Goal: Task Accomplishment & Management: Manage account settings

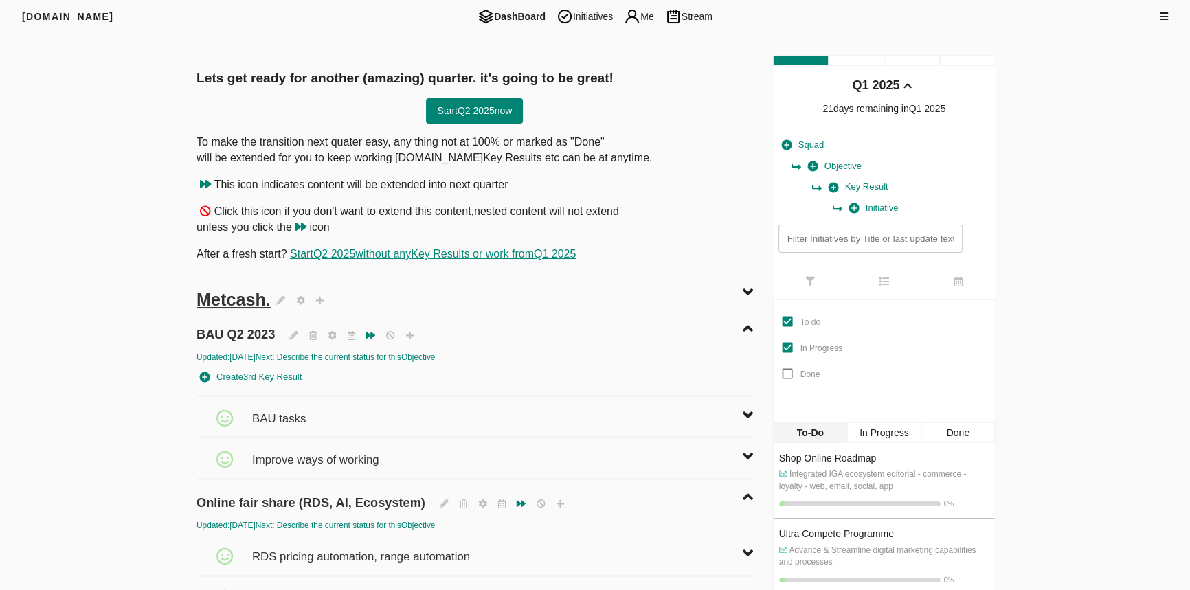
click at [585, 15] on span "Initiatives" at bounding box center [584, 16] width 67 height 16
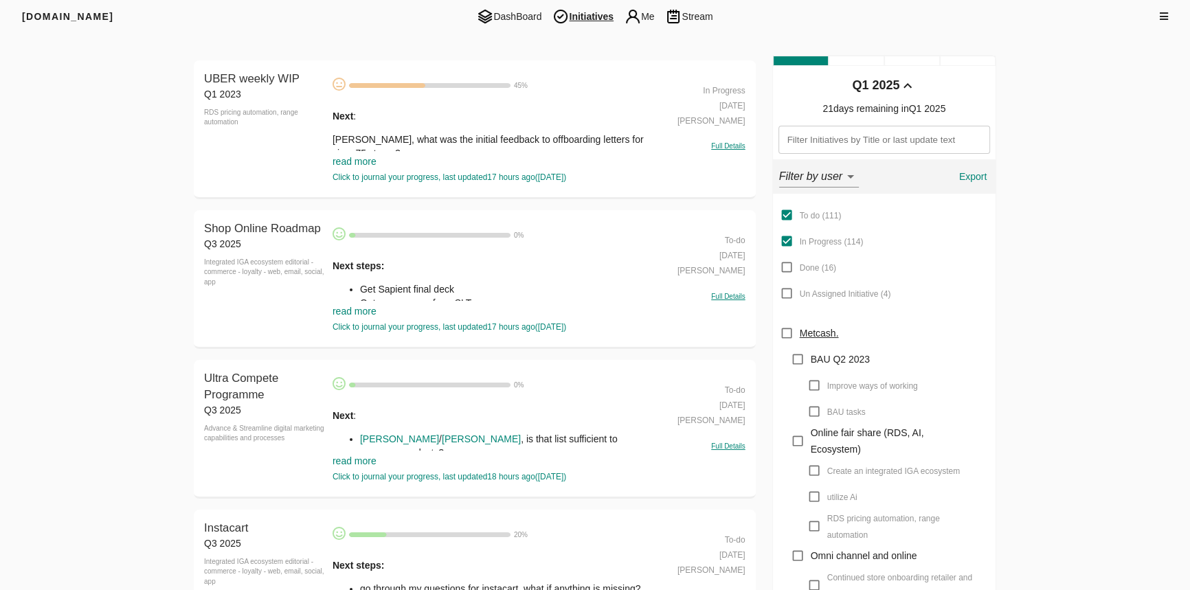
click at [341, 158] on link "read more" at bounding box center [355, 161] width 44 height 11
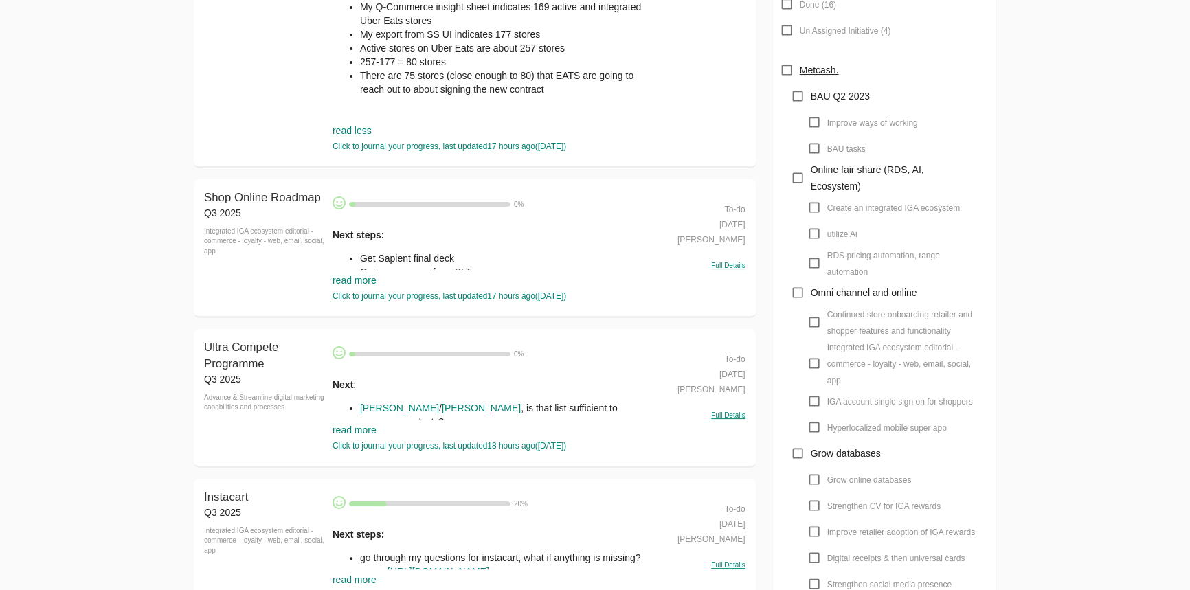
scroll to position [500, 0]
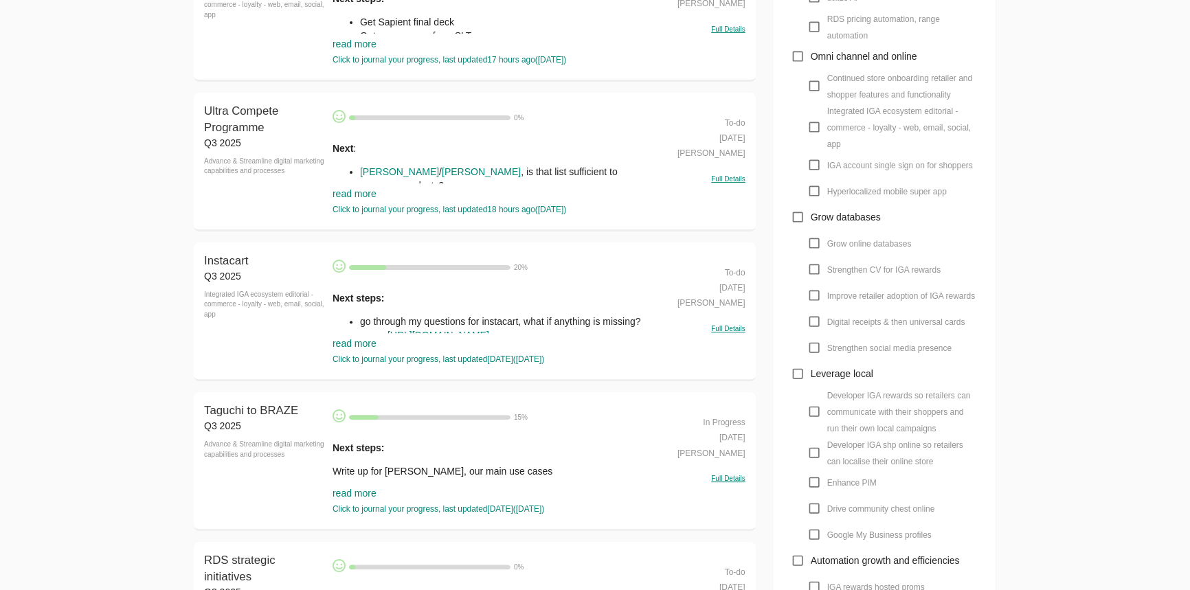
click at [345, 197] on link "read more" at bounding box center [355, 193] width 44 height 11
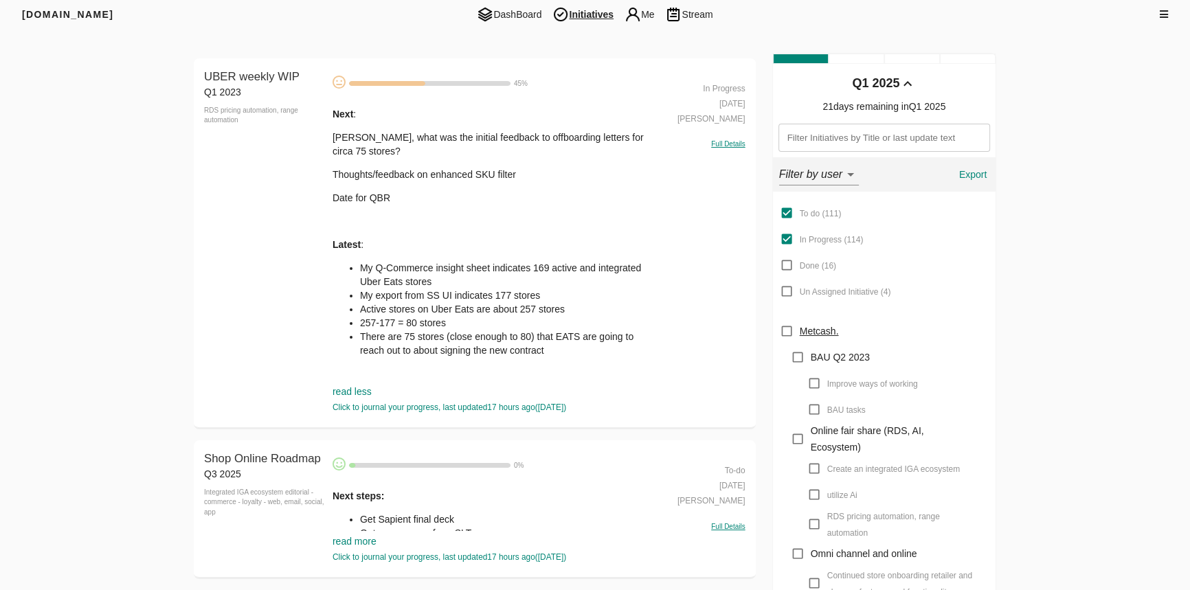
scroll to position [0, 0]
click at [440, 291] on li "My export from SS UI indicates 177 stores" at bounding box center [509, 298] width 298 height 14
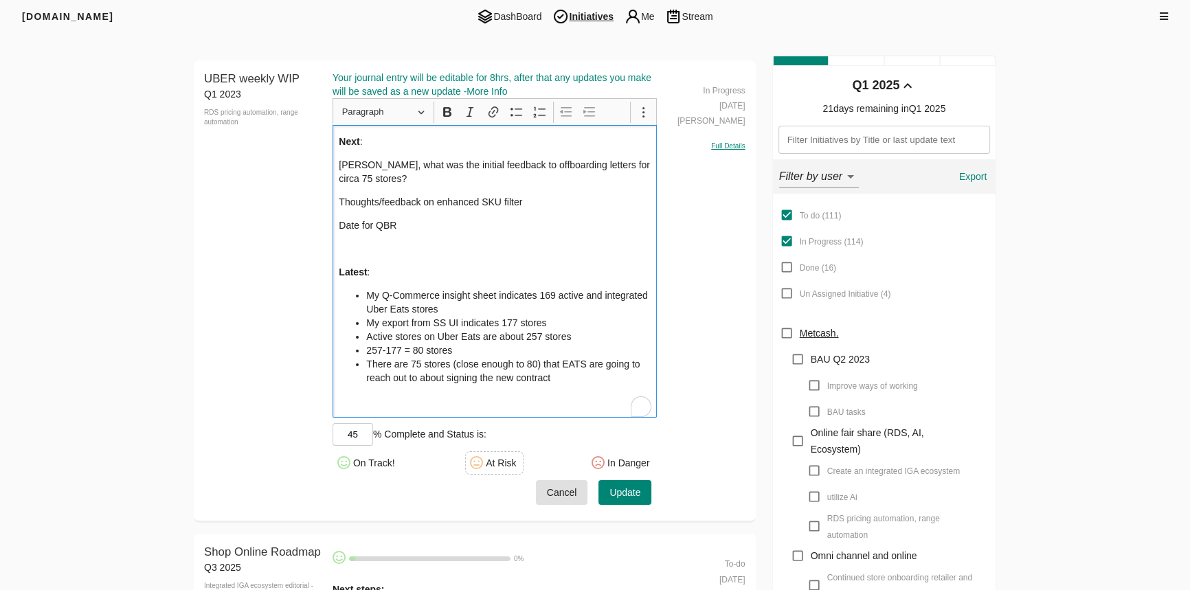
click at [582, 371] on li "There are 75 stores (close enough to 80) that EATS are going to reach out to ab…" at bounding box center [508, 370] width 284 height 27
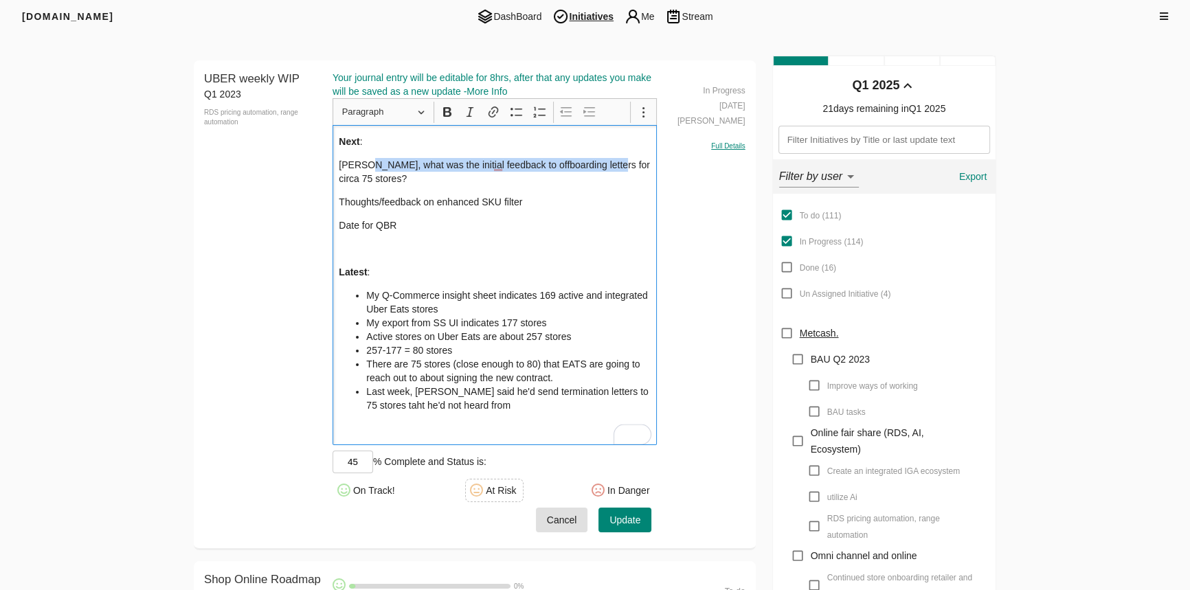
drag, startPoint x: 589, startPoint y: 162, endPoint x: 601, endPoint y: 162, distance: 11.7
click at [601, 162] on p "Brock, what was the initial feedback to offboarding letters for circa 75 stores?" at bounding box center [495, 171] width 312 height 27
click at [559, 199] on p "Thoughts/feedback on enhanced SKU filter" at bounding box center [495, 202] width 312 height 14
click at [484, 190] on div "Next : Brock, what was the initial feedback on offboarding letters for circa 75…" at bounding box center [495, 284] width 325 height 319
click at [497, 156] on div "Next : Brock, what was the initial feedback on offboarding letters for circa 75…" at bounding box center [495, 284] width 325 height 319
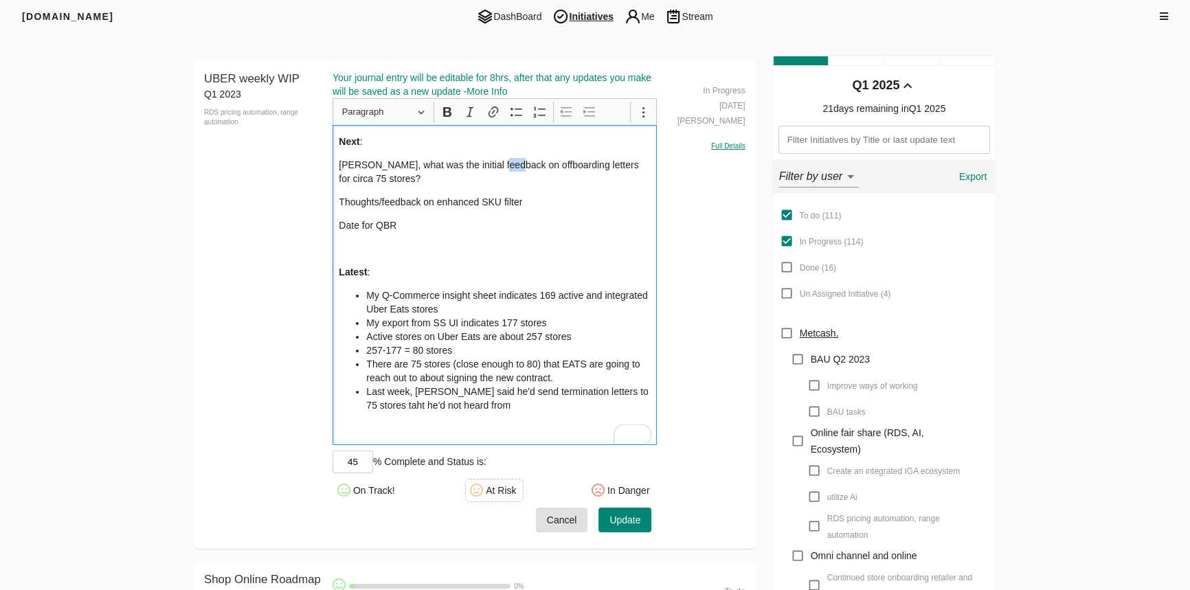
click at [497, 156] on div "Next : Brock, what was the initial feedback on offboarding letters for circa 75…" at bounding box center [495, 284] width 325 height 319
click at [504, 237] on div "Next : Brock, what was the initial feedback on offboarding letters for circa 75…" at bounding box center [495, 284] width 325 height 319
click at [371, 220] on p "Date for QBR" at bounding box center [495, 225] width 312 height 14
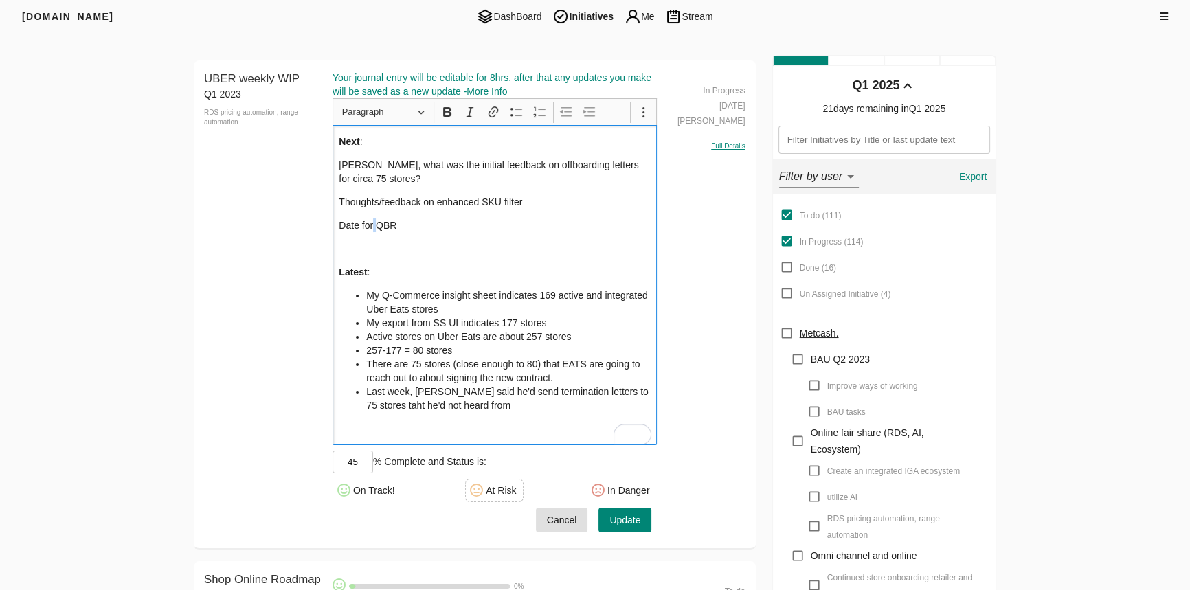
click at [371, 220] on p "Date for QBR" at bounding box center [495, 225] width 312 height 14
click at [488, 405] on li "Last week, [PERSON_NAME] said he'd send termination letters to 75 stores taht h…" at bounding box center [508, 398] width 284 height 27
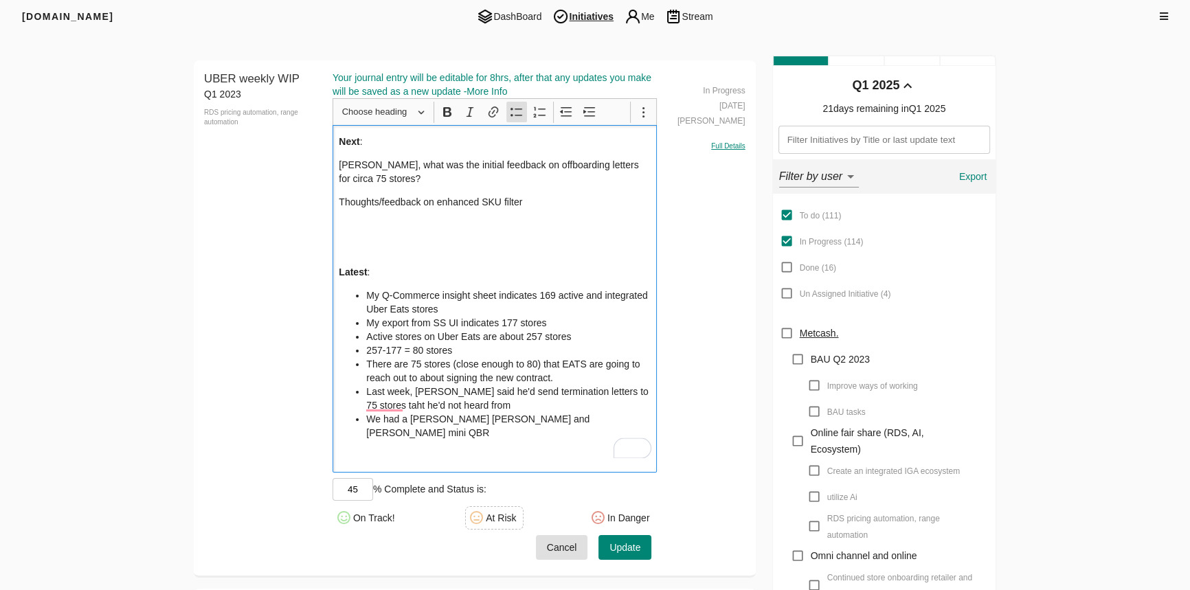
click at [498, 229] on p "Rich Text Editor, main" at bounding box center [495, 225] width 312 height 14
click at [359, 221] on p "QBR date" at bounding box center [495, 225] width 312 height 14
click at [637, 539] on span "Update" at bounding box center [624, 547] width 31 height 17
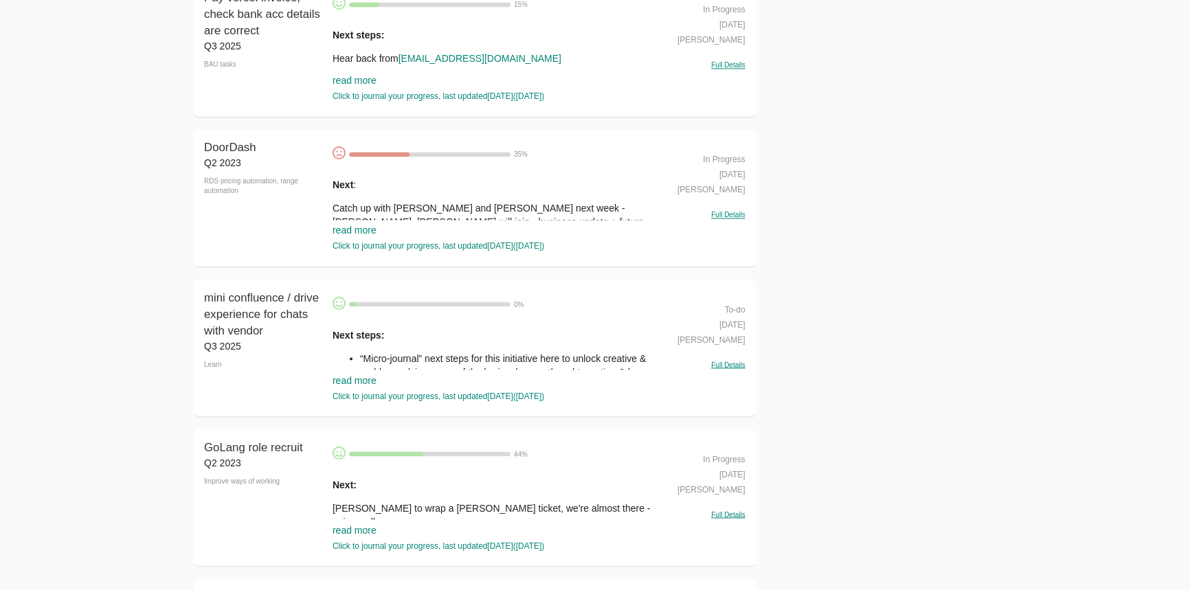
scroll to position [2998, 0]
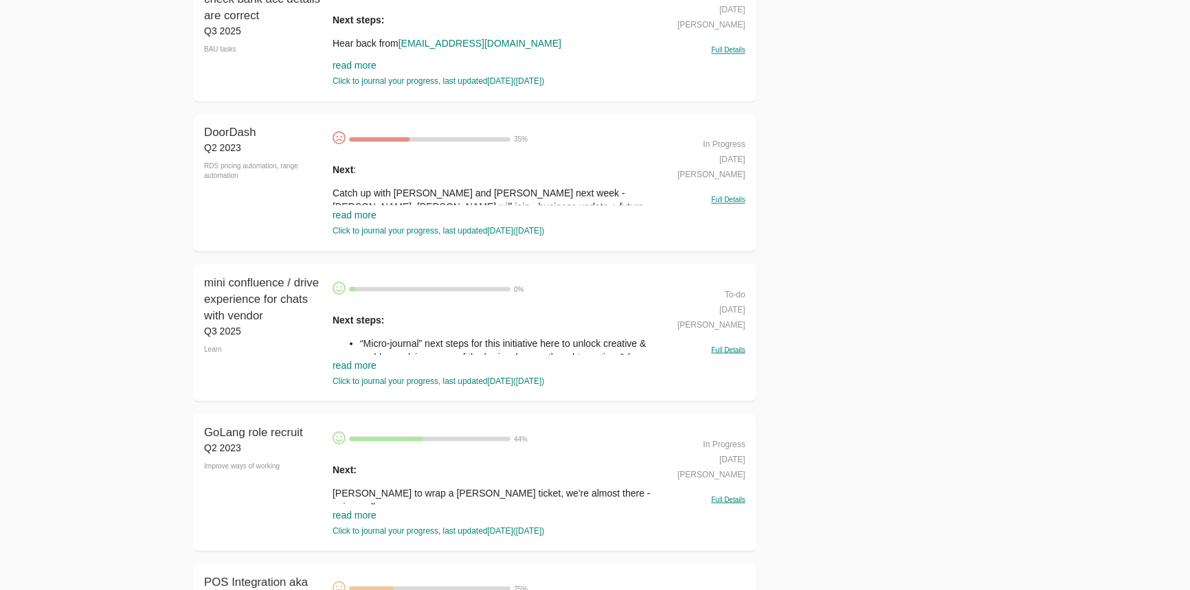
click at [358, 216] on link "read more" at bounding box center [355, 215] width 44 height 11
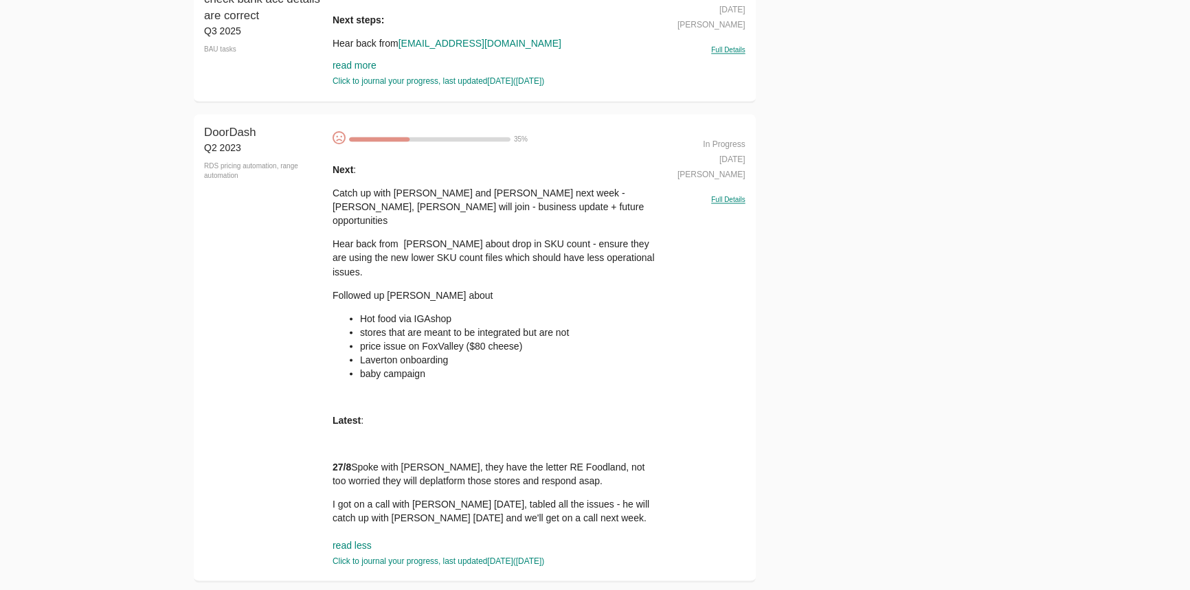
click at [363, 288] on p "Followed up Cindy about" at bounding box center [495, 295] width 325 height 14
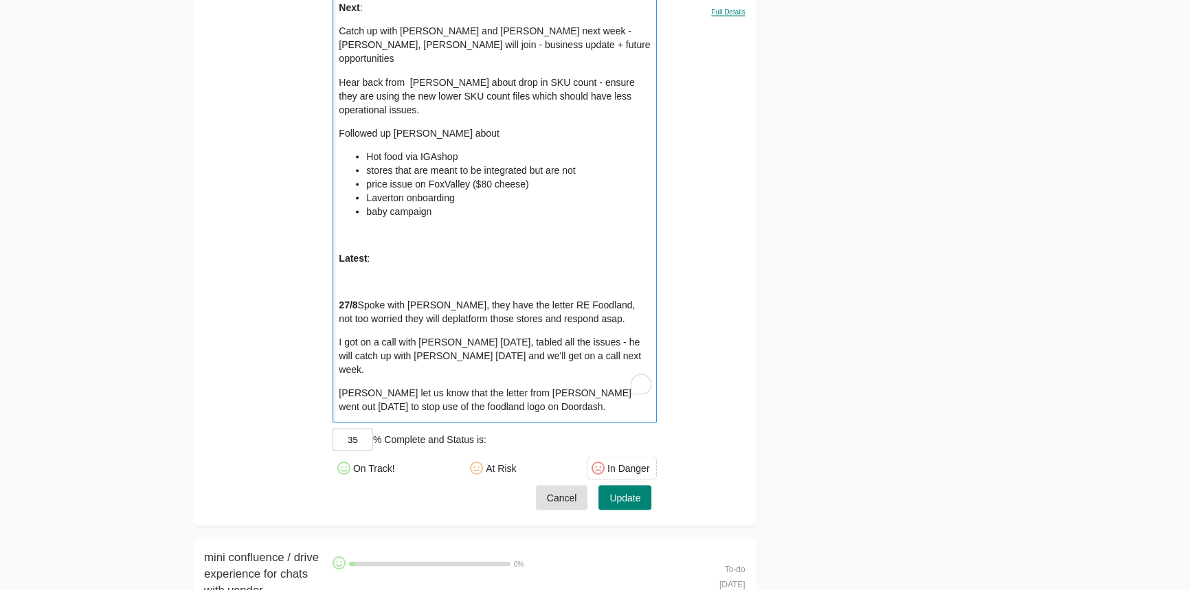
scroll to position [0, 0]
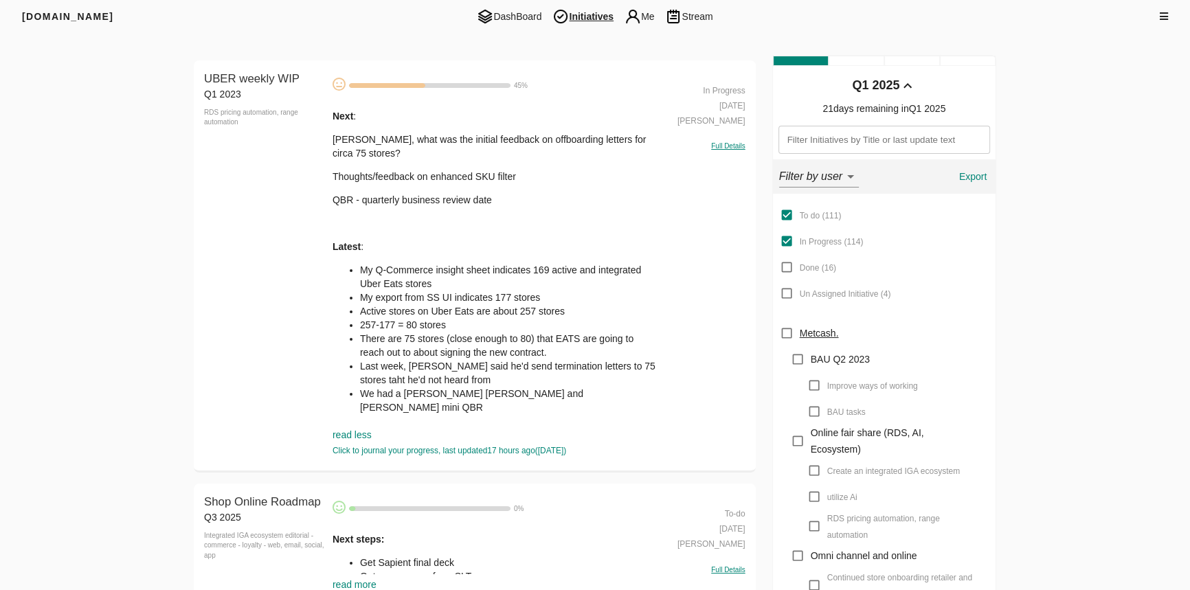
click at [467, 289] on li "My Q-Commerce insight sheet indicates 169 active and integrated Uber Eats stores" at bounding box center [509, 276] width 298 height 27
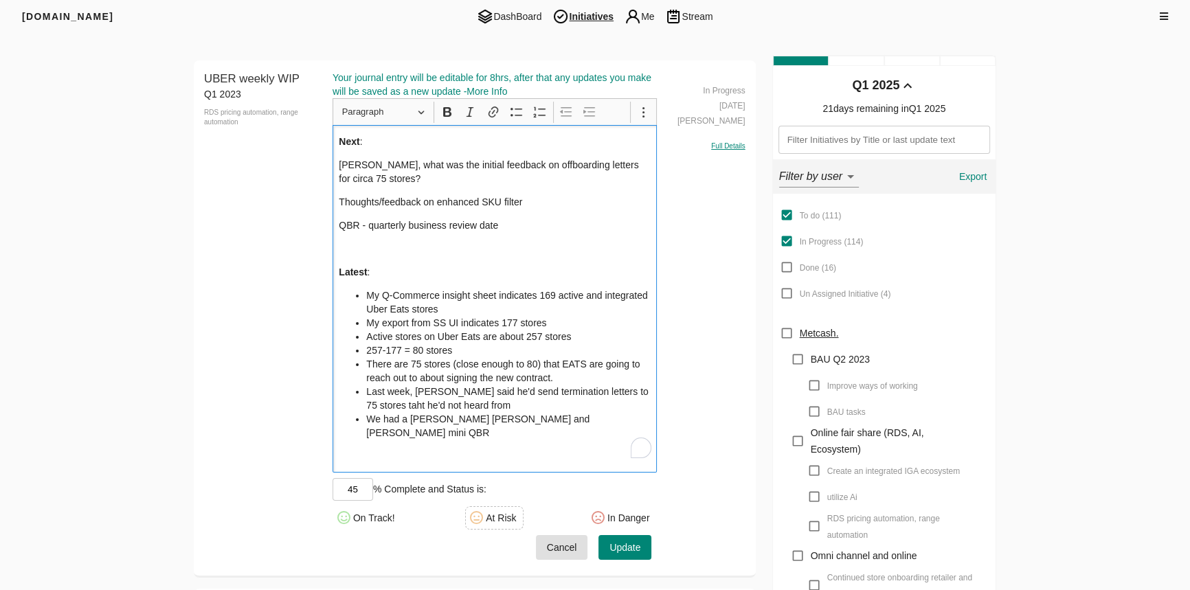
click at [550, 423] on li "We had a [PERSON_NAME] [PERSON_NAME] and [PERSON_NAME] mini QBR" at bounding box center [508, 425] width 284 height 27
click at [598, 428] on div "Next : Brock, what was the initial feedback on offboarding letters for circa 75…" at bounding box center [495, 298] width 325 height 347
click at [603, 423] on li "We had a [PERSON_NAME] [PERSON_NAME] and [PERSON_NAME] mini QBR" at bounding box center [508, 425] width 284 height 27
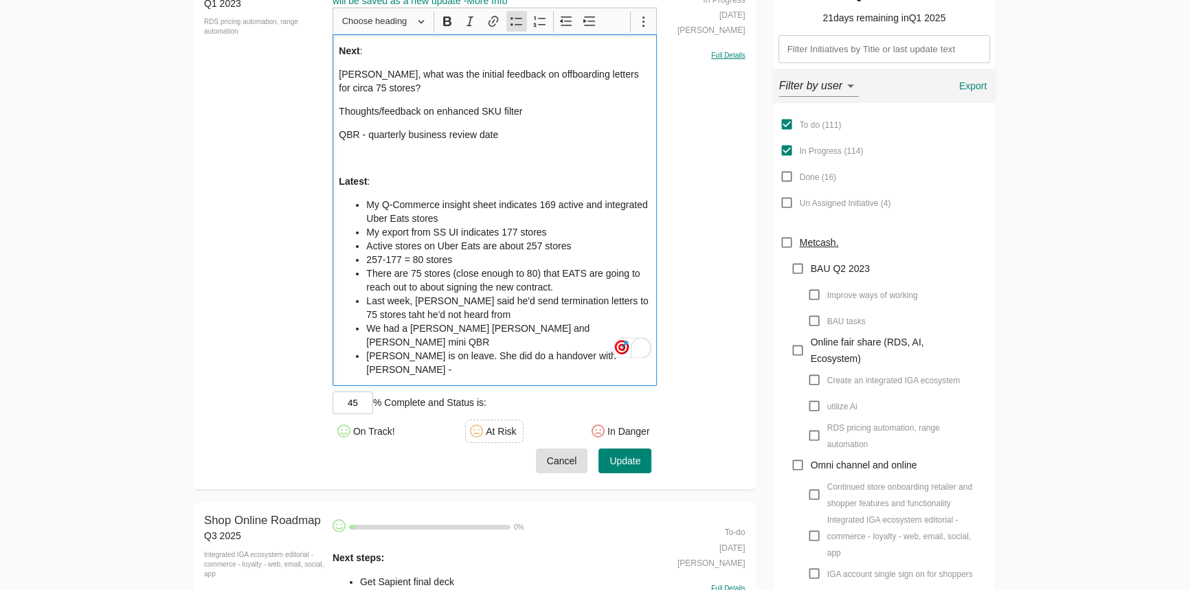
scroll to position [62, 0]
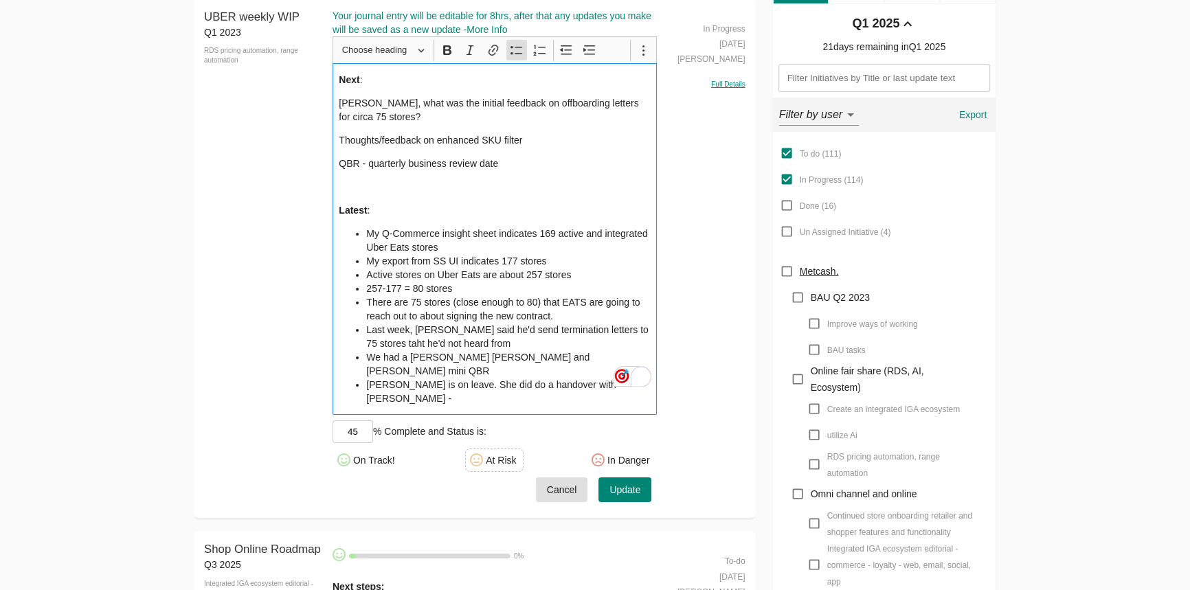
click at [603, 378] on li "Sarah is on leave. She did do a handover with Stefan -" at bounding box center [508, 391] width 284 height 27
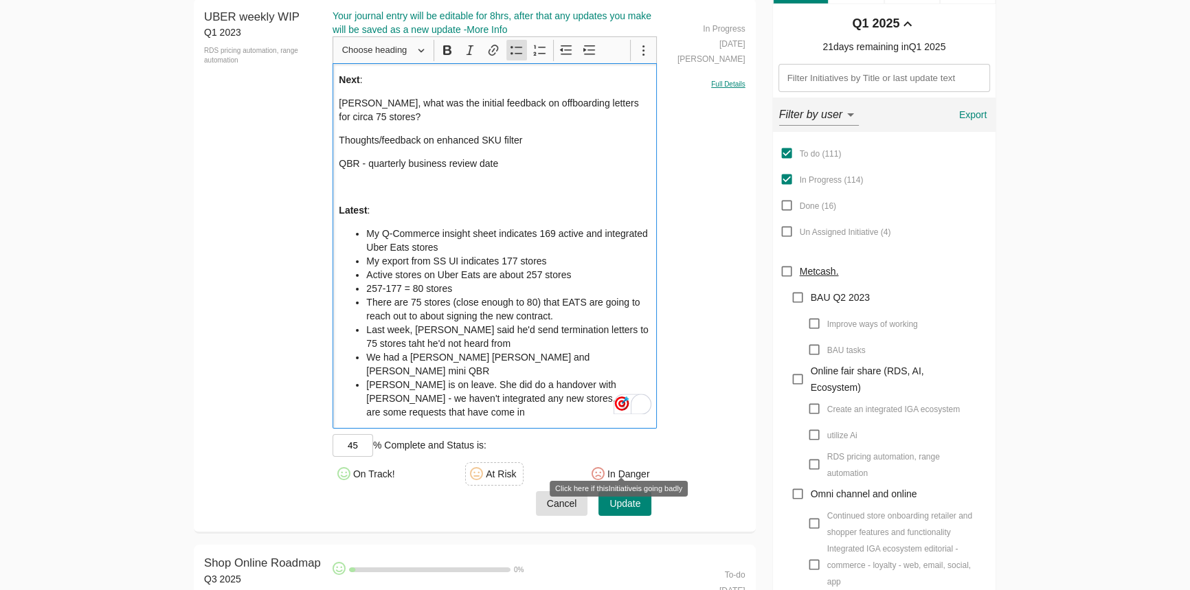
click at [629, 495] on span "Update" at bounding box center [624, 503] width 31 height 17
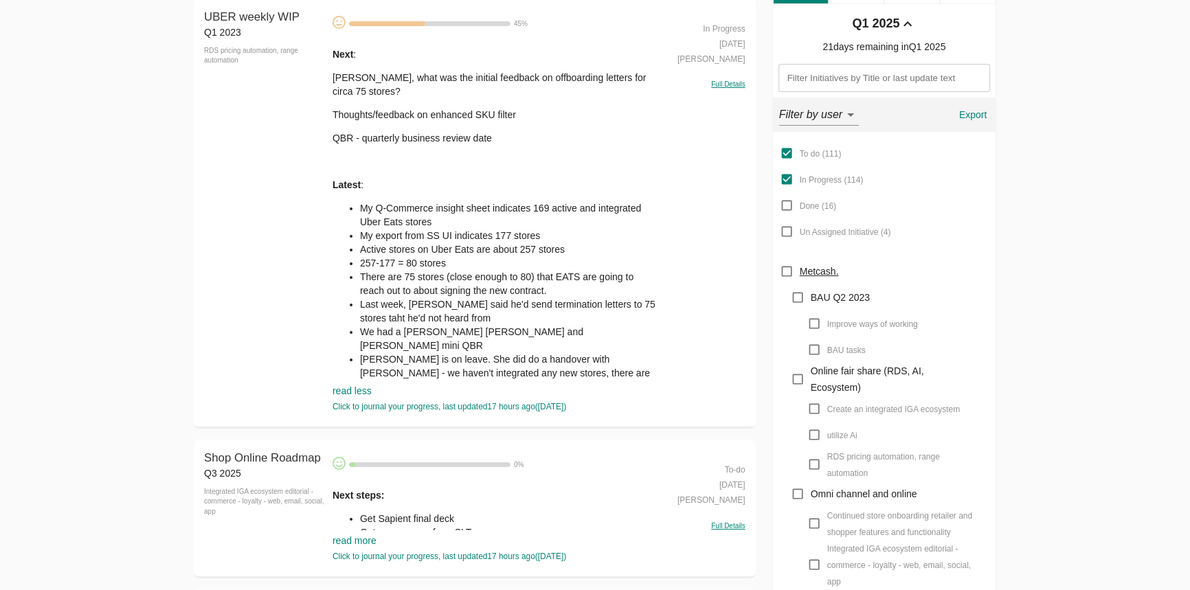
click at [423, 134] on p "QBR - quarterly business review date" at bounding box center [495, 138] width 325 height 14
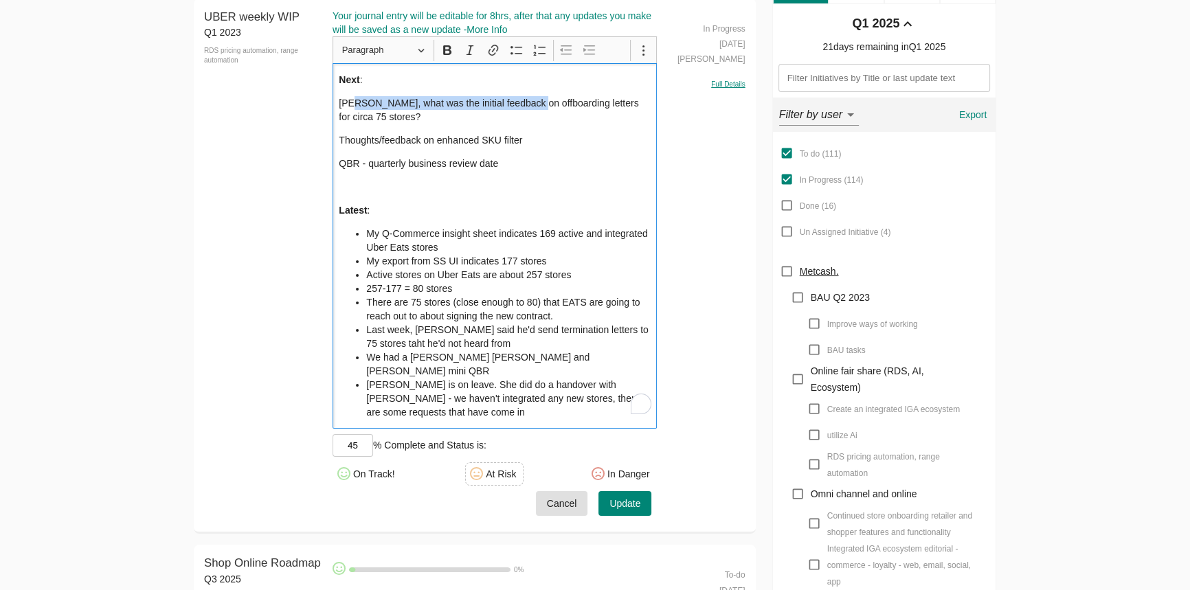
click at [527, 104] on p "[PERSON_NAME], what was the initial feedback on offboarding letters for circa 7…" at bounding box center [495, 109] width 312 height 27
click at [571, 150] on div "Next : Brock, what was the initial feedback on offboarding letters for circa 75…" at bounding box center [495, 246] width 325 height 366
click at [570, 139] on p "Thoughts/feedback on enhanced SKU filter" at bounding box center [495, 140] width 312 height 14
click at [526, 159] on p "QBR - quarterly business review date" at bounding box center [495, 164] width 312 height 14
click at [532, 140] on p "Thoughts/feedback on enhanced SKU filter" at bounding box center [495, 140] width 312 height 14
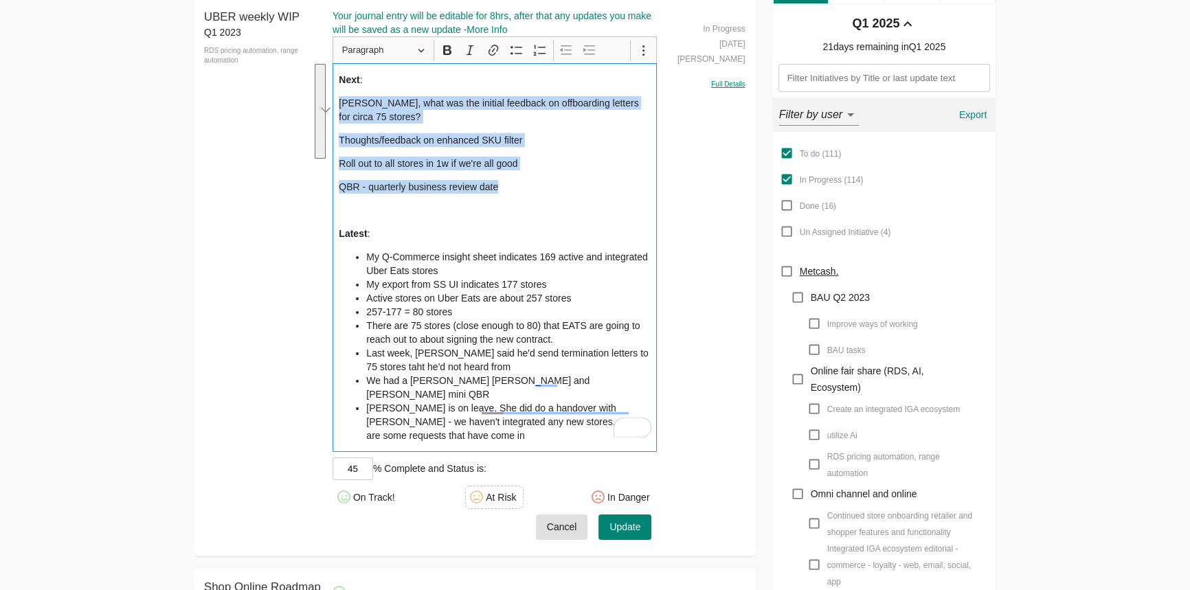
drag, startPoint x: 526, startPoint y: 190, endPoint x: 333, endPoint y: 100, distance: 212.7
click at [333, 100] on html "FRIYAY.COM DashBoard Initiatives Me Stream Filters Q1 2025 UBER weekly WIP Q1 2…" at bounding box center [595, 236] width 1190 height 596
click at [511, 50] on icon "Editor toolbar" at bounding box center [517, 50] width 14 height 14
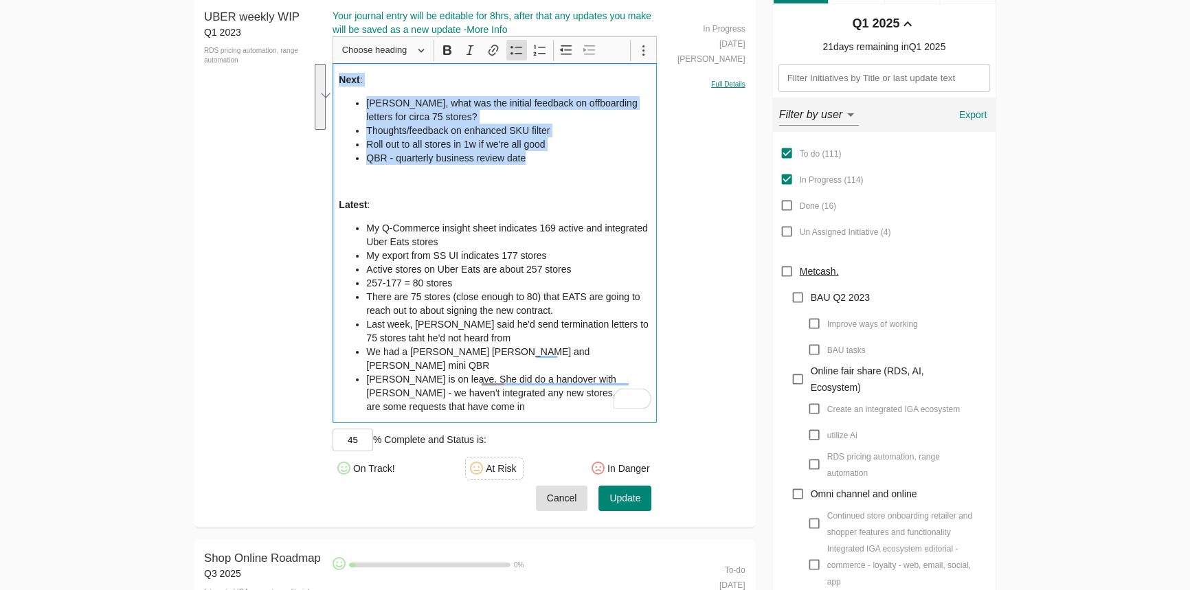
click at [528, 139] on li "Roll out to all stores in 1w if we're all good" at bounding box center [508, 144] width 284 height 14
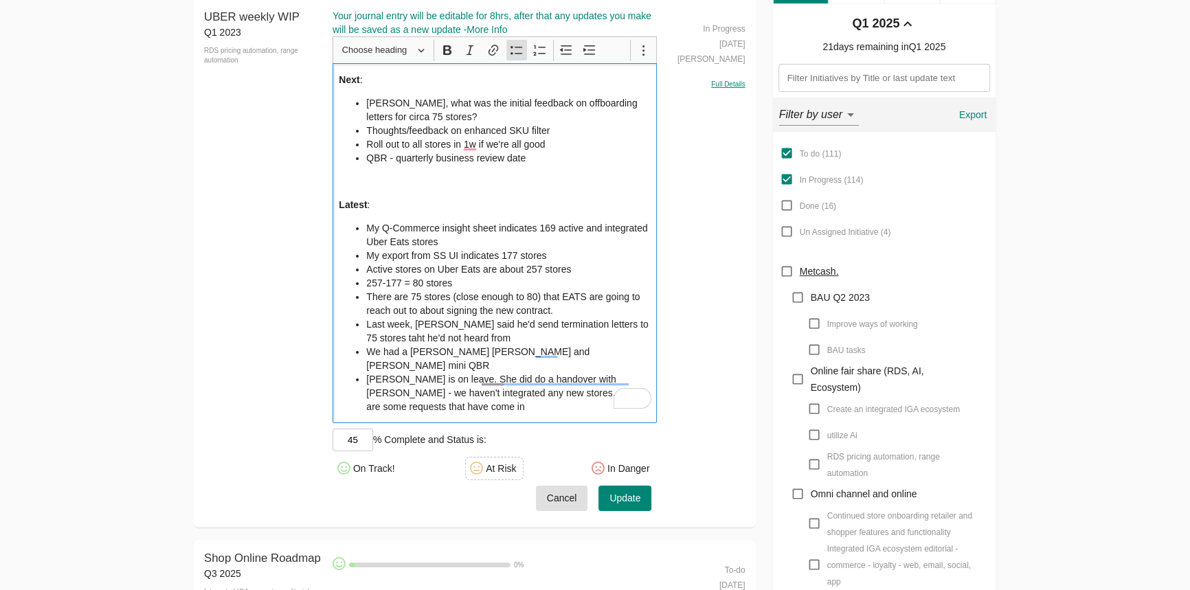
click at [598, 110] on li "[PERSON_NAME], what was the initial feedback on offboarding letters for circa 7…" at bounding box center [508, 109] width 284 height 27
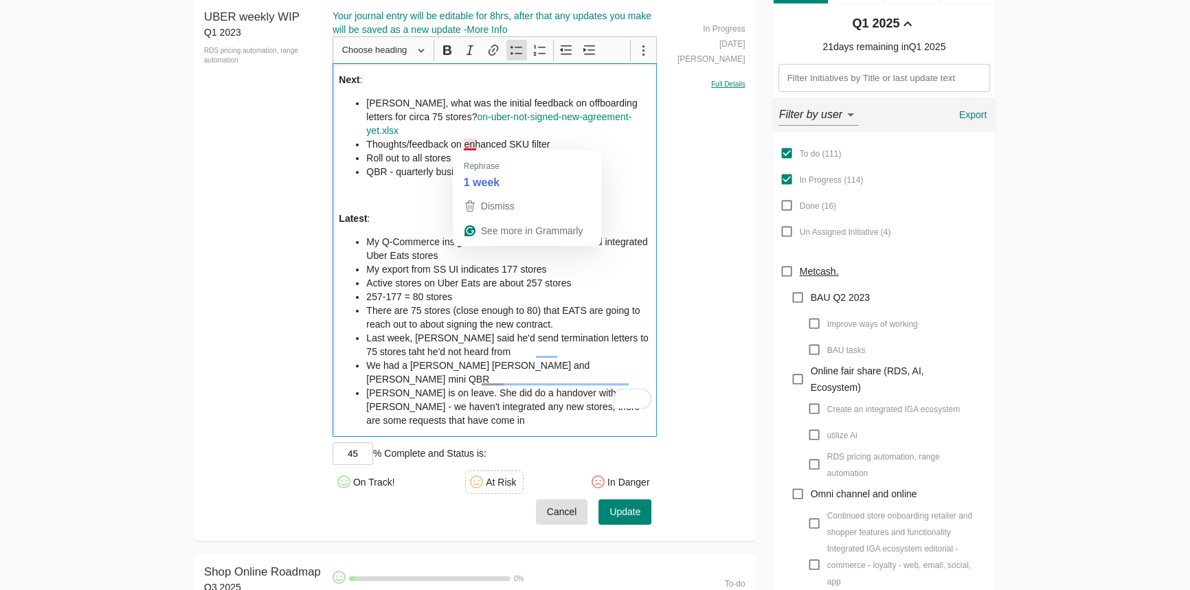
click at [364, 142] on ul "Brock, what was the initial feedback on offboarding letters for circa 75 stores…" at bounding box center [495, 137] width 312 height 82
click at [402, 188] on p "Rich Text Editor, main" at bounding box center [495, 195] width 312 height 14
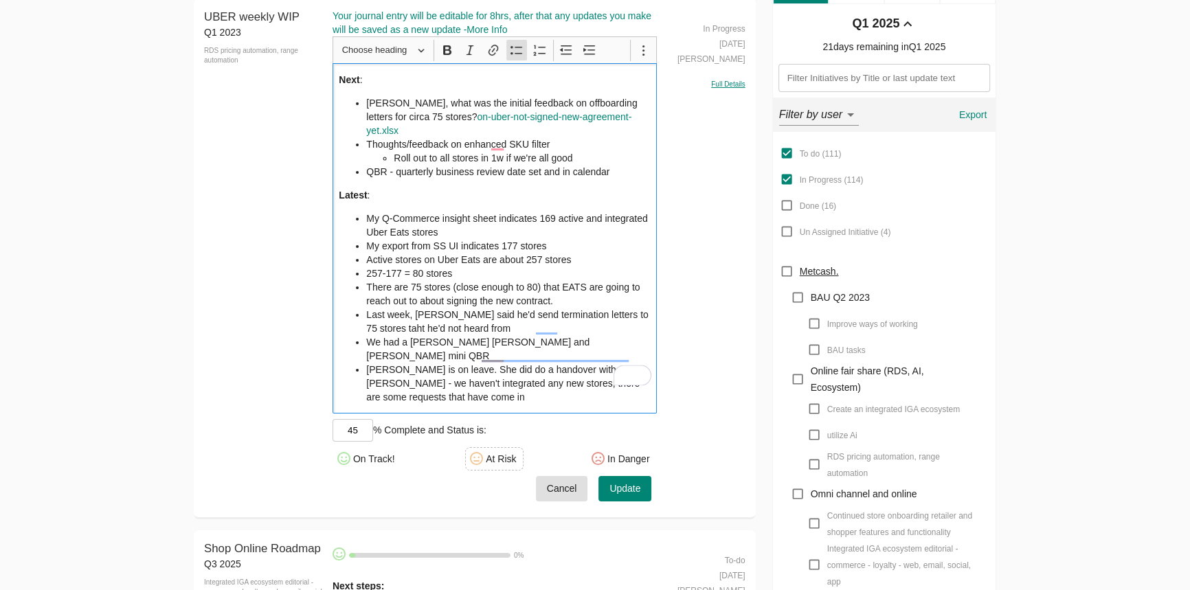
click at [552, 287] on li "There are 75 stores (close enough to 80) that EATS are going to reach out to ab…" at bounding box center [508, 293] width 284 height 27
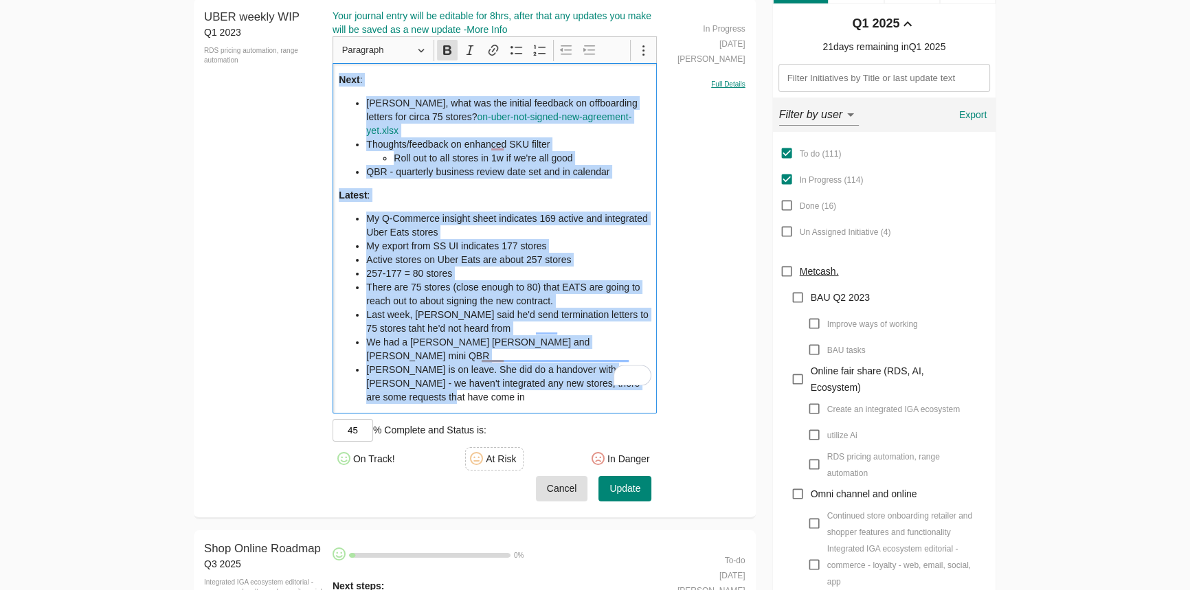
copy div "Next : Brock, what was the initial feedback on offboarding letters for circa 75…"
click at [628, 480] on span "Update" at bounding box center [624, 488] width 31 height 17
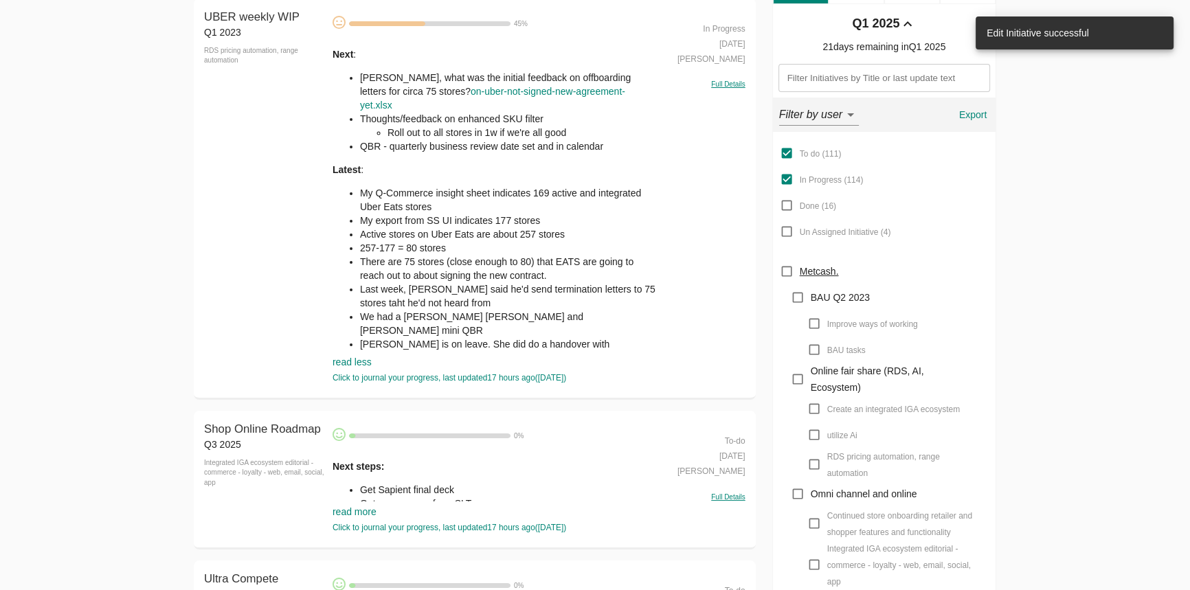
click at [541, 214] on li "My export from SS UI indicates 177 stores" at bounding box center [509, 221] width 298 height 14
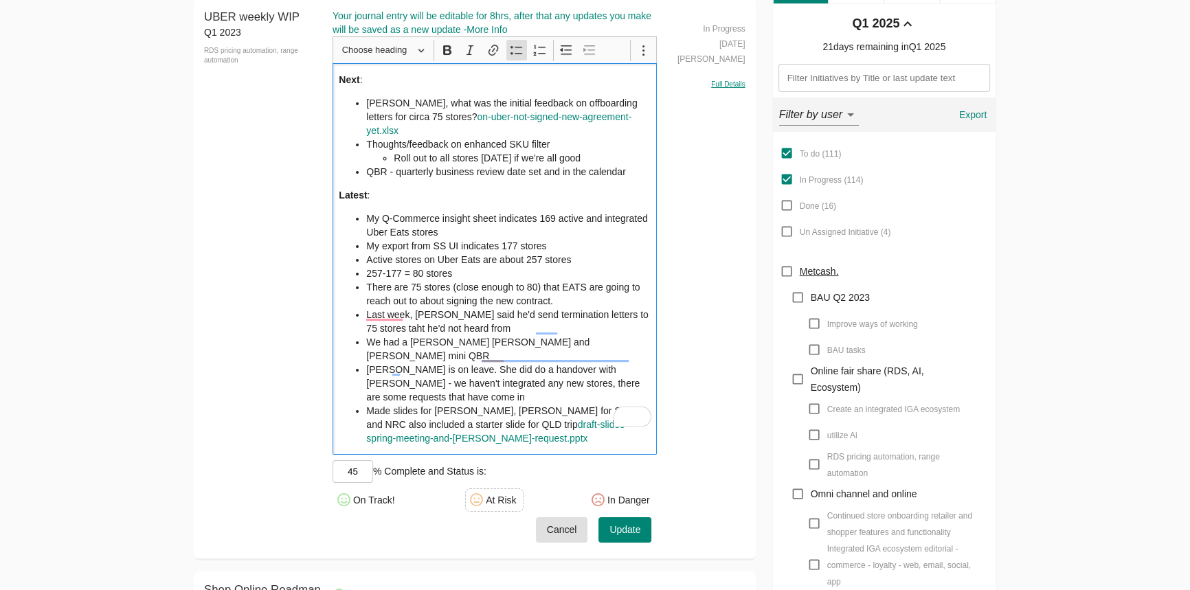
click at [646, 165] on li "QBR - quarterly business review date set and in the calendar" at bounding box center [508, 172] width 284 height 14
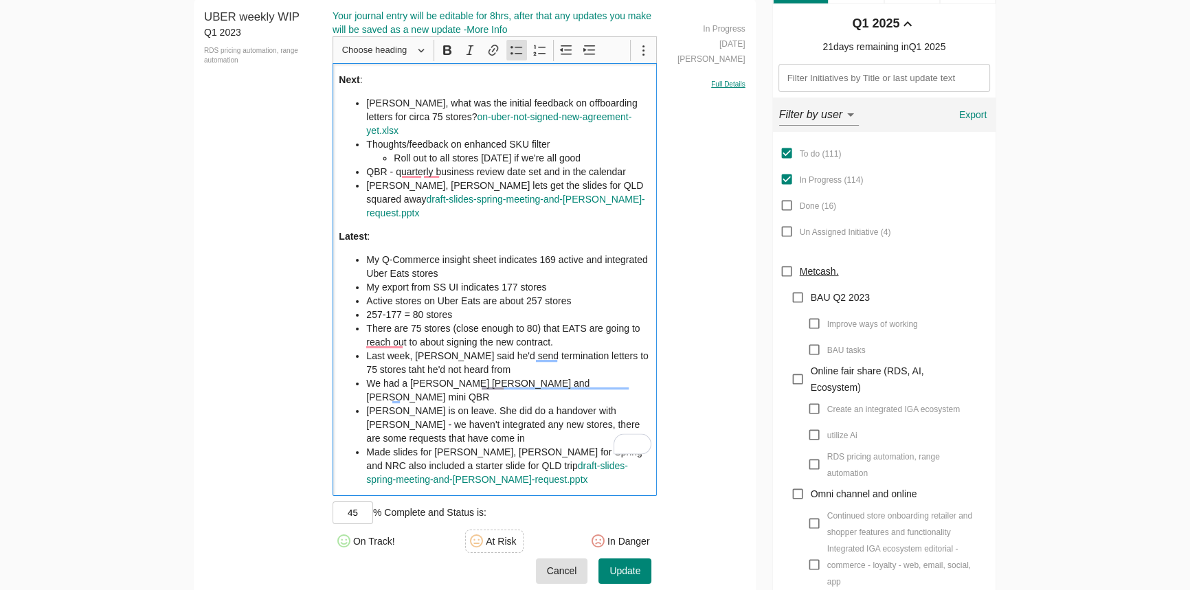
click at [613, 559] on button "Update" at bounding box center [624, 571] width 53 height 25
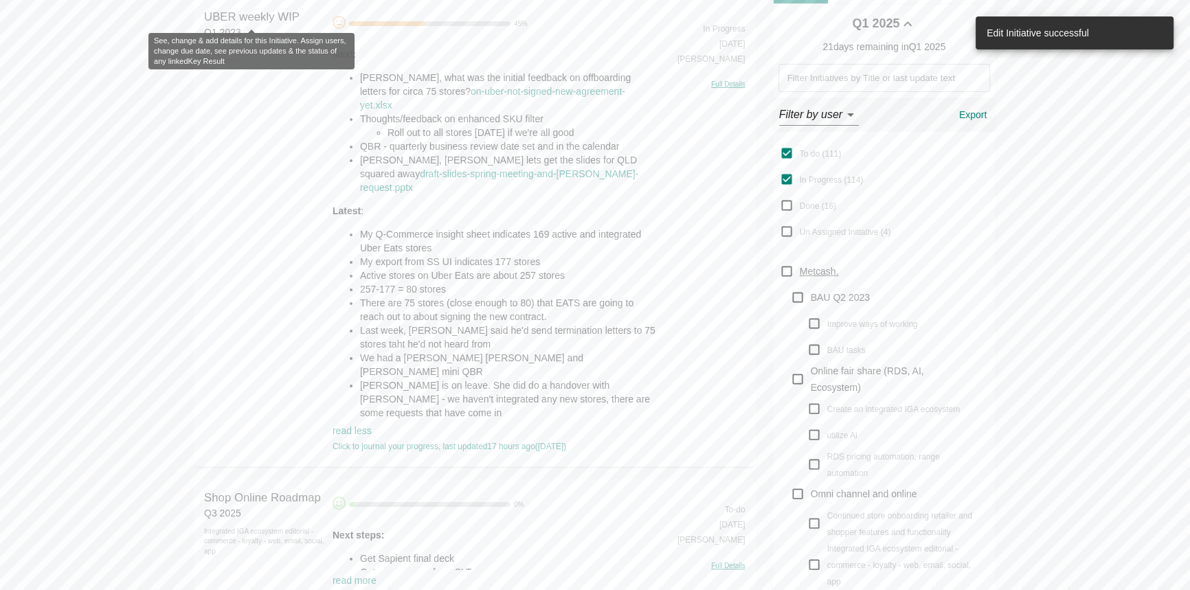
click at [265, 22] on span "UBER weekly WIP" at bounding box center [252, 16] width 96 height 13
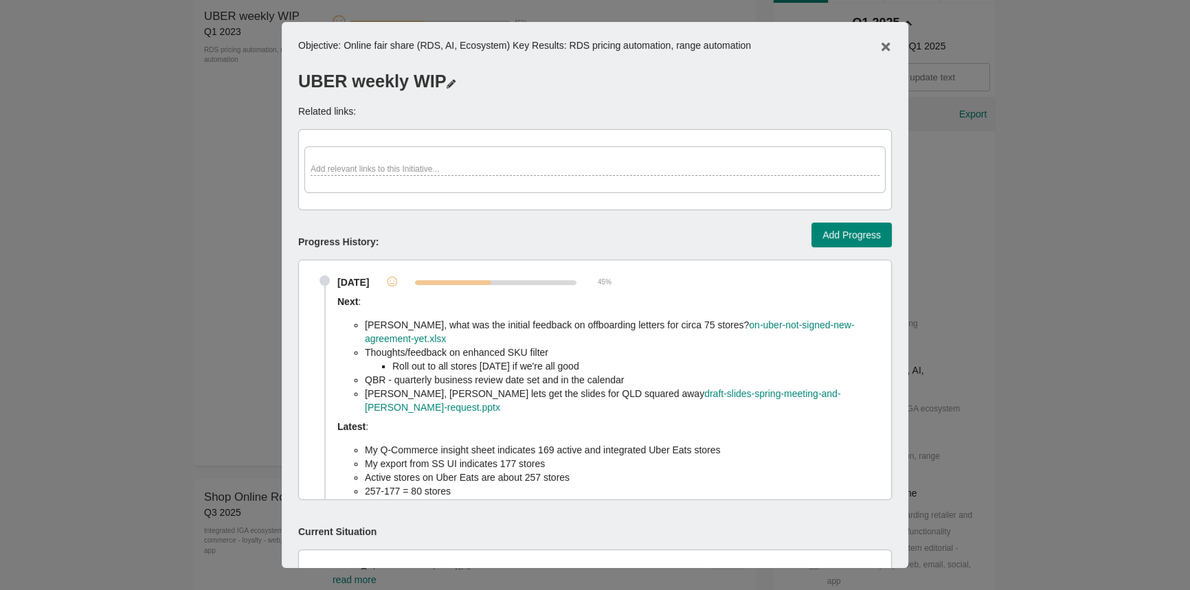
click at [399, 77] on div "UBER weekly WIP" at bounding box center [595, 74] width 594 height 38
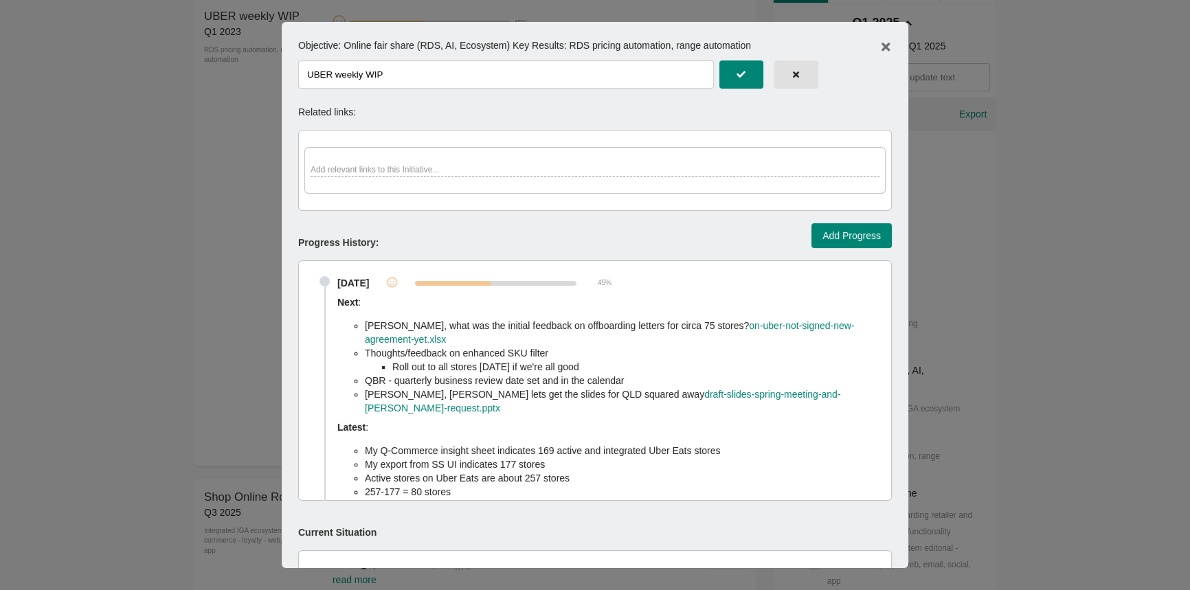
click at [327, 72] on input "UBER weekly WIP" at bounding box center [506, 74] width 416 height 28
click at [327, 71] on input "UBER weekly WIP" at bounding box center [506, 74] width 416 height 28
type input "UberEATS"
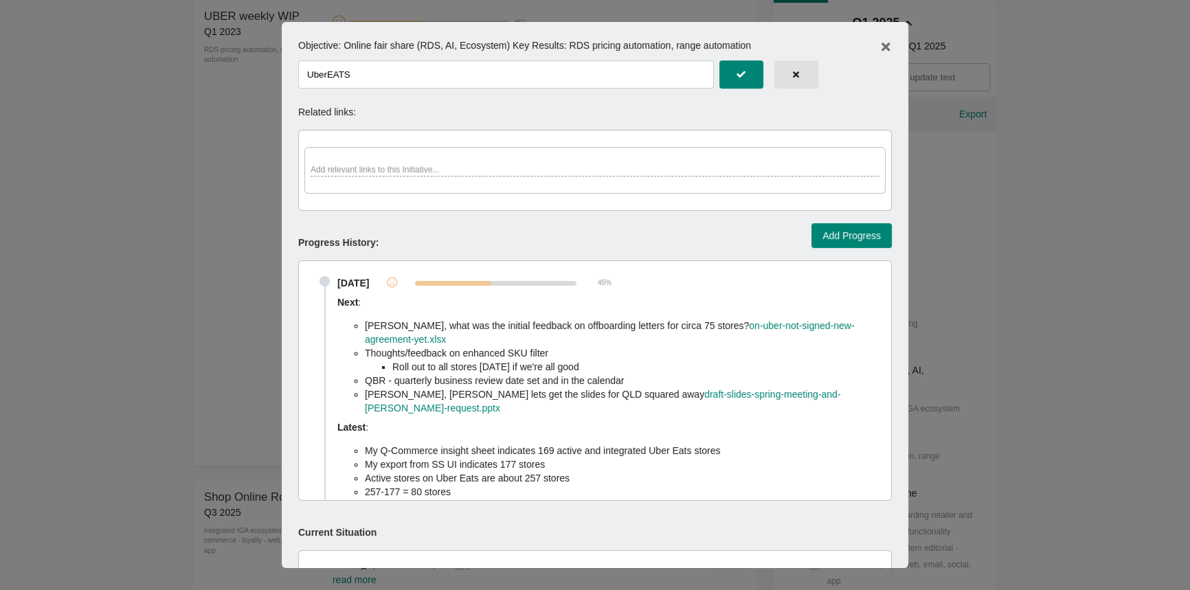
click at [737, 78] on icon "button" at bounding box center [741, 74] width 9 height 9
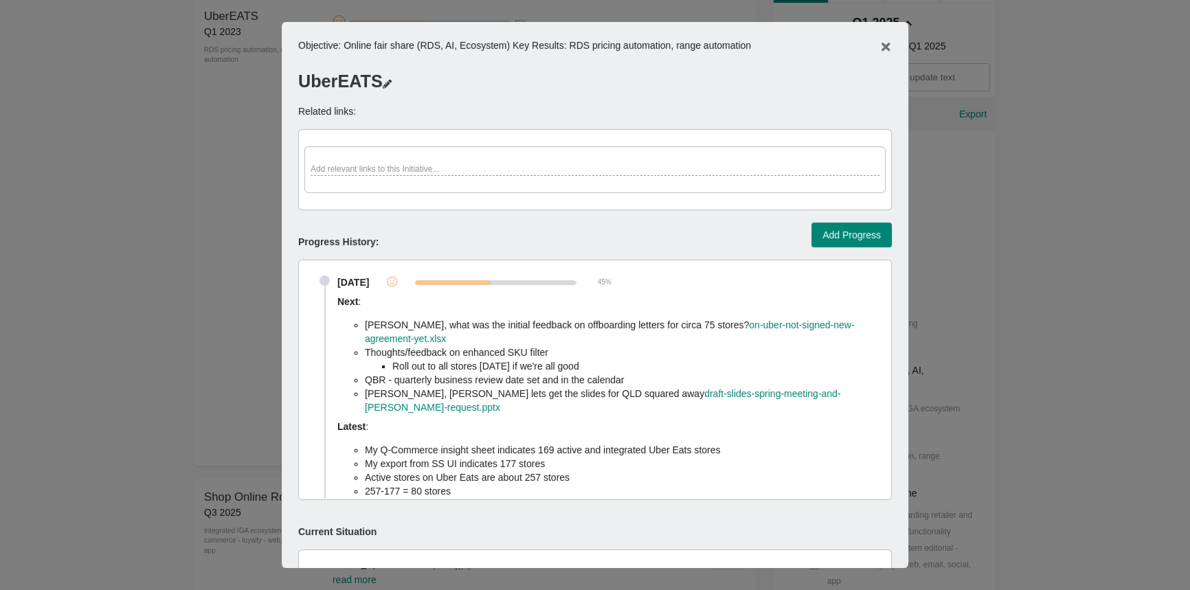
scroll to position [5, 0]
click at [501, 376] on li "QBR - quarterly business review date set and in the calendar" at bounding box center [625, 380] width 521 height 14
drag, startPoint x: 256, startPoint y: 290, endPoint x: 291, endPoint y: 286, distance: 34.6
click at [256, 290] on div at bounding box center [595, 295] width 1190 height 590
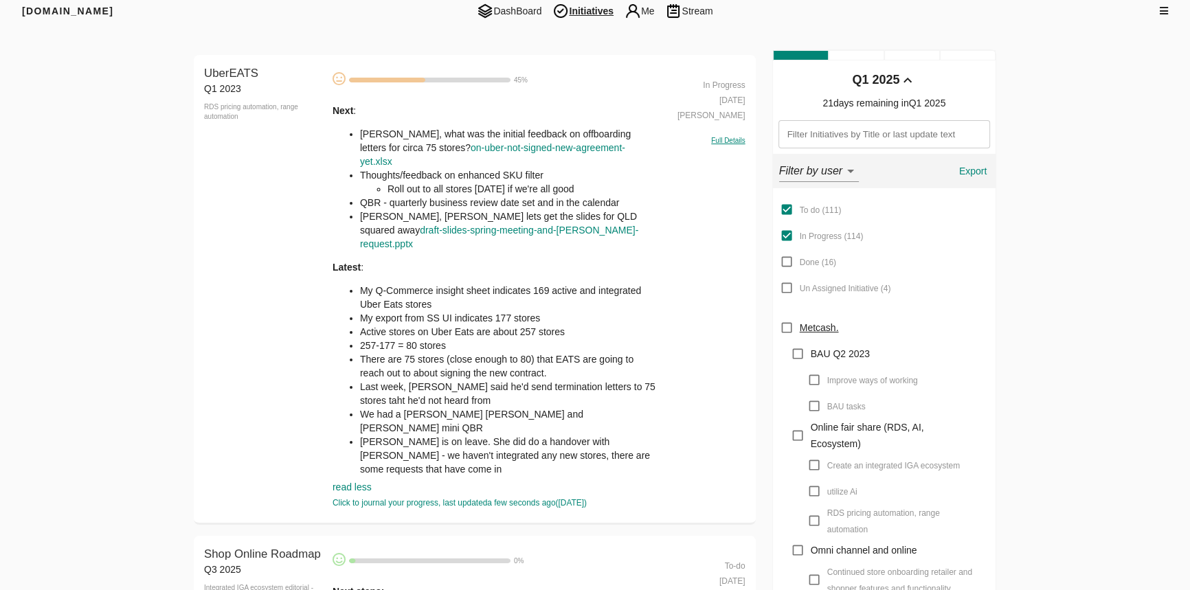
scroll to position [62, 0]
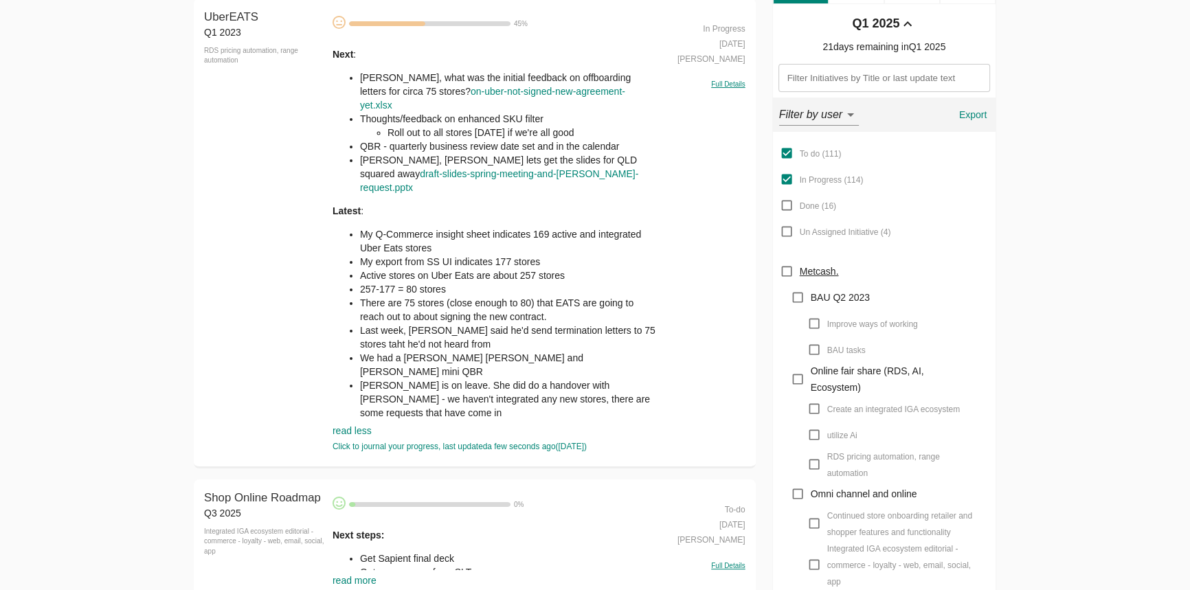
click at [439, 227] on li "My Q-Commerce insight sheet indicates 169 active and integrated Uber Eats stores" at bounding box center [509, 240] width 298 height 27
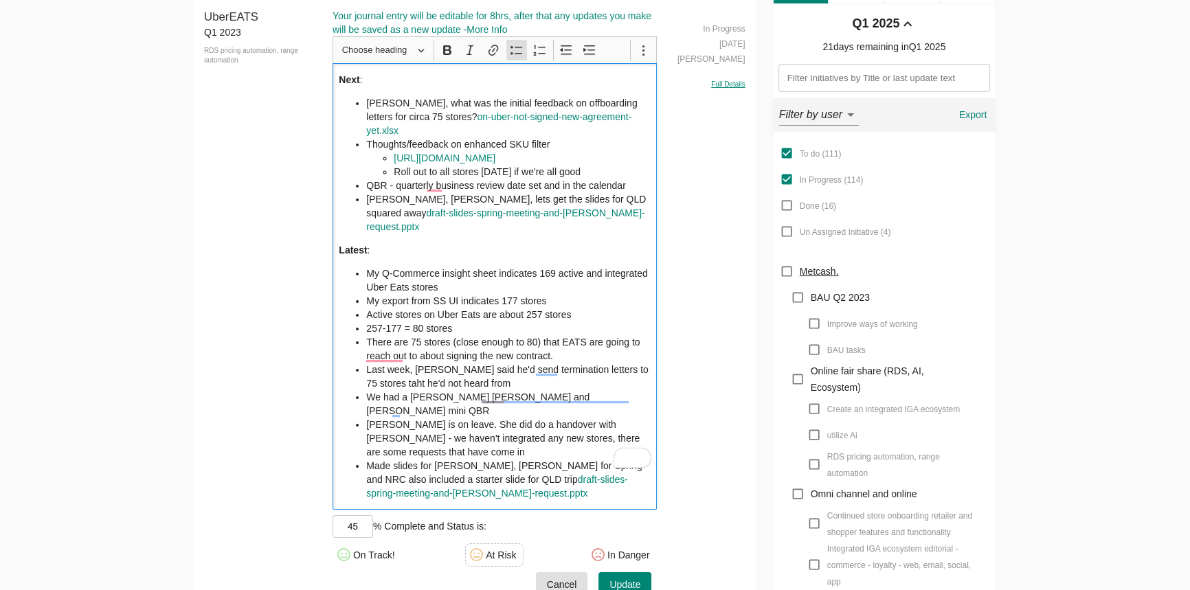
click at [438, 208] on link "draft-slides-spring-meeting-and-[PERSON_NAME]-request.pptx" at bounding box center [505, 220] width 278 height 25
drag, startPoint x: 381, startPoint y: 105, endPoint x: 582, endPoint y: 99, distance: 200.7
click at [582, 99] on li "Brock, what was the initial feedback on offboarding letters for circa 75 stores…" at bounding box center [508, 116] width 284 height 41
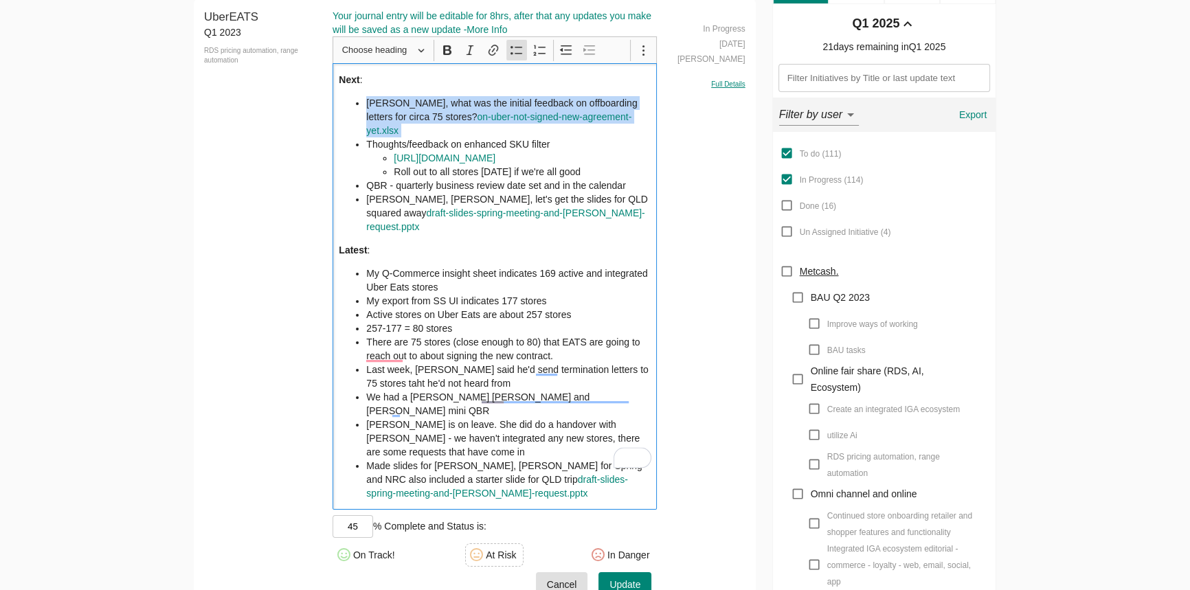
click at [582, 99] on li "Brock, what was the initial feedback on offboarding letters for circa 75 stores…" at bounding box center [508, 116] width 284 height 41
click at [546, 101] on li "Brock, what was the initial feedback on offboarding letters for circa 75 stores…" at bounding box center [508, 116] width 284 height 41
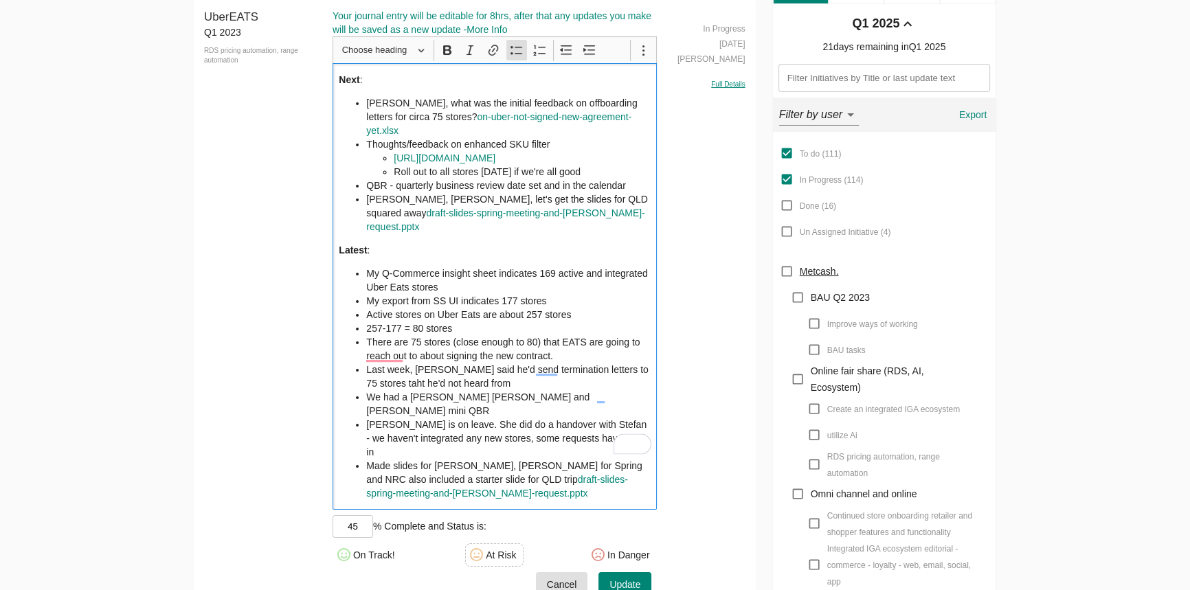
click at [523, 243] on p "Latest :" at bounding box center [495, 250] width 312 height 14
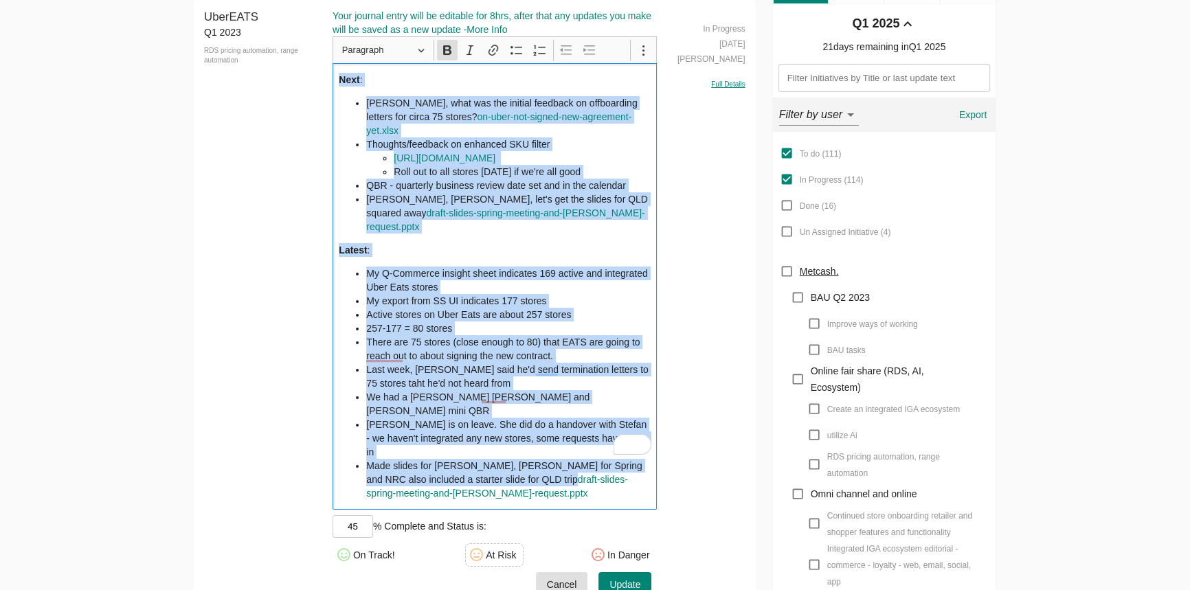
copy div "Next : Brock, what was the initial feedback on offboarding letters for circa 75…"
click at [565, 576] on span "Cancel" at bounding box center [562, 584] width 30 height 17
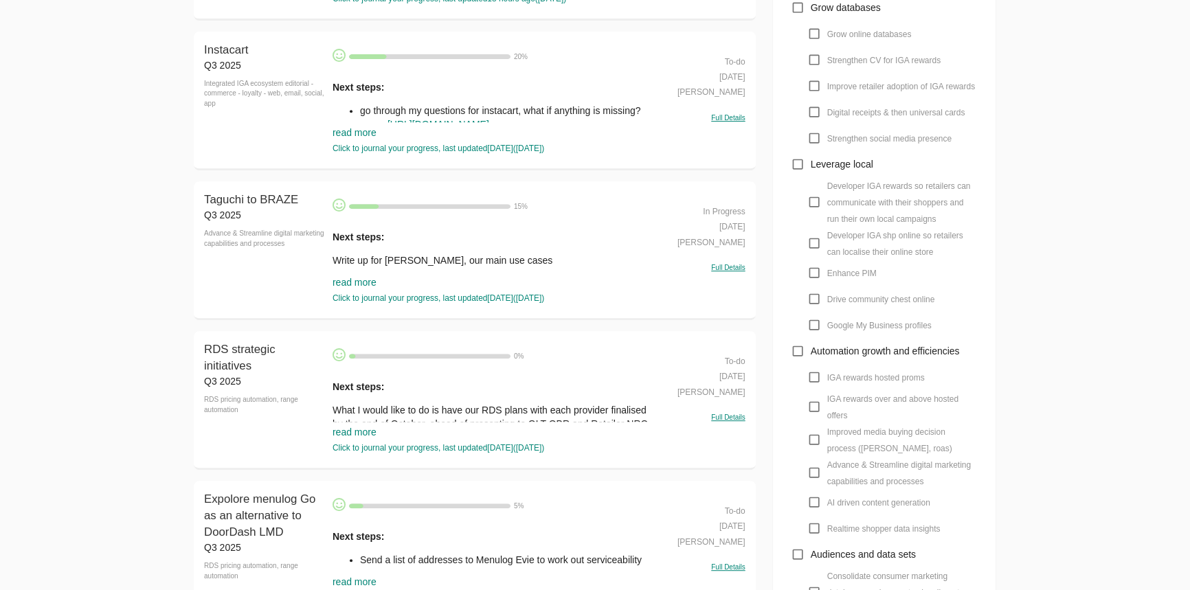
scroll to position [749, 0]
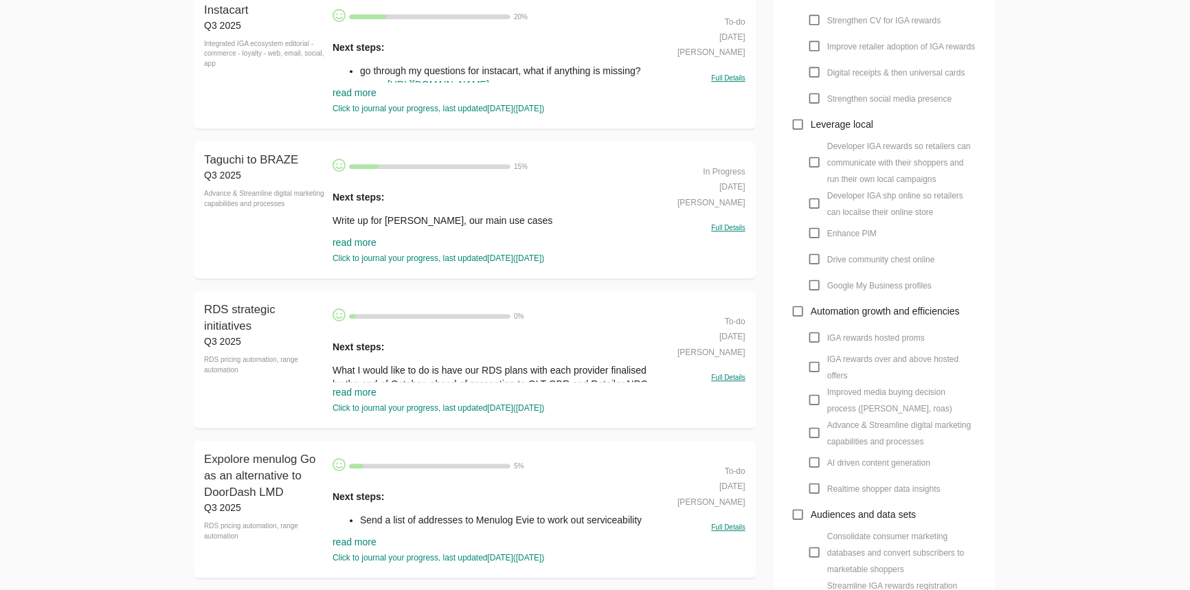
click at [351, 394] on link "read more" at bounding box center [355, 392] width 44 height 11
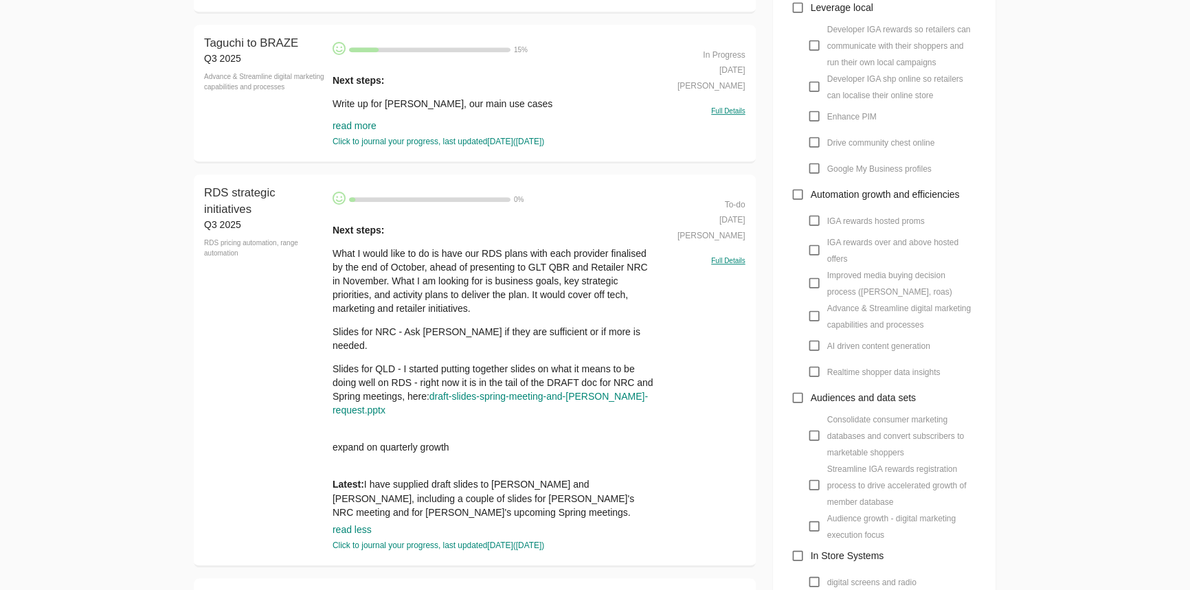
scroll to position [874, 0]
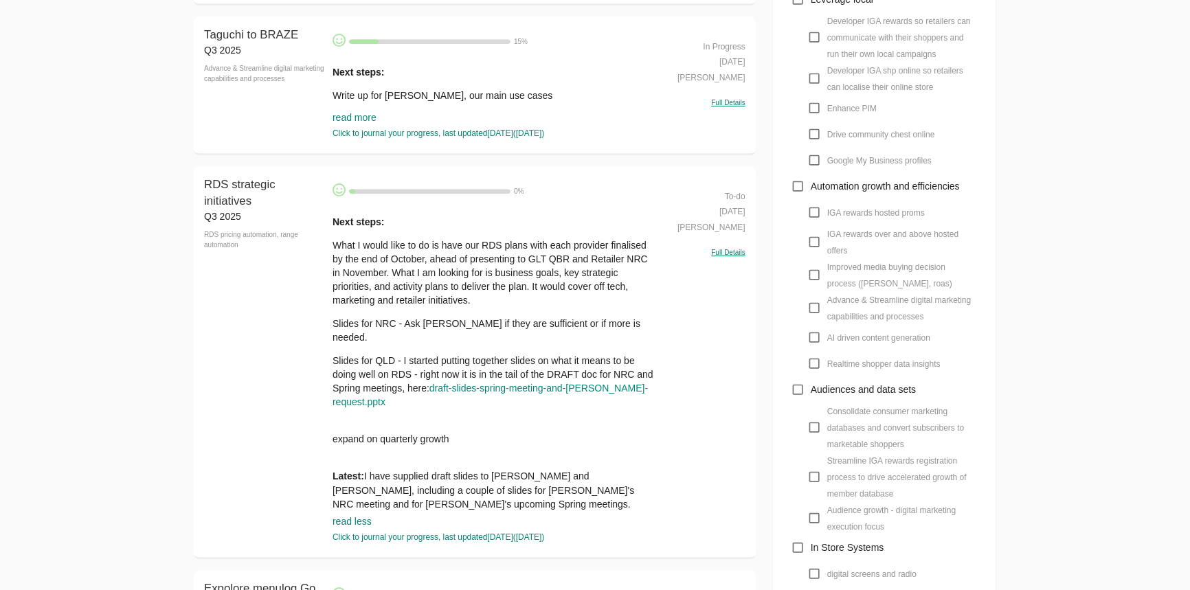
click at [420, 427] on p "expand on quarterly growth" at bounding box center [495, 438] width 325 height 41
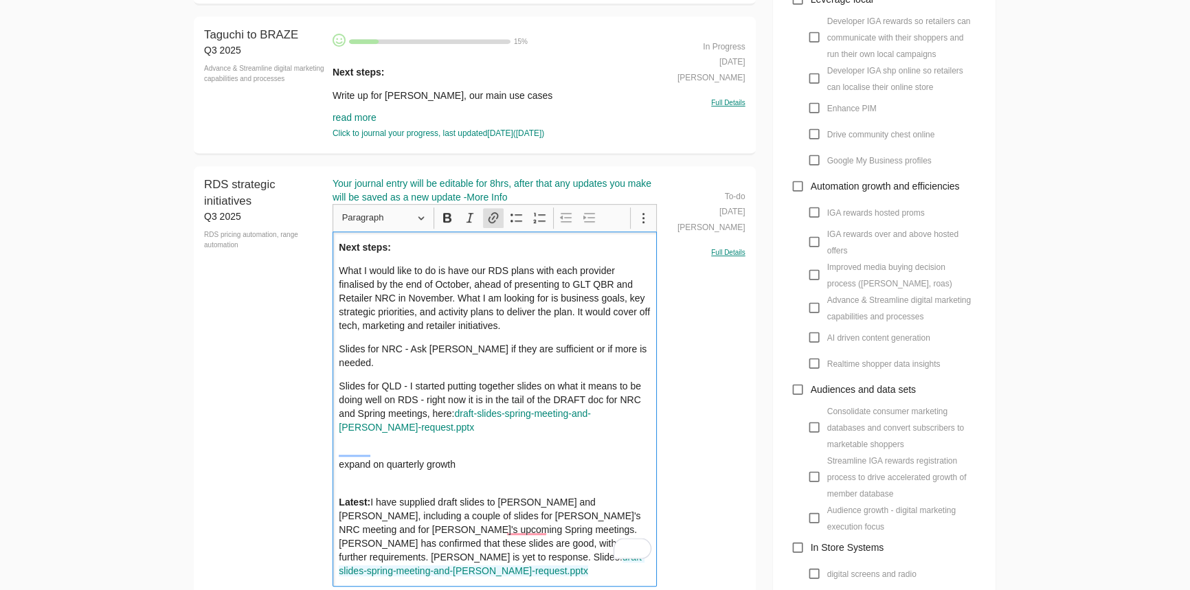
scroll to position [937, 0]
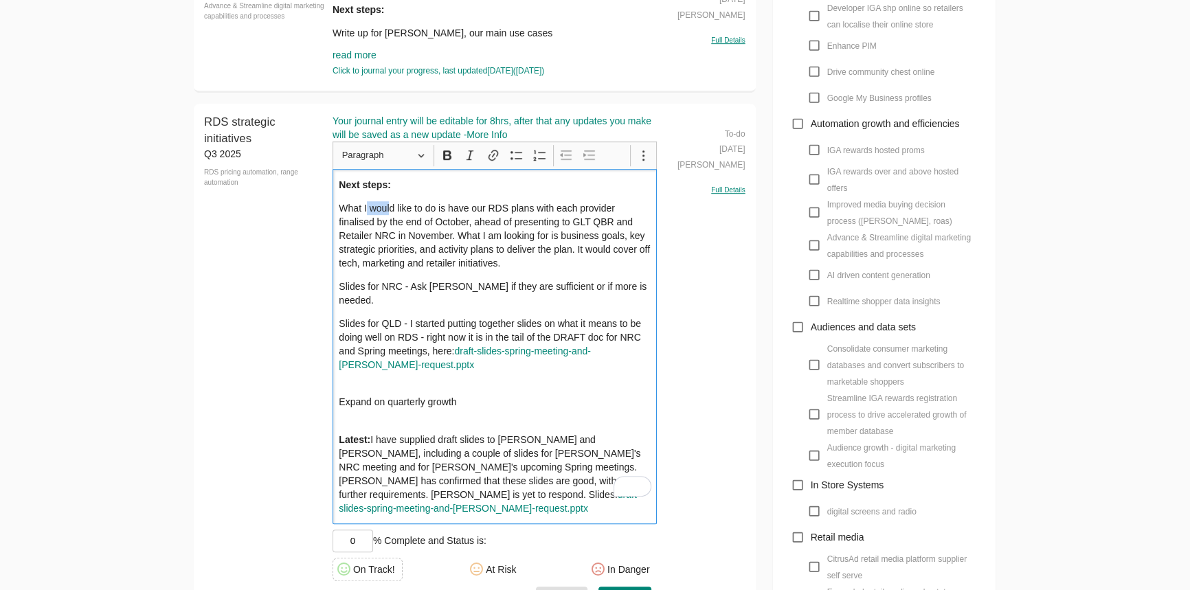
drag, startPoint x: 366, startPoint y: 210, endPoint x: 388, endPoint y: 208, distance: 22.2
click at [388, 208] on p "What I would like to do is have our RDS plans with each provider finalised by t…" at bounding box center [495, 235] width 312 height 69
drag, startPoint x: 495, startPoint y: 204, endPoint x: 466, endPoint y: 227, distance: 37.1
click at [466, 227] on p "What I would like to do is have our RDS plans with each provider finalised by t…" at bounding box center [495, 235] width 312 height 69
drag, startPoint x: 490, startPoint y: 227, endPoint x: 633, endPoint y: 220, distance: 143.8
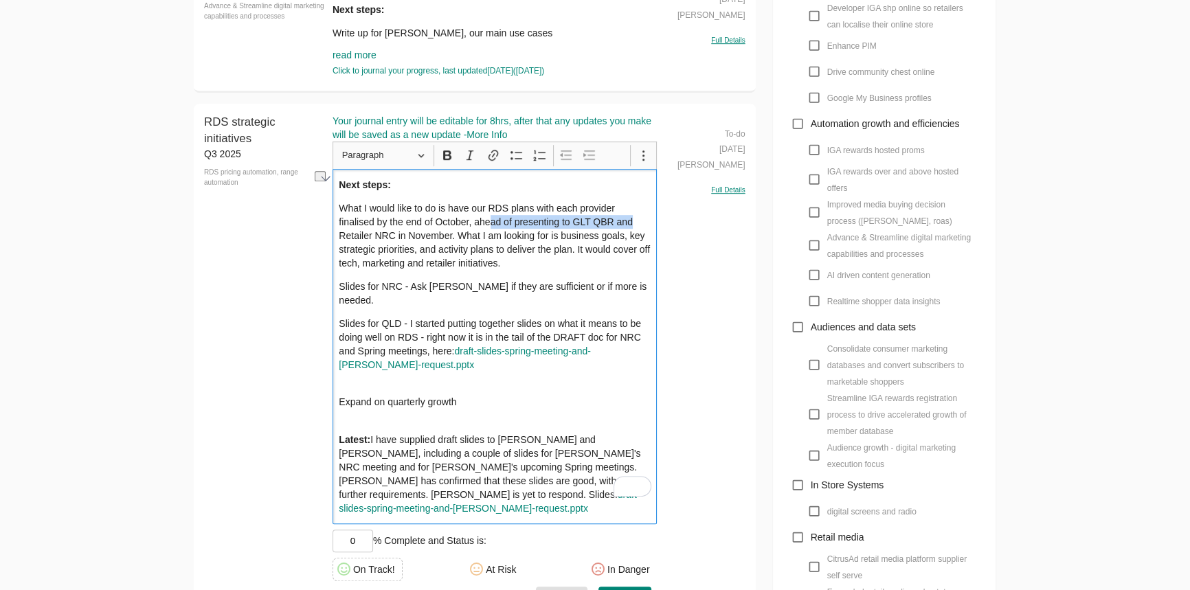
click at [633, 220] on p "What I would like to do is have our RDS plans with each provider finalised by t…" at bounding box center [495, 235] width 312 height 69
click at [617, 223] on p "What I would like to do is have our RDS plans with each provider finalised by t…" at bounding box center [495, 235] width 312 height 69
drag, startPoint x: 571, startPoint y: 221, endPoint x: 590, endPoint y: 220, distance: 18.6
click at [590, 220] on p "What I would like to do is have our RDS plans with each provider finalised by t…" at bounding box center [495, 235] width 312 height 69
drag, startPoint x: 597, startPoint y: 223, endPoint x: 607, endPoint y: 222, distance: 10.3
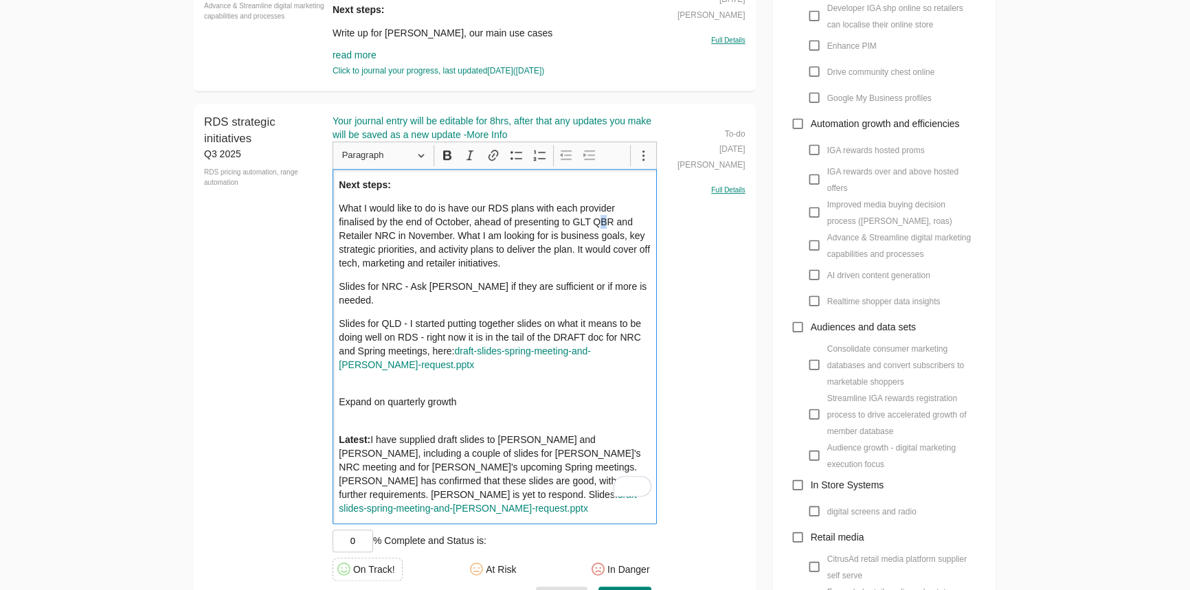
click at [607, 222] on p "What I would like to do is have our RDS plans with each provider finalised by t…" at bounding box center [495, 235] width 312 height 69
drag, startPoint x: 378, startPoint y: 237, endPoint x: 388, endPoint y: 237, distance: 9.6
click at [388, 237] on p "What I would like to do is have our RDS plans with each provider finalised by t…" at bounding box center [495, 235] width 312 height 69
drag, startPoint x: 458, startPoint y: 236, endPoint x: 638, endPoint y: 233, distance: 180.0
click at [638, 233] on p "What I would like to do is have our RDS plans with each provider finalised by t…" at bounding box center [495, 235] width 312 height 69
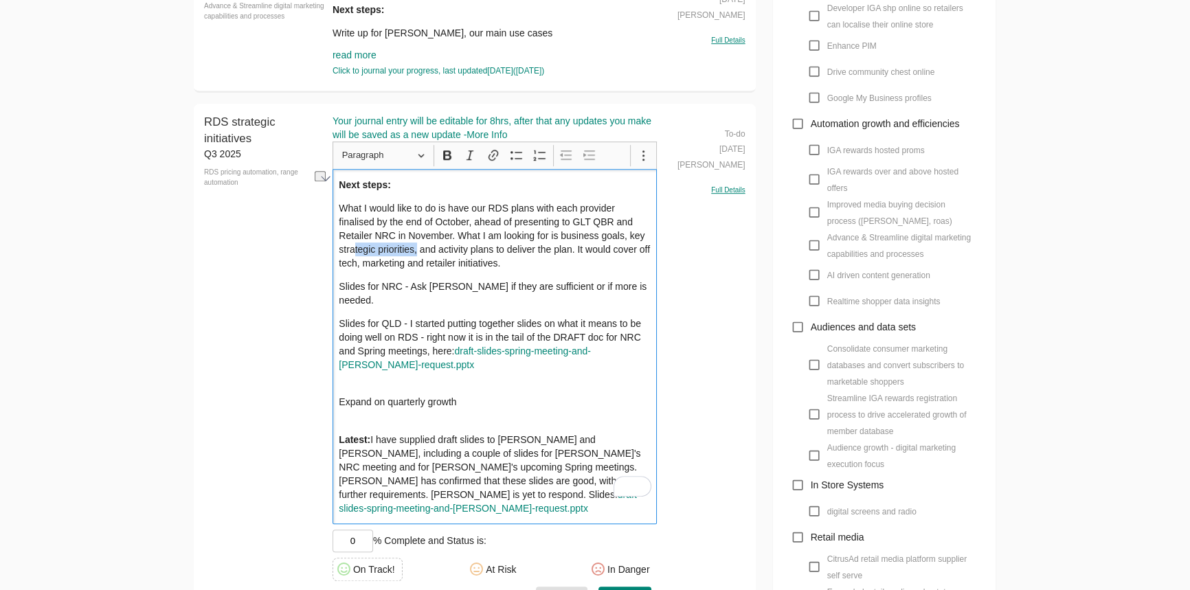
drag, startPoint x: 355, startPoint y: 254, endPoint x: 418, endPoint y: 251, distance: 63.3
click at [418, 251] on p "What I would like to do is have our RDS plans with each provider finalised by t…" at bounding box center [495, 235] width 312 height 69
drag, startPoint x: 433, startPoint y: 248, endPoint x: 563, endPoint y: 249, distance: 129.9
click at [563, 249] on p "What I would like to do is have our RDS plans with each provider finalised by t…" at bounding box center [495, 235] width 312 height 69
drag, startPoint x: 590, startPoint y: 258, endPoint x: 585, endPoint y: 246, distance: 12.6
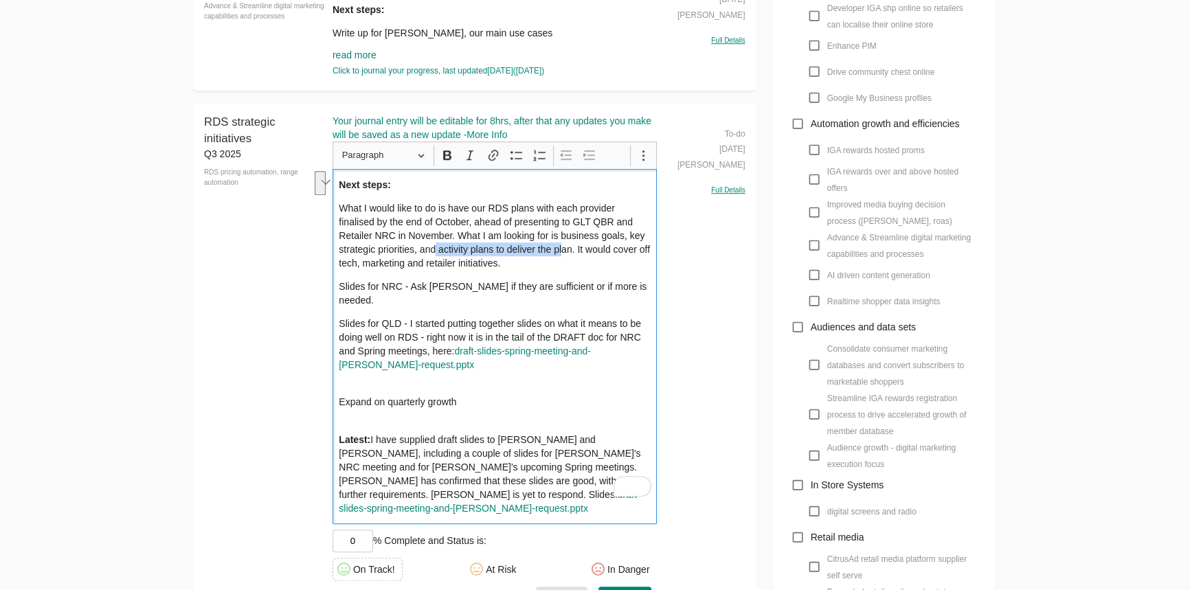
click at [585, 246] on p "What I would like to do is have our RDS plans with each provider finalised by t…" at bounding box center [495, 235] width 312 height 69
click at [584, 260] on p "What I would like to do is have our RDS plans with each provider finalised by t…" at bounding box center [495, 235] width 312 height 69
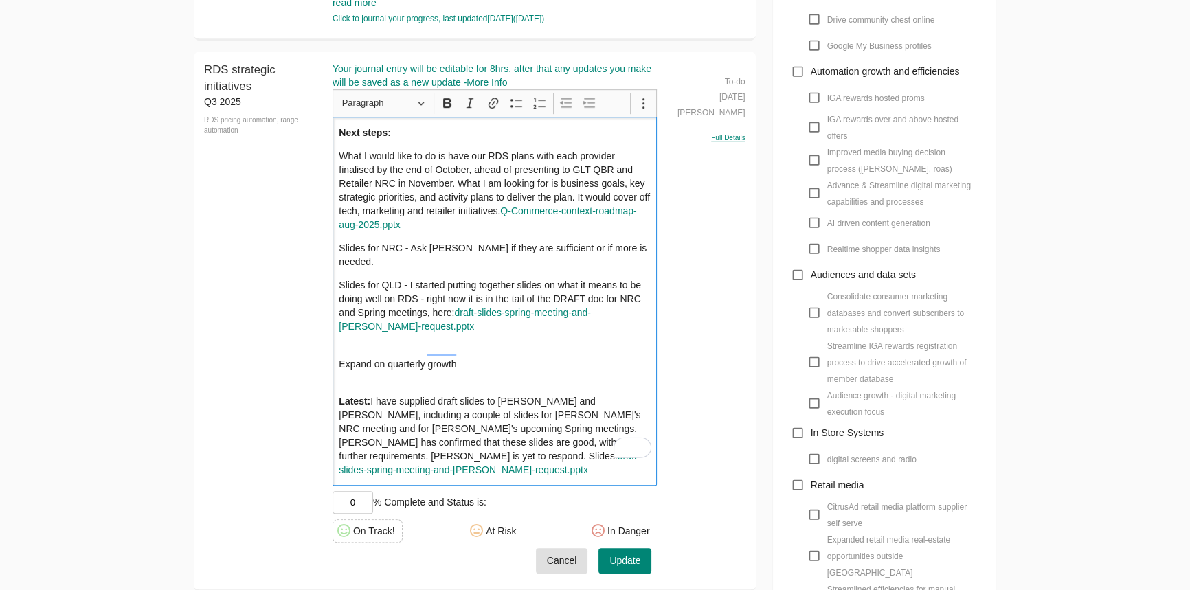
click at [500, 205] on p "What I would like to do is have our RDS plans with each provider finalised by t…" at bounding box center [495, 190] width 312 height 82
click at [502, 212] on p "What I would like to do is have our RDS plans with each provider finalised by t…" at bounding box center [495, 190] width 312 height 82
click at [497, 343] on p "Expand on quarterly growth." at bounding box center [495, 363] width 312 height 41
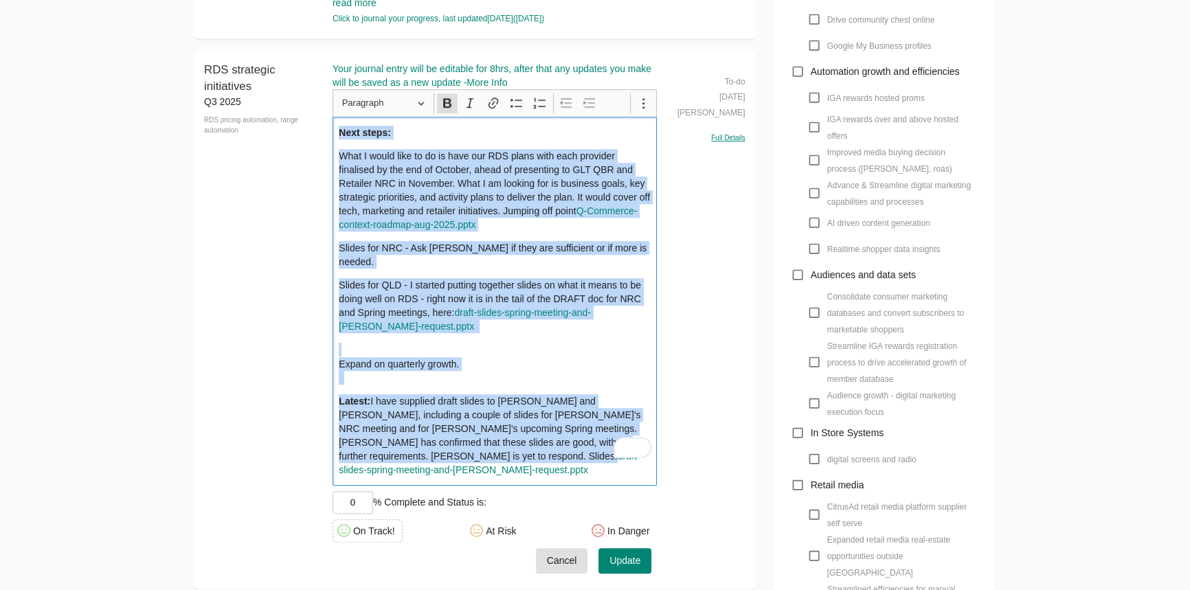
click at [606, 548] on button "Update" at bounding box center [624, 560] width 53 height 25
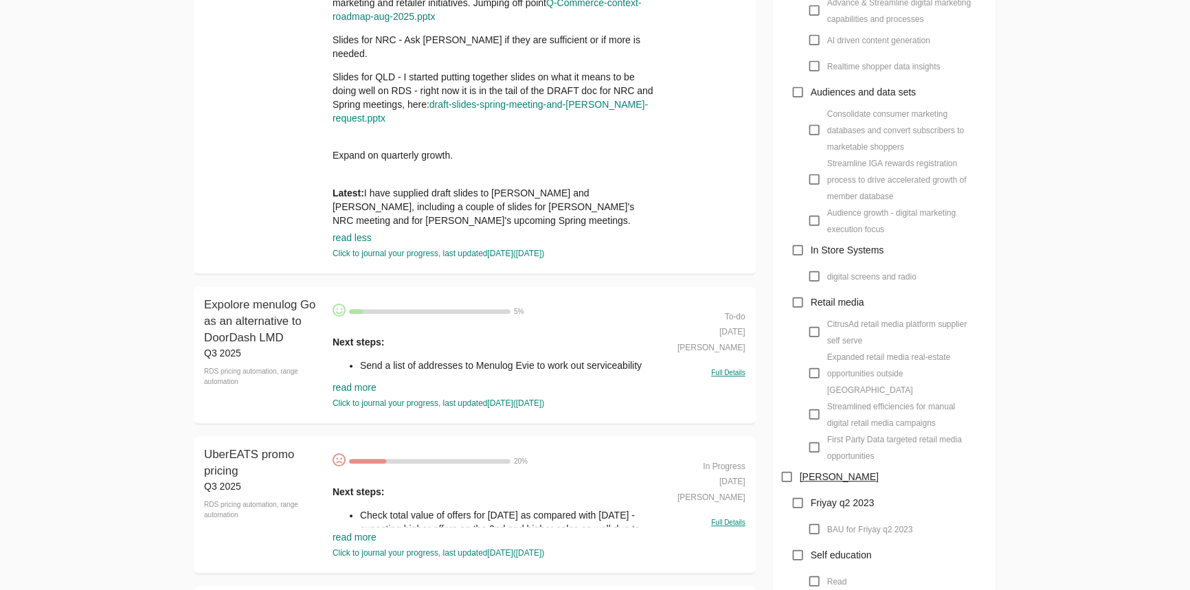
scroll to position [1176, 0]
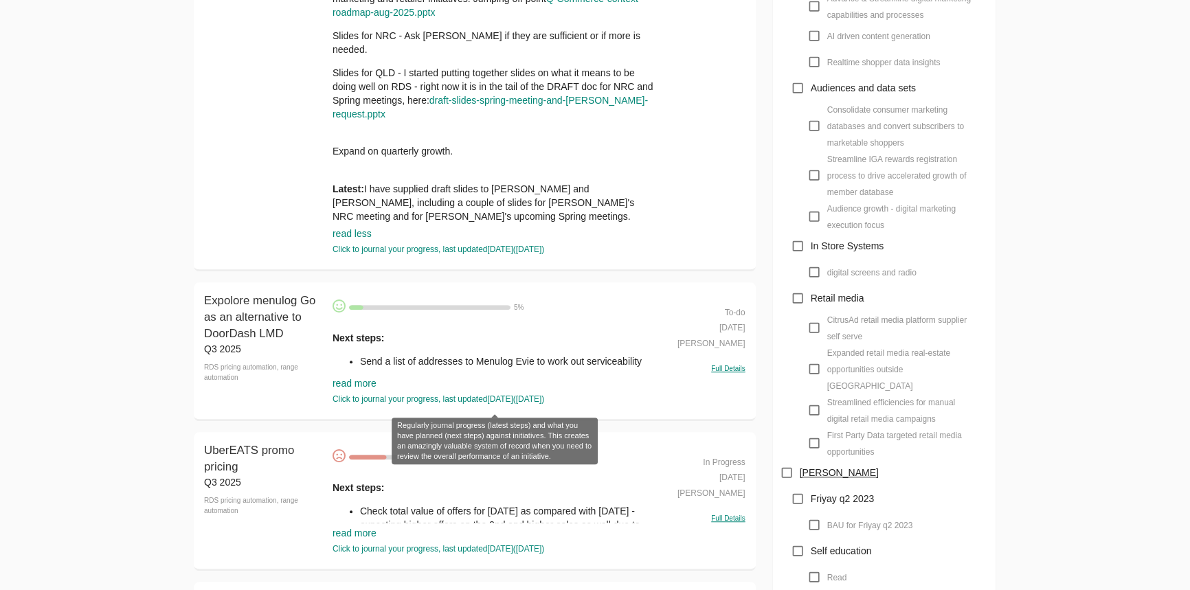
click at [359, 388] on link "read more" at bounding box center [355, 383] width 44 height 11
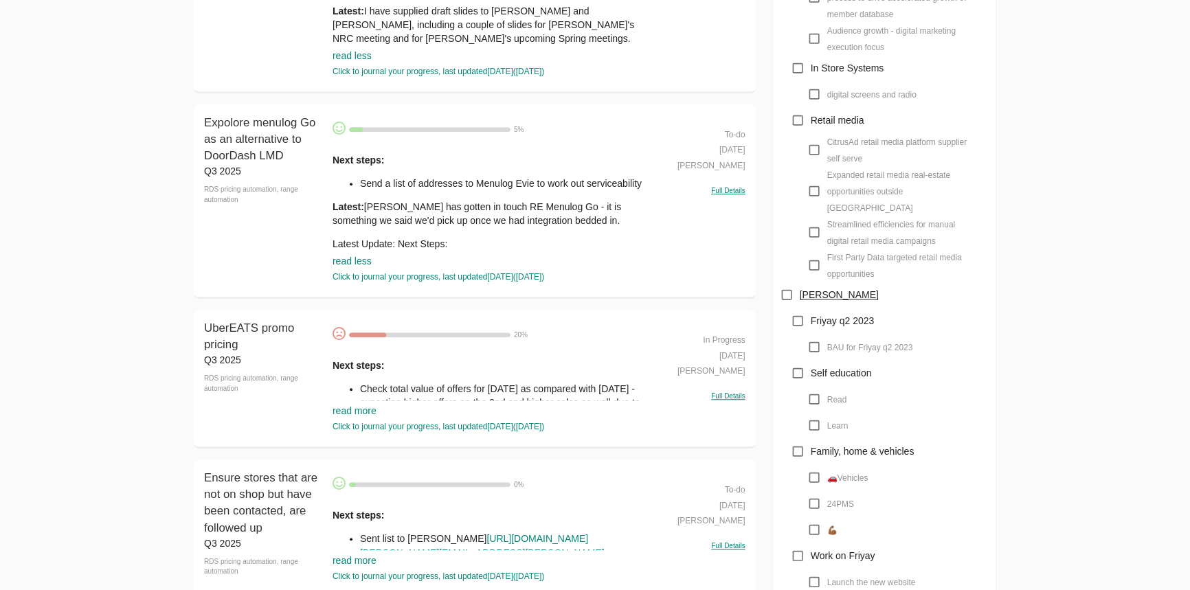
scroll to position [1363, 0]
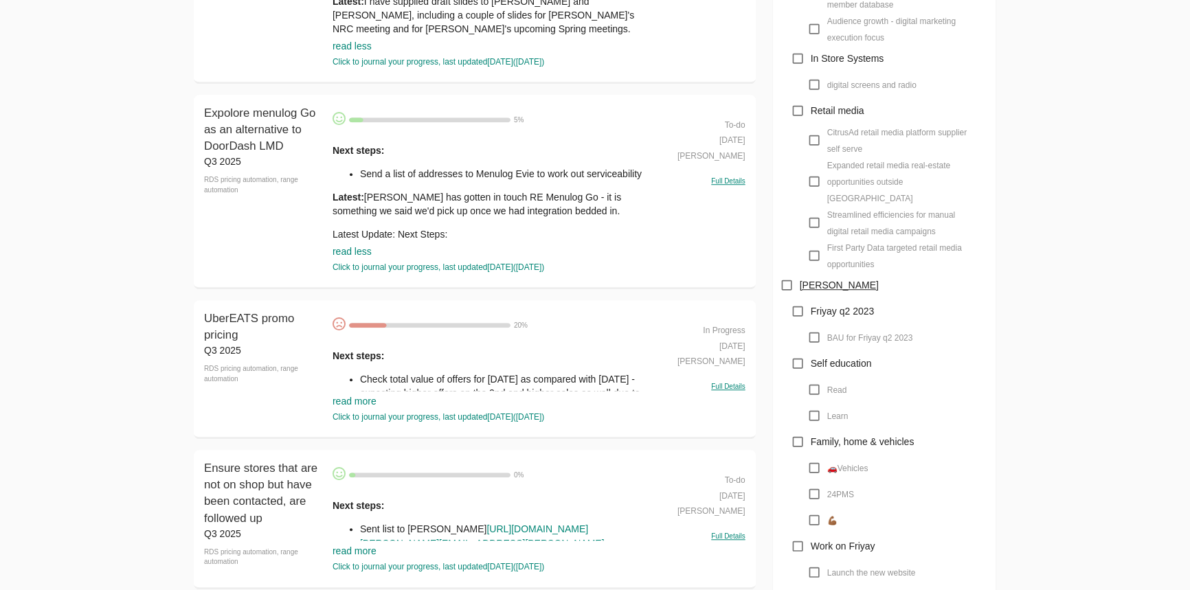
click at [357, 407] on link "read more" at bounding box center [355, 401] width 44 height 11
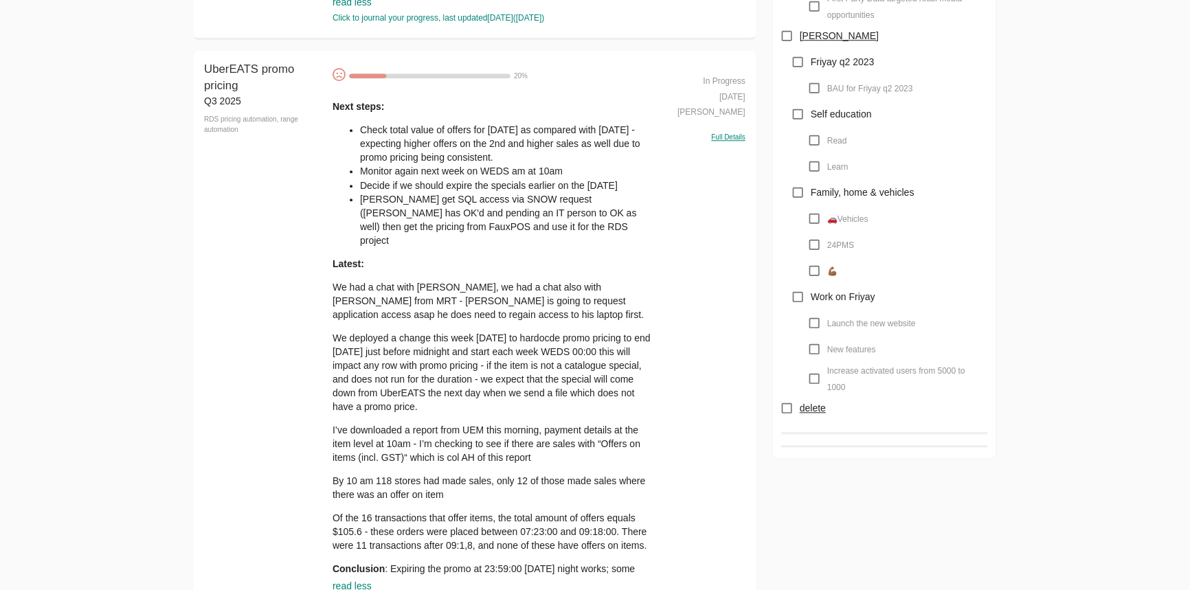
scroll to position [1613, 0]
click at [360, 381] on p "We deployed a change this week on Monday to hardocde promo pricing to end on Tu…" at bounding box center [495, 371] width 325 height 82
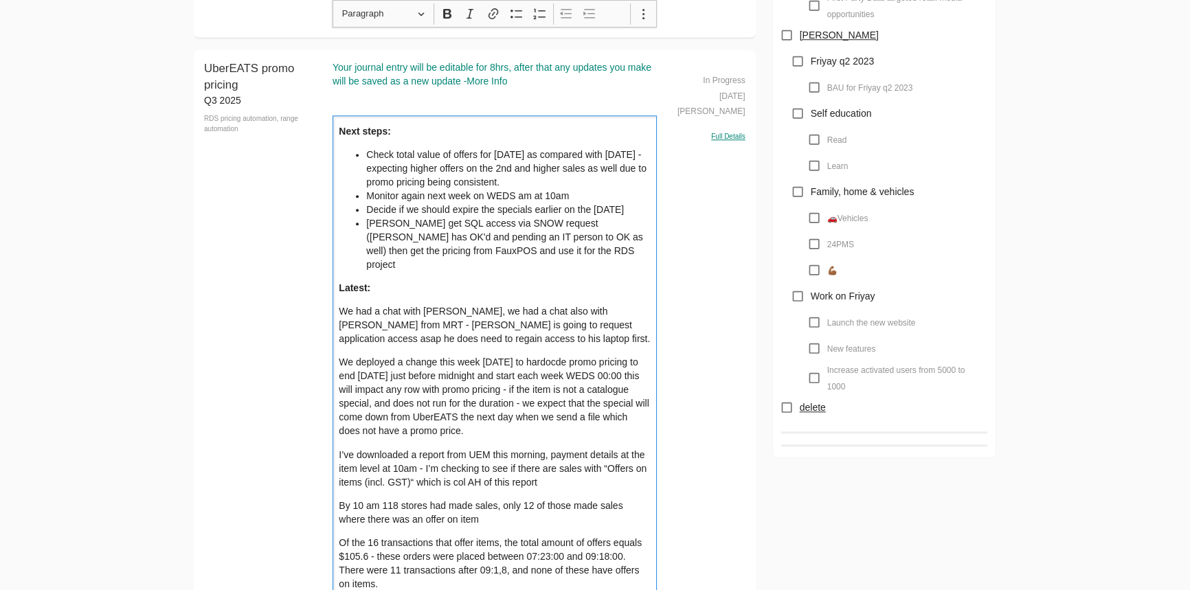
scroll to position [1738, 0]
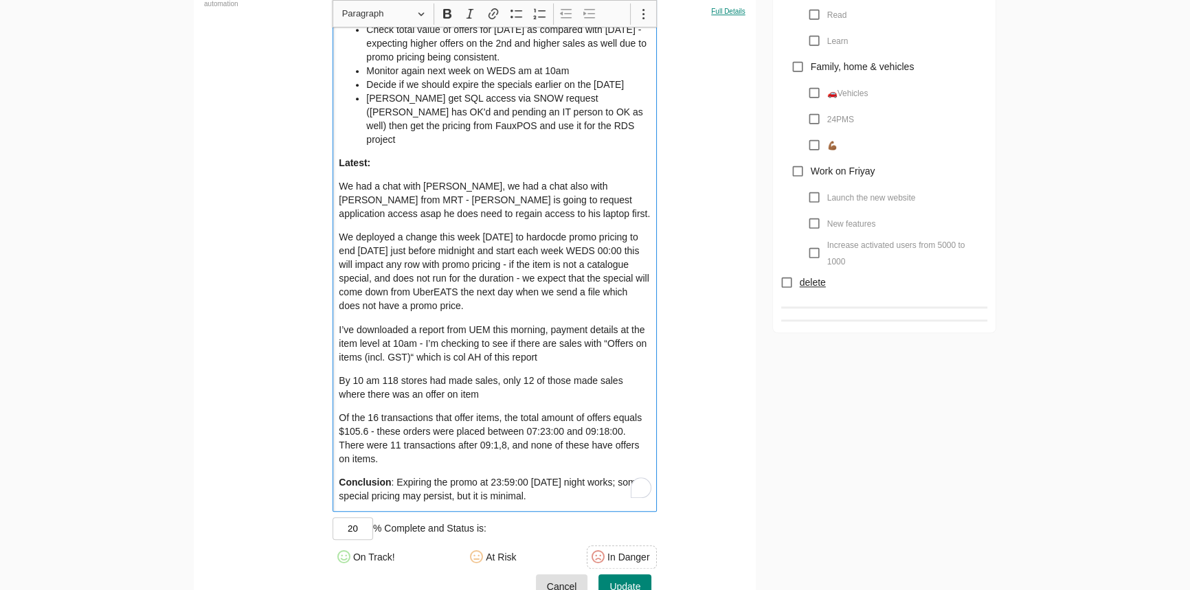
click at [556, 579] on span "Cancel" at bounding box center [562, 587] width 30 height 17
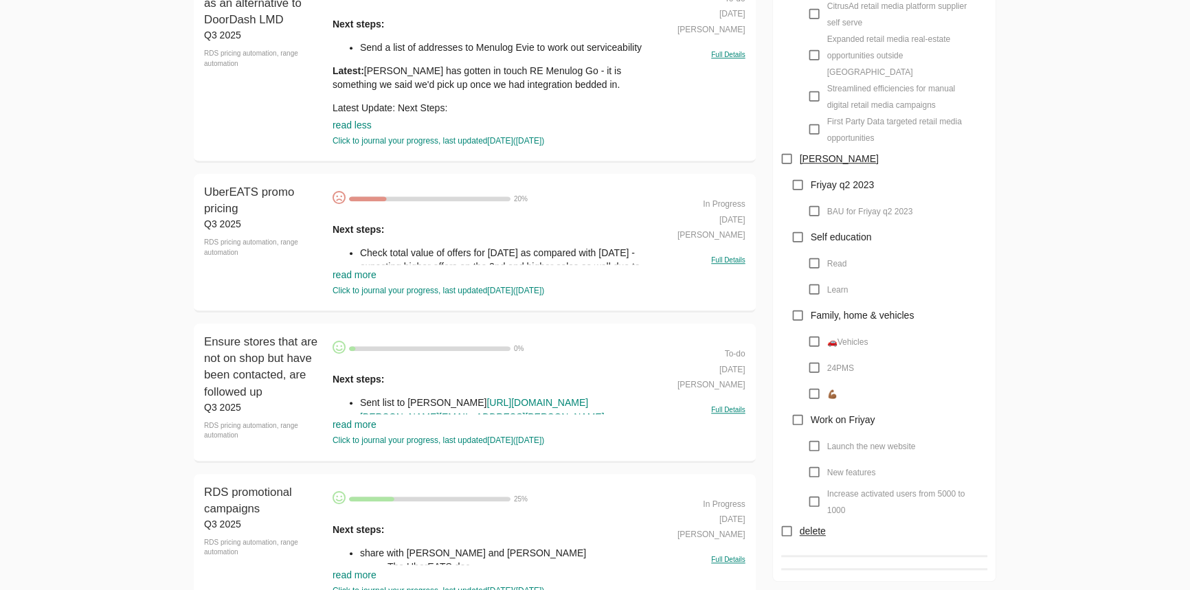
scroll to position [1488, 0]
click at [363, 273] on link "read more" at bounding box center [355, 276] width 44 height 11
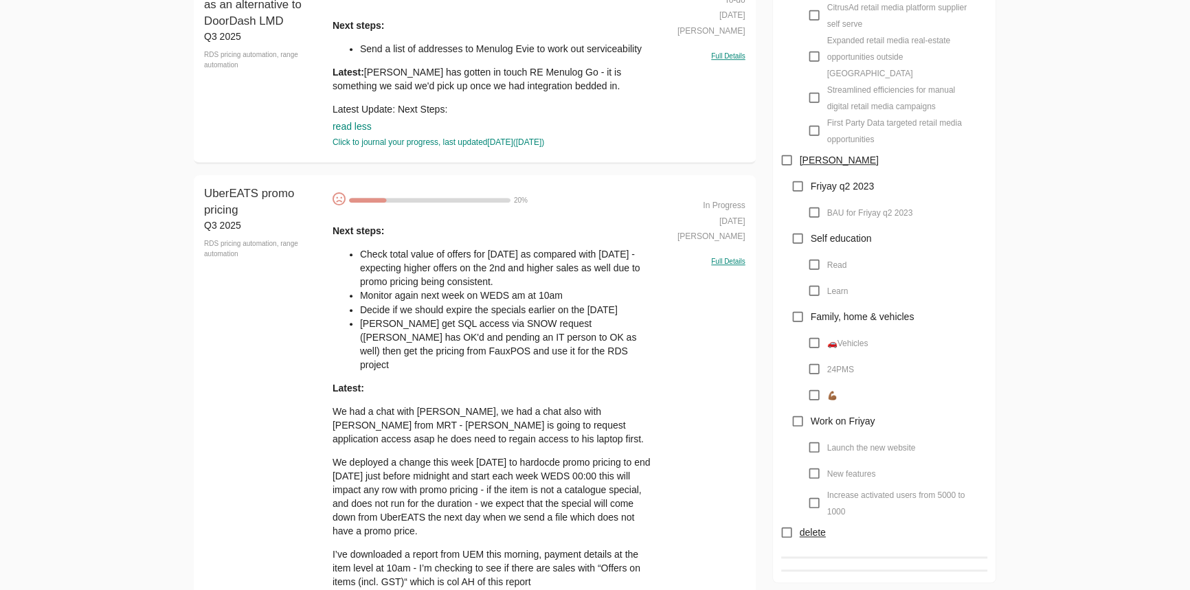
click at [451, 278] on li "Check total value of offers for Tuesday 2nd of Sep as compared with Tuesday 26t…" at bounding box center [509, 267] width 298 height 41
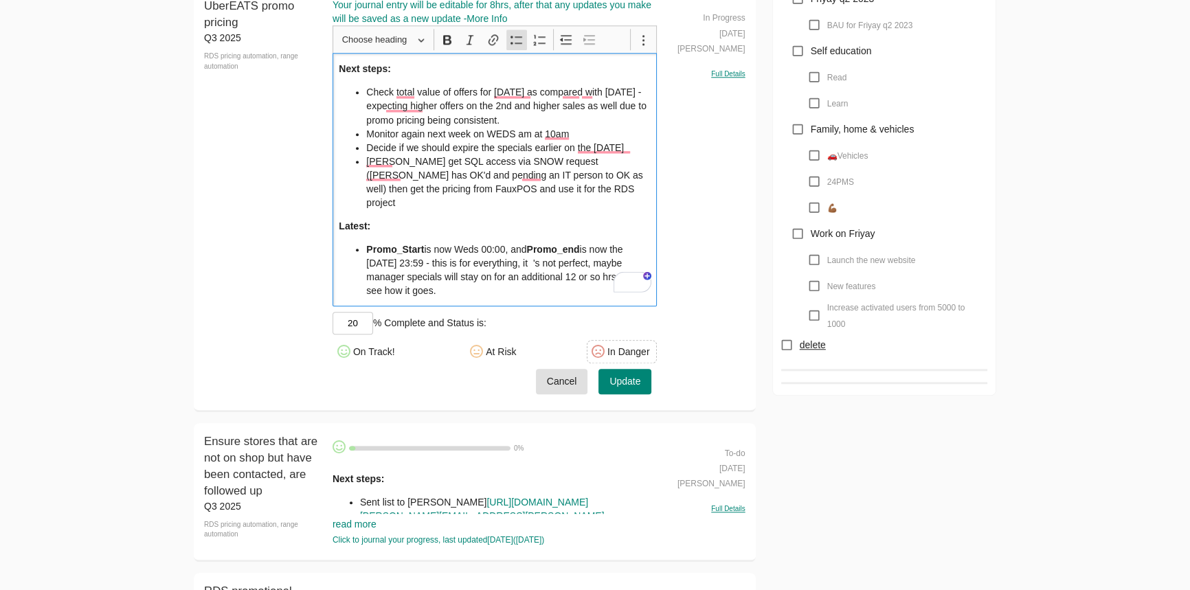
click at [556, 251] on li "Promo_Start is now Weds 00:00, and Promo_end is now the [DATE] 23:59 - this is …" at bounding box center [508, 270] width 284 height 55
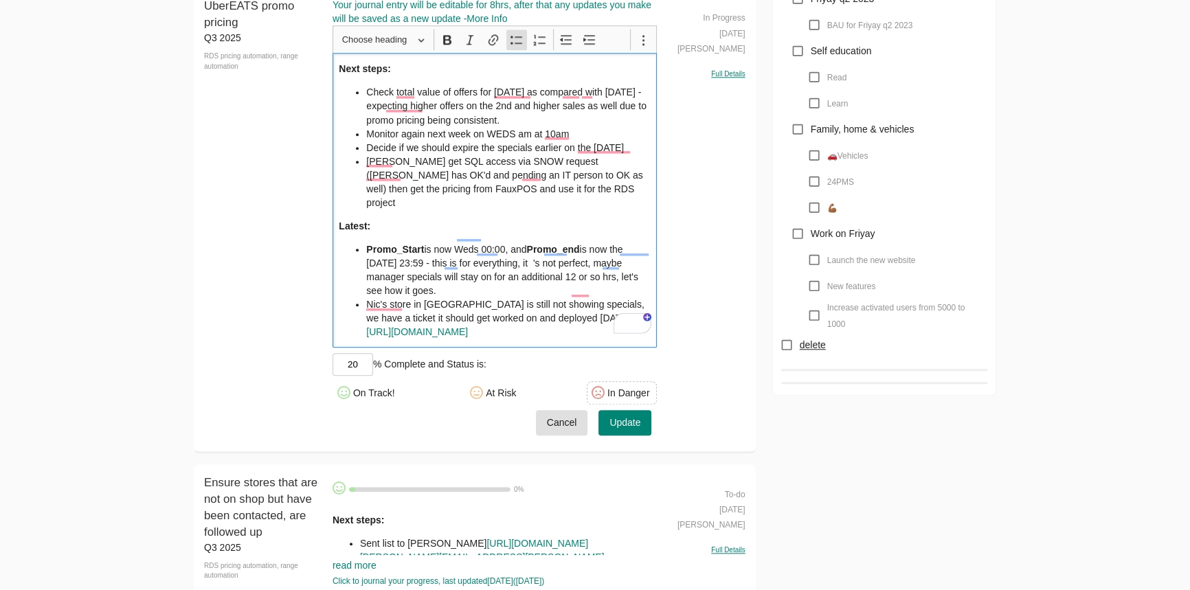
click at [573, 304] on li "Nic's store in Waikiki is still not showing specials, we have a ticket it shoul…" at bounding box center [508, 318] width 284 height 41
click at [477, 266] on li "Promo_Start is now Wednesday 00:00, and Promo_end is now the next Tuesday 23:59…" at bounding box center [508, 270] width 284 height 55
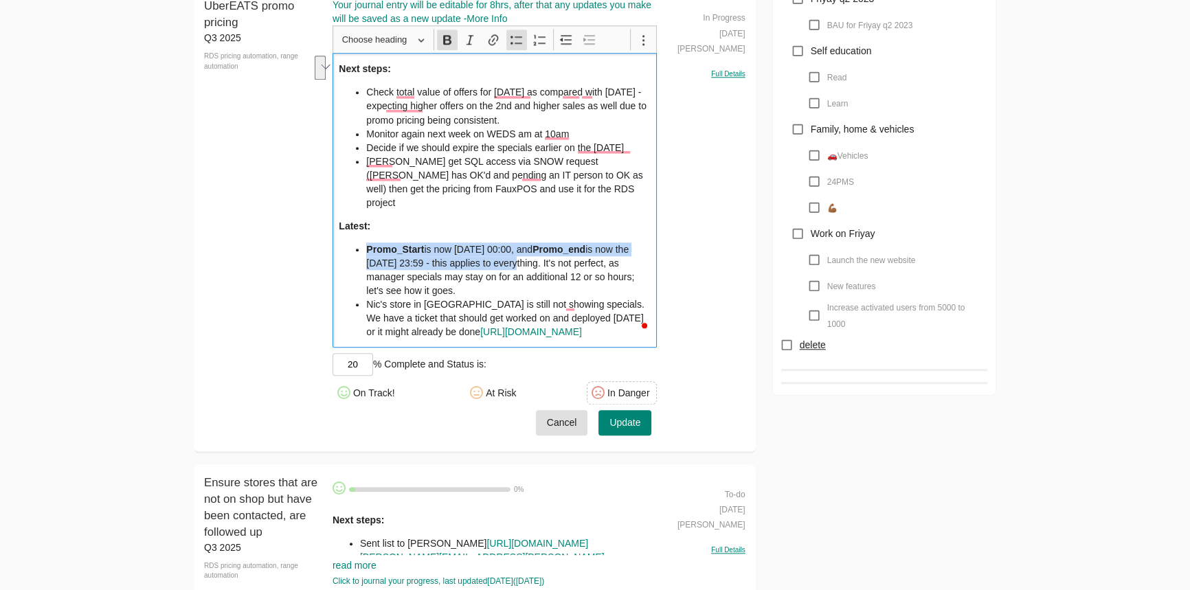
drag, startPoint x: 365, startPoint y: 232, endPoint x: 533, endPoint y: 245, distance: 168.8
click at [533, 245] on ul "Promo_Start is now Wednesday 00:00, and Promo_end is now the next Tuesday 23:59…" at bounding box center [495, 291] width 312 height 96
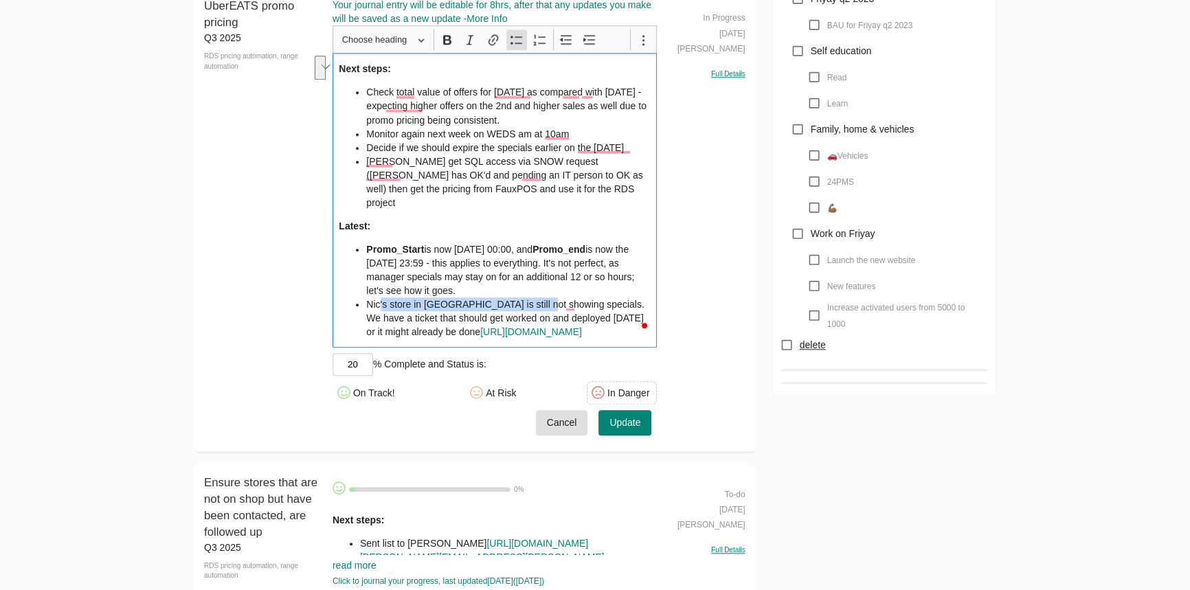
drag, startPoint x: 379, startPoint y: 289, endPoint x: 533, endPoint y: 298, distance: 154.9
click at [533, 298] on li "Nic's store in Waikiki is still not showing specials. We have a ticket that sho…" at bounding box center [508, 318] width 284 height 41
click at [632, 321] on li "Nic's store in Waikiki is still not showing specials. We have a ticket that sho…" at bounding box center [508, 318] width 284 height 41
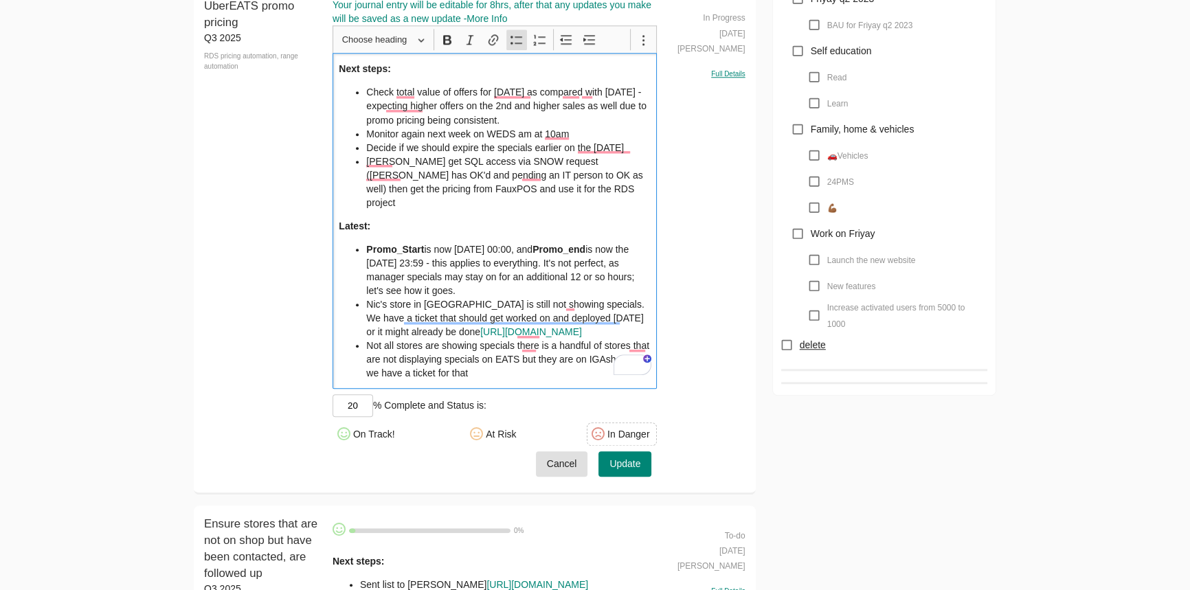
click at [493, 354] on li "Not all stores are showing specials there is a handful of stores that are not d…" at bounding box center [508, 359] width 284 height 41
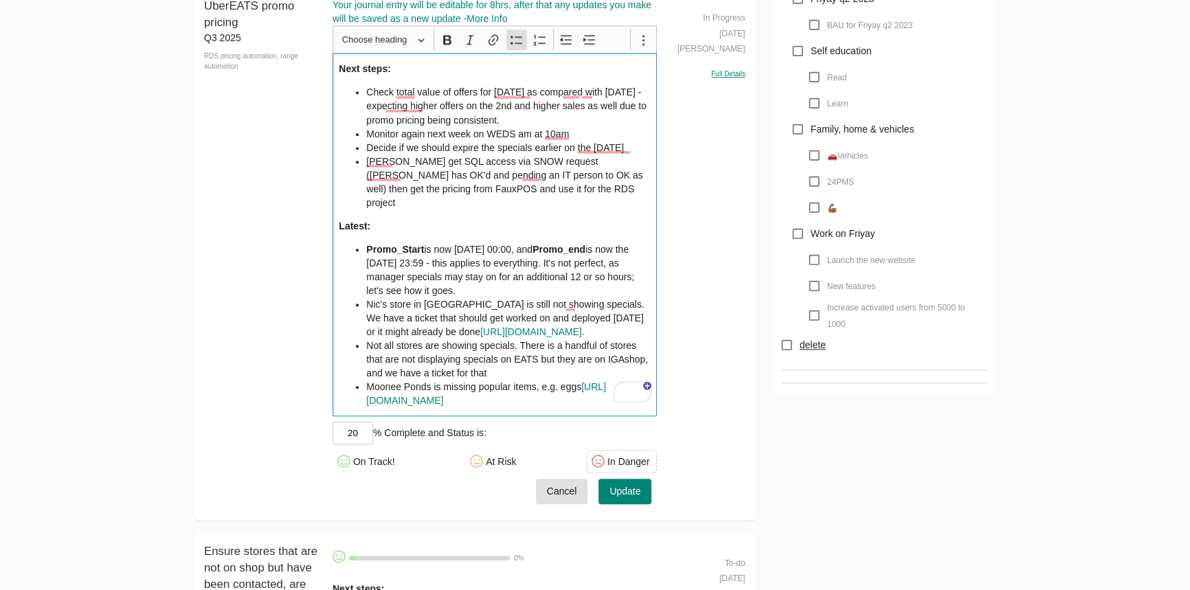
click at [607, 380] on li "Moonee Ponds is missing popular items, e.g. eggs https://igarewards.atlassian.n…" at bounding box center [508, 393] width 284 height 27
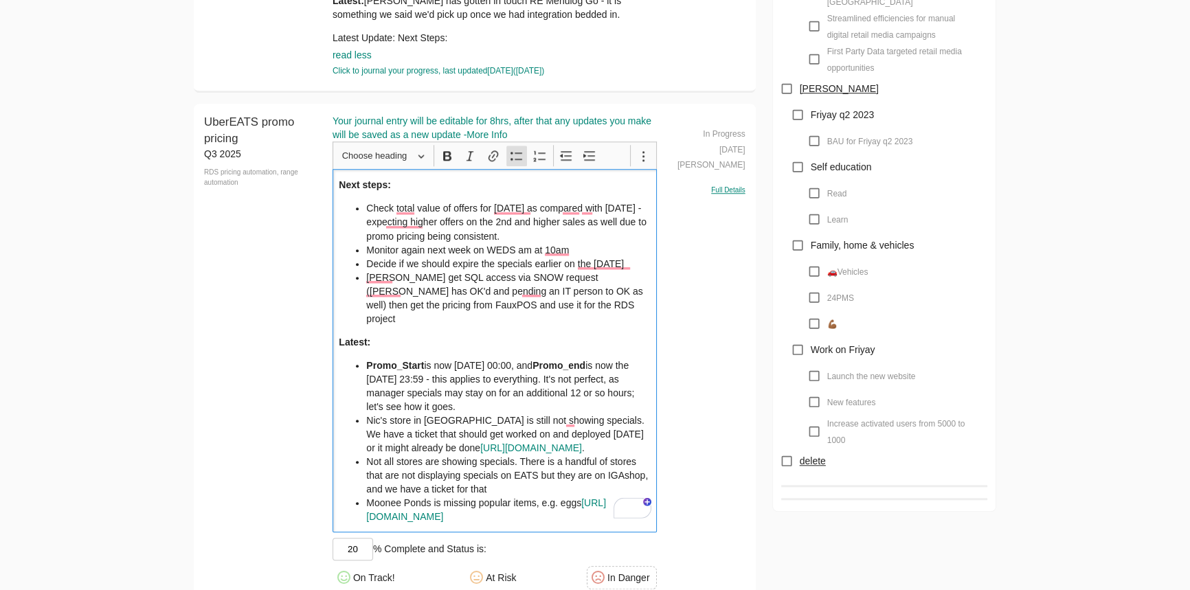
scroll to position [1676, 0]
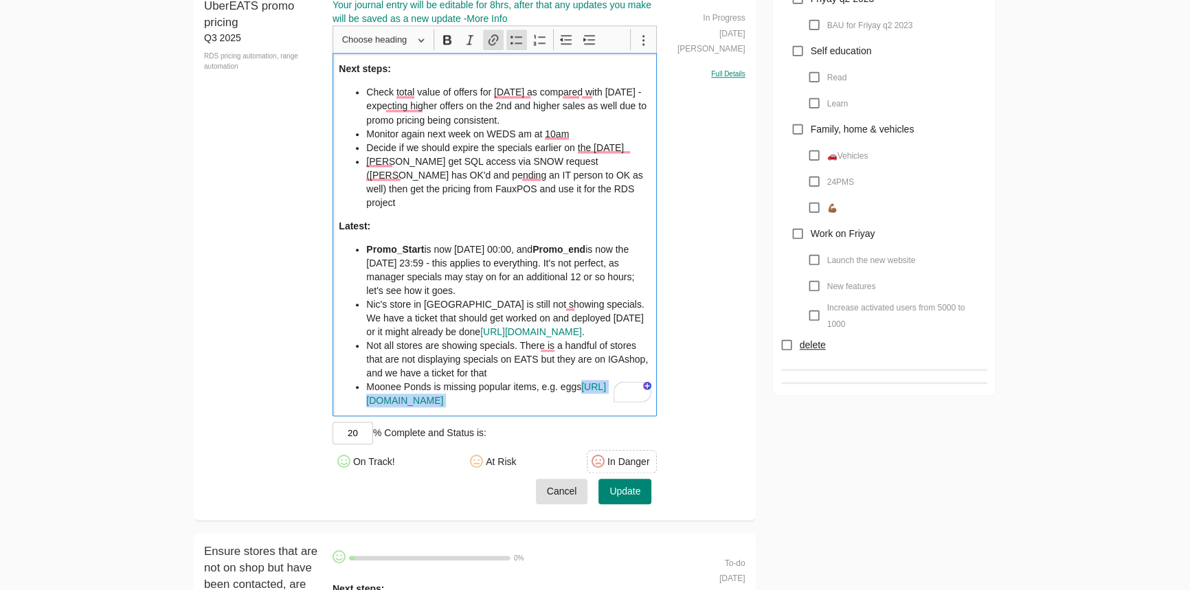
drag, startPoint x: 595, startPoint y: 387, endPoint x: 363, endPoint y: 388, distance: 232.2
click at [363, 388] on ul "Promo_Start is now Wednesday 00:00, and Promo_end is now the next Tuesday 23:59…" at bounding box center [495, 325] width 312 height 165
copy li "[URL][DOMAIN_NAME]"
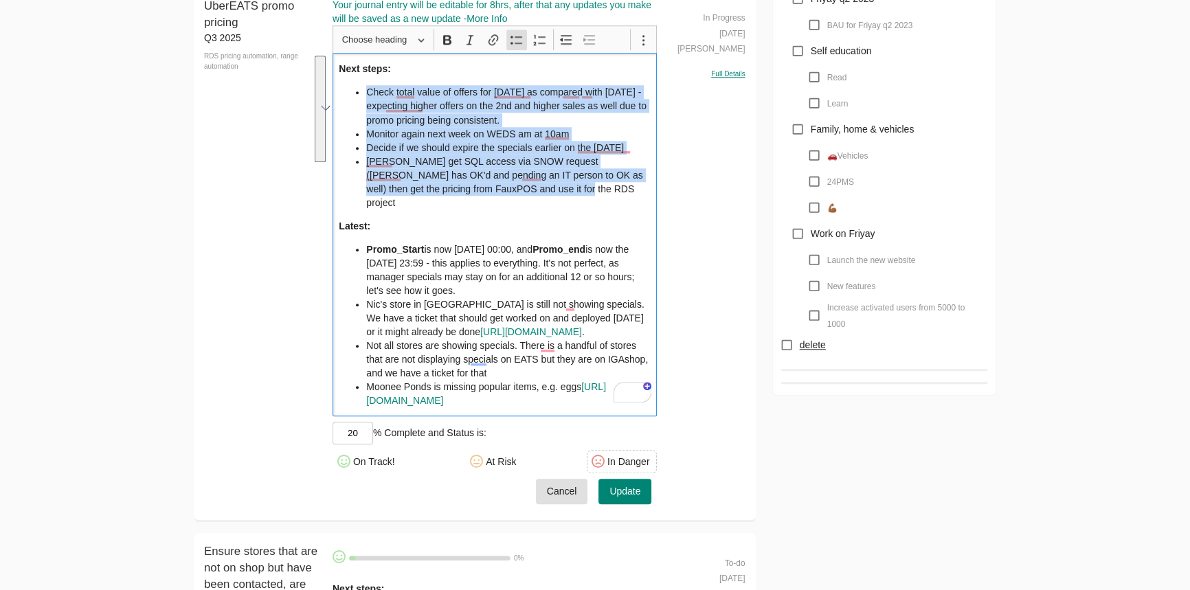
drag, startPoint x: 550, startPoint y: 186, endPoint x: 364, endPoint y: 100, distance: 204.1
click at [364, 100] on ul "Check total value of offers for Tuesday 2nd of Sep as compared with Tuesday 26t…" at bounding box center [495, 147] width 312 height 124
click at [428, 122] on li "Check total value of offers for Tuesday 2nd of Sep as compared with Tuesday 26t…" at bounding box center [508, 105] width 284 height 41
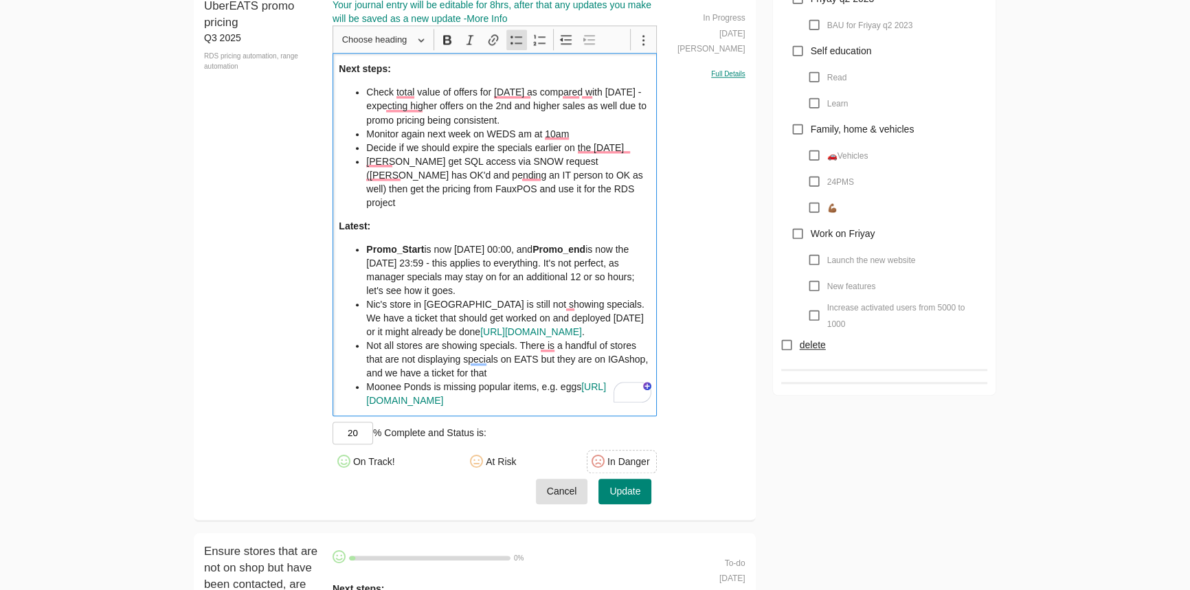
click at [364, 91] on ul "Check total value of offers for Tuesday 2nd of Sep as compared with Tuesday 26t…" at bounding box center [495, 147] width 312 height 124
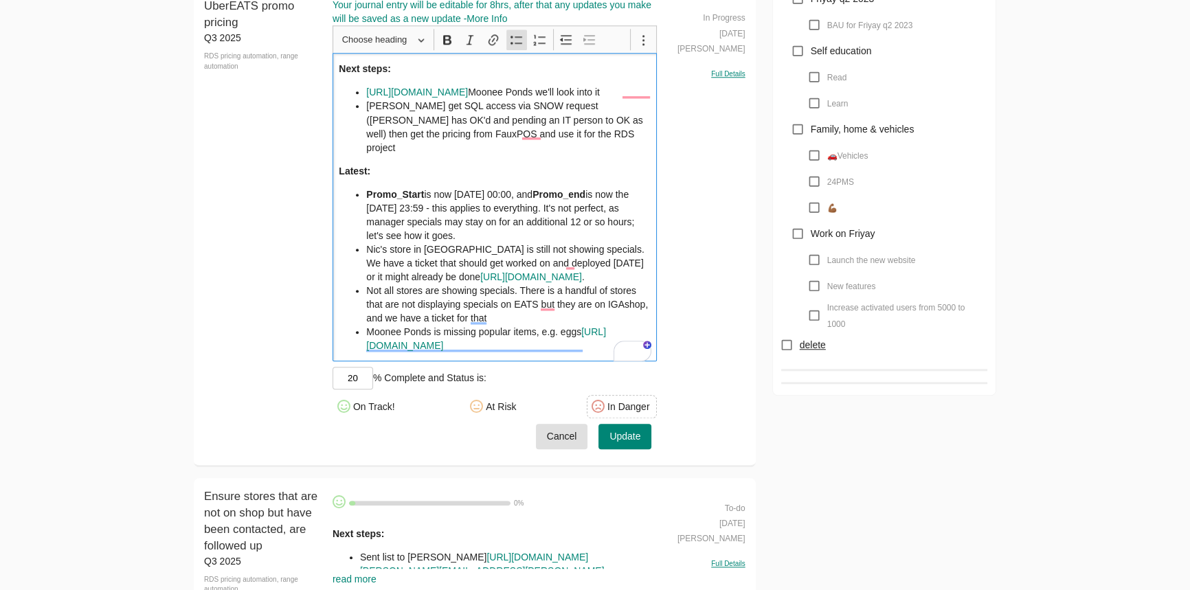
click at [561, 140] on li "[PERSON_NAME] get SQL access via SNOW request ([PERSON_NAME] has OK'd and pendi…" at bounding box center [508, 126] width 284 height 55
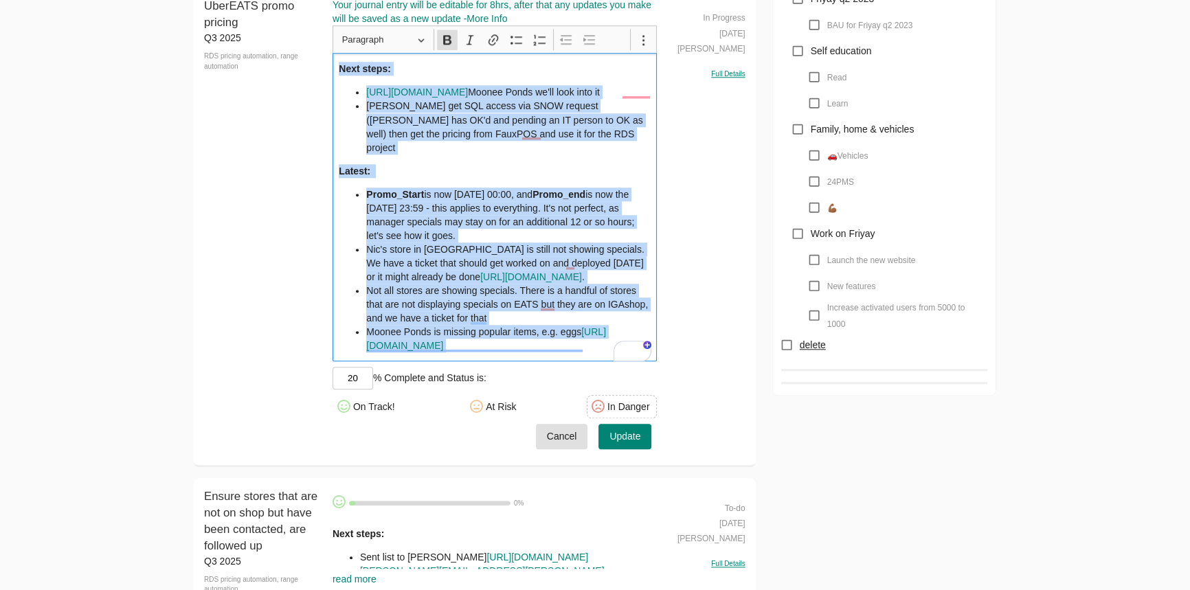
click at [628, 437] on span "Update" at bounding box center [624, 436] width 31 height 17
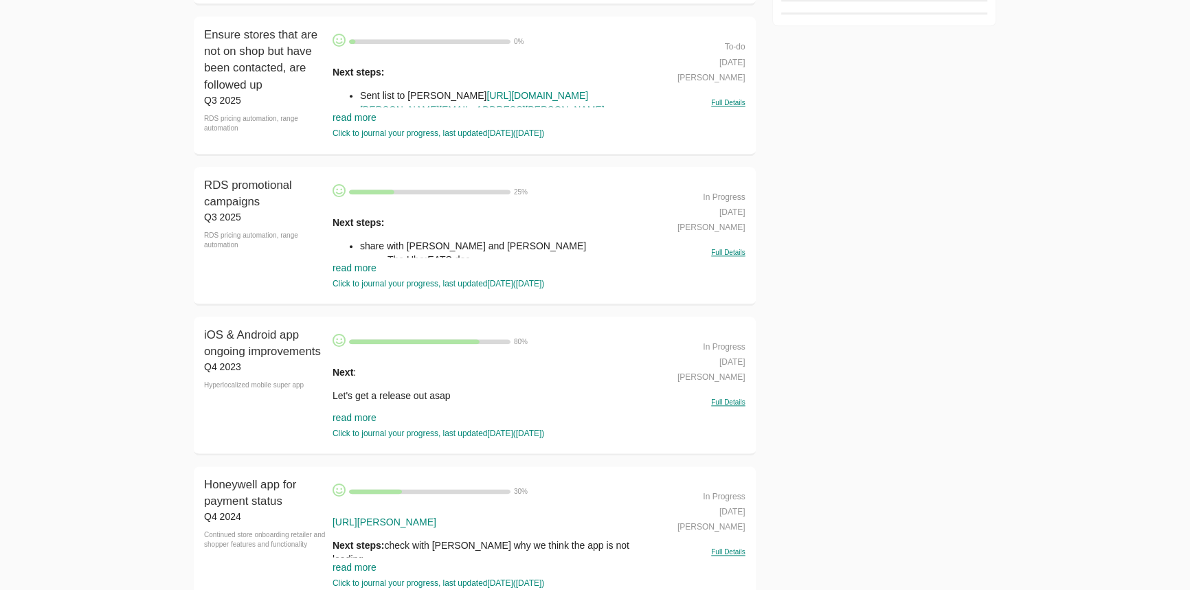
scroll to position [2050, 0]
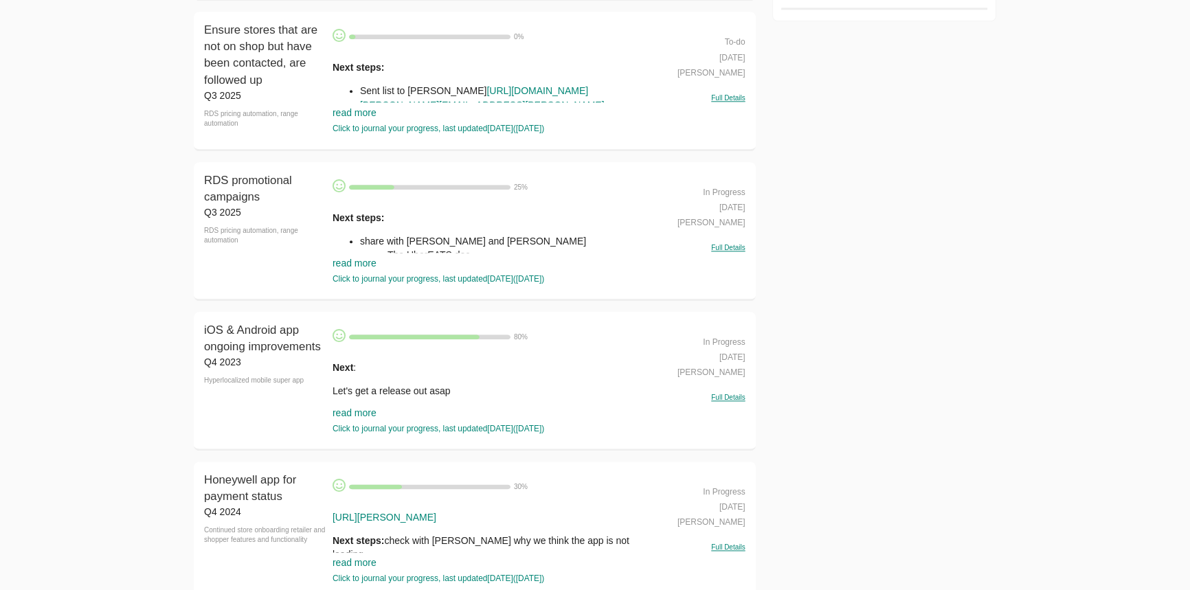
click at [361, 267] on link "read more" at bounding box center [355, 263] width 44 height 11
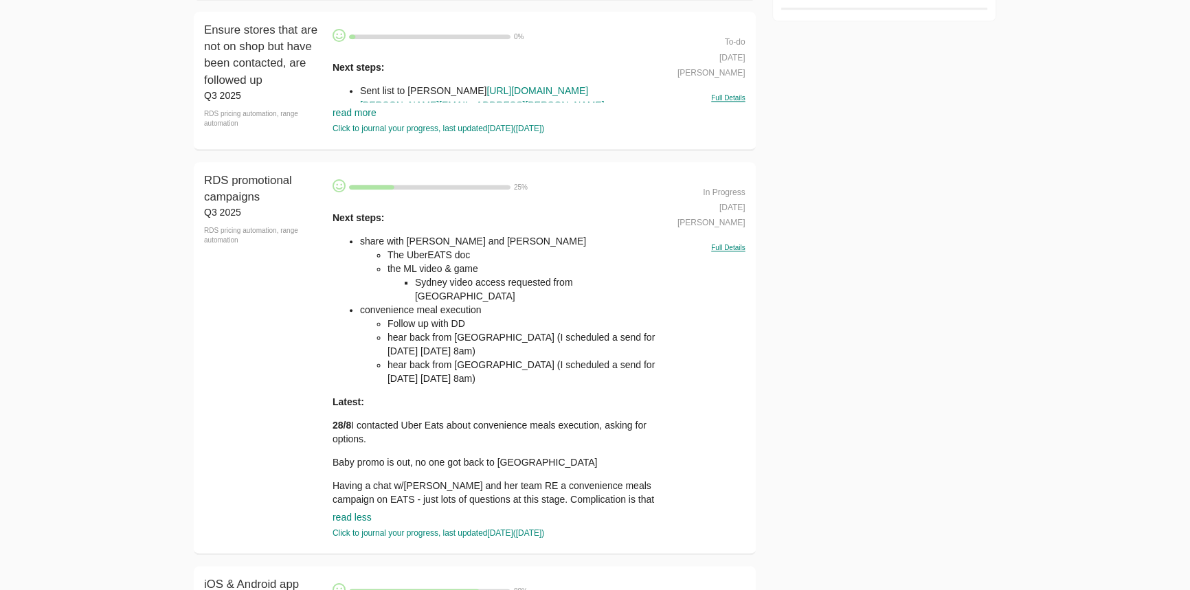
click at [361, 267] on ul "The UberEATS doc the ML video & game Sydney video access requested from Vic" at bounding box center [509, 275] width 298 height 55
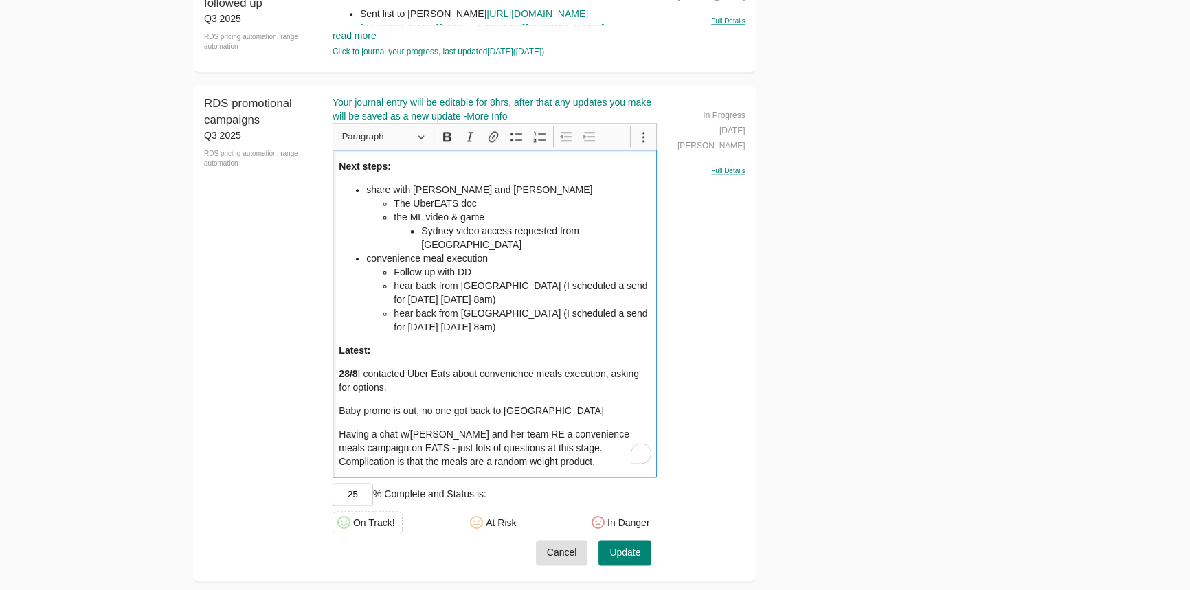
scroll to position [2113, 0]
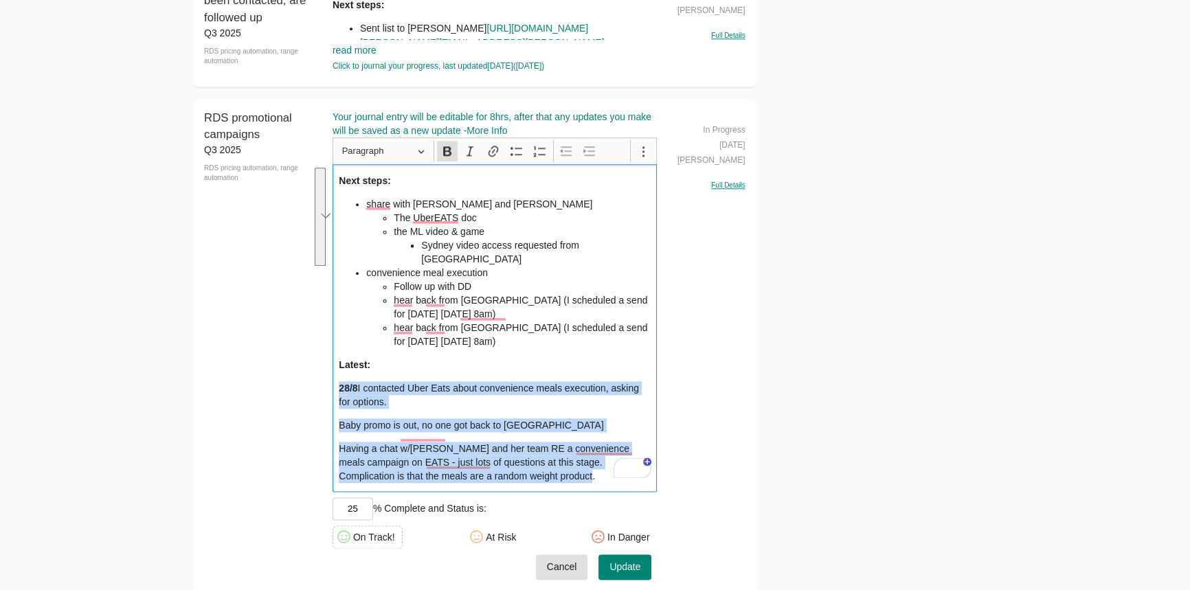
drag, startPoint x: 548, startPoint y: 459, endPoint x: 326, endPoint y: 366, distance: 240.5
click at [326, 366] on div "RDS promotional campaigns Q3 2025 RDS pricing automation, range automation RDS …" at bounding box center [475, 349] width 562 height 498
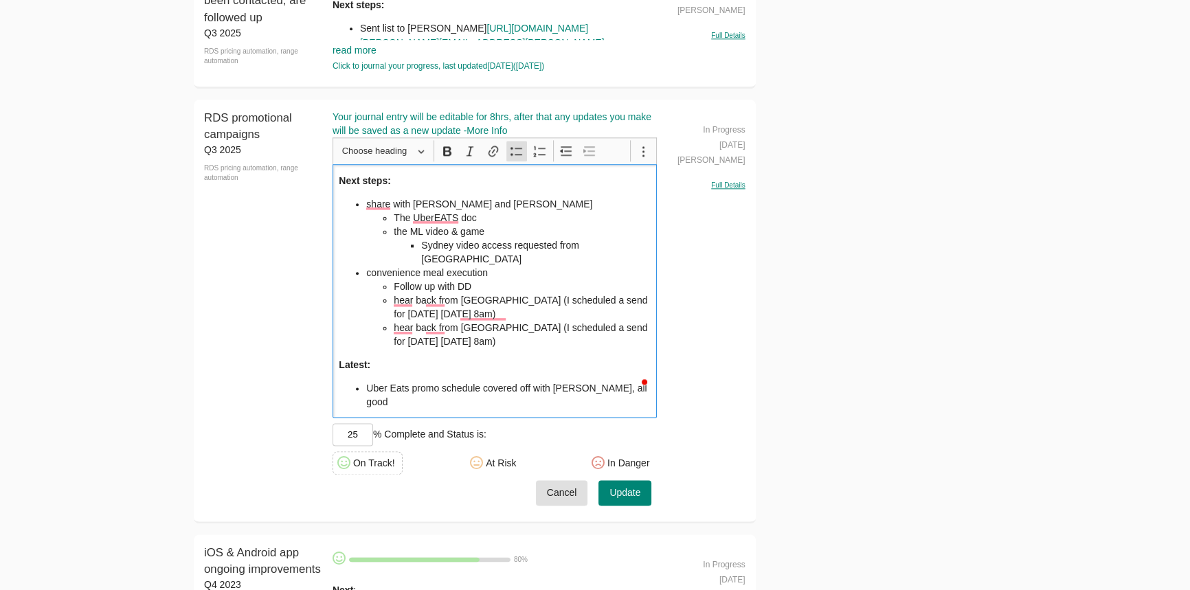
click at [619, 381] on li "Uber Eats promo schedule covered off with [PERSON_NAME], all good" at bounding box center [508, 394] width 284 height 27
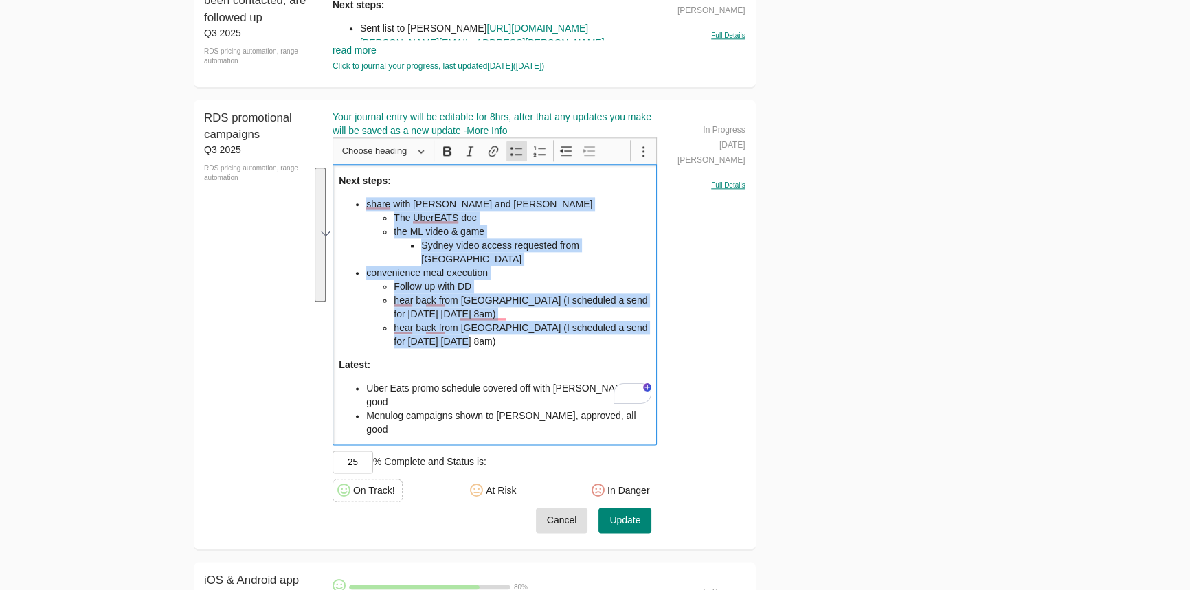
drag, startPoint x: 475, startPoint y: 330, endPoint x: 350, endPoint y: 212, distance: 171.6
click at [350, 212] on ul "share with [PERSON_NAME] and [PERSON_NAME] The UberEATS doc the ML video & game…" at bounding box center [495, 272] width 312 height 151
click at [418, 219] on li "The UberEATS doc" at bounding box center [522, 218] width 257 height 14
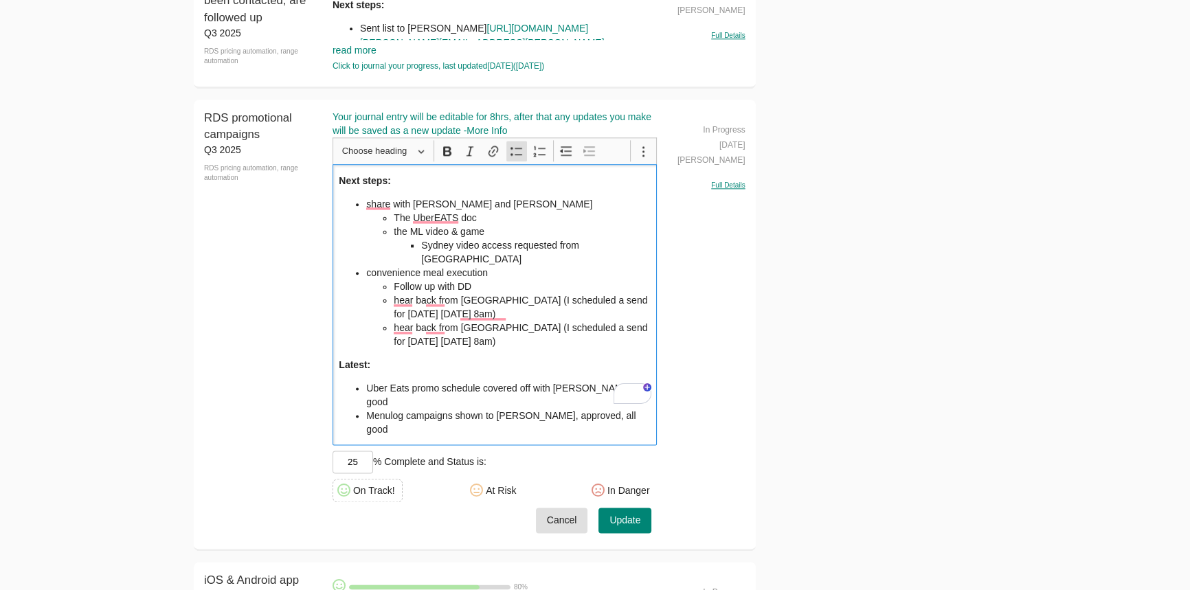
click at [609, 409] on li "Menulog campaigns shown to [PERSON_NAME], approved, all good" at bounding box center [508, 422] width 284 height 27
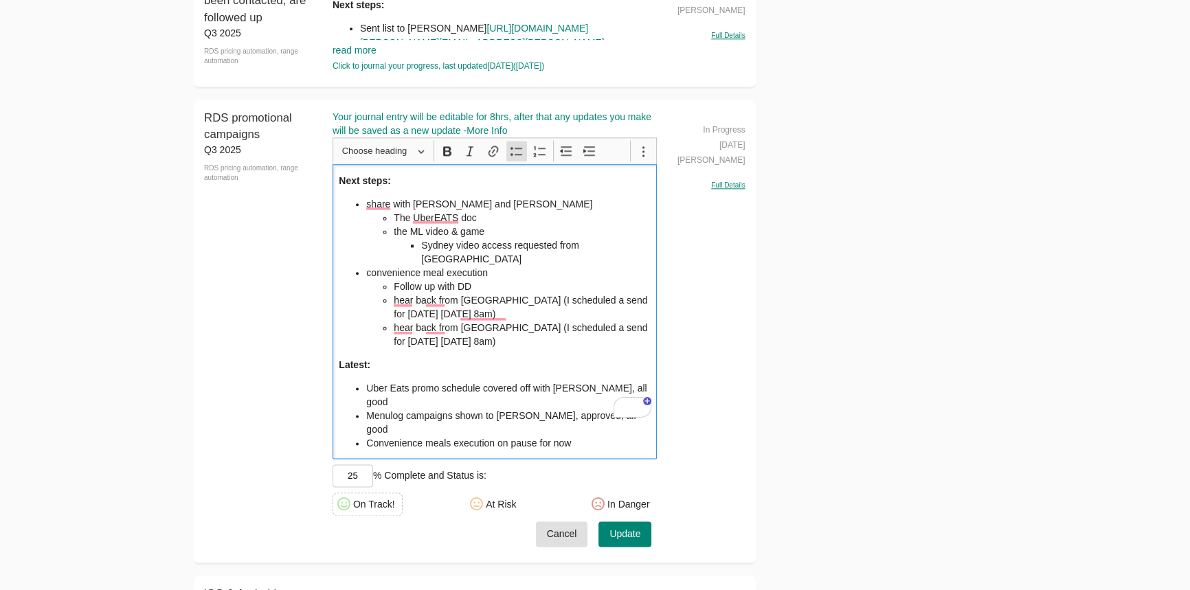
click at [521, 358] on p "Latest:" at bounding box center [495, 365] width 312 height 14
drag, startPoint x: 370, startPoint y: 403, endPoint x: 449, endPoint y: 405, distance: 79.0
click at [449, 436] on li "Convenience meals execution on pause for now" at bounding box center [508, 443] width 284 height 14
click at [579, 436] on li "Convenience meals execution on pause for now" at bounding box center [508, 443] width 284 height 14
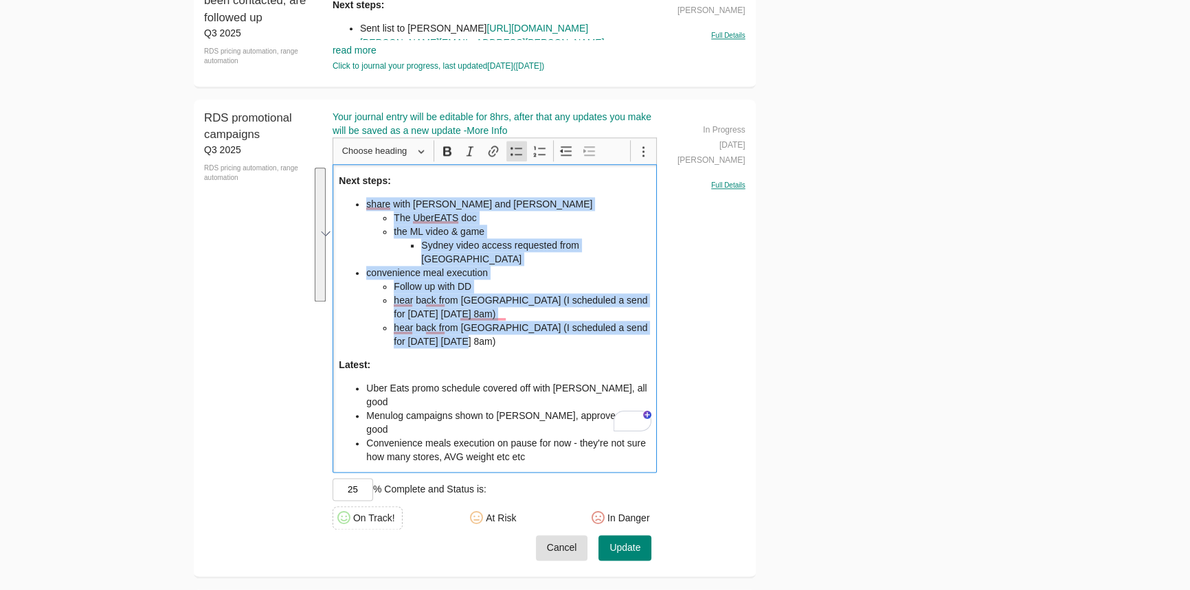
drag, startPoint x: 386, startPoint y: 267, endPoint x: 326, endPoint y: 210, distance: 82.6
click at [326, 210] on div "RDS promotional campaigns Q3 2025 RDS pricing automation, range automation RDS …" at bounding box center [475, 339] width 562 height 479
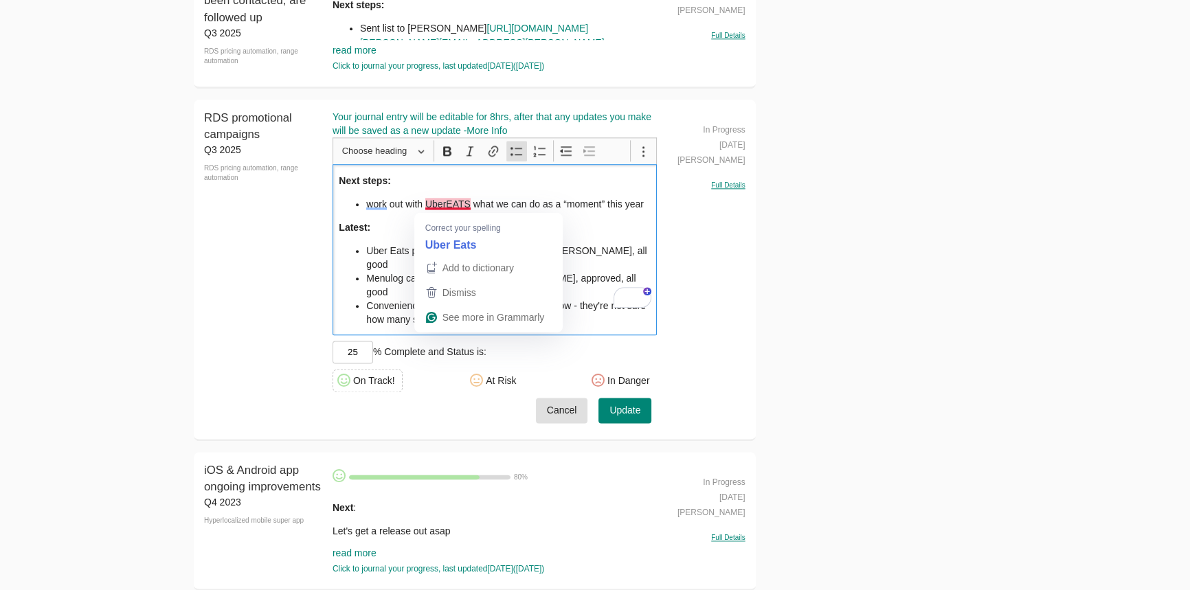
click at [464, 205] on li "work out with UberEATS what we can do as a “moment” this year" at bounding box center [508, 204] width 284 height 14
click at [582, 223] on p "Latest:" at bounding box center [495, 228] width 312 height 14
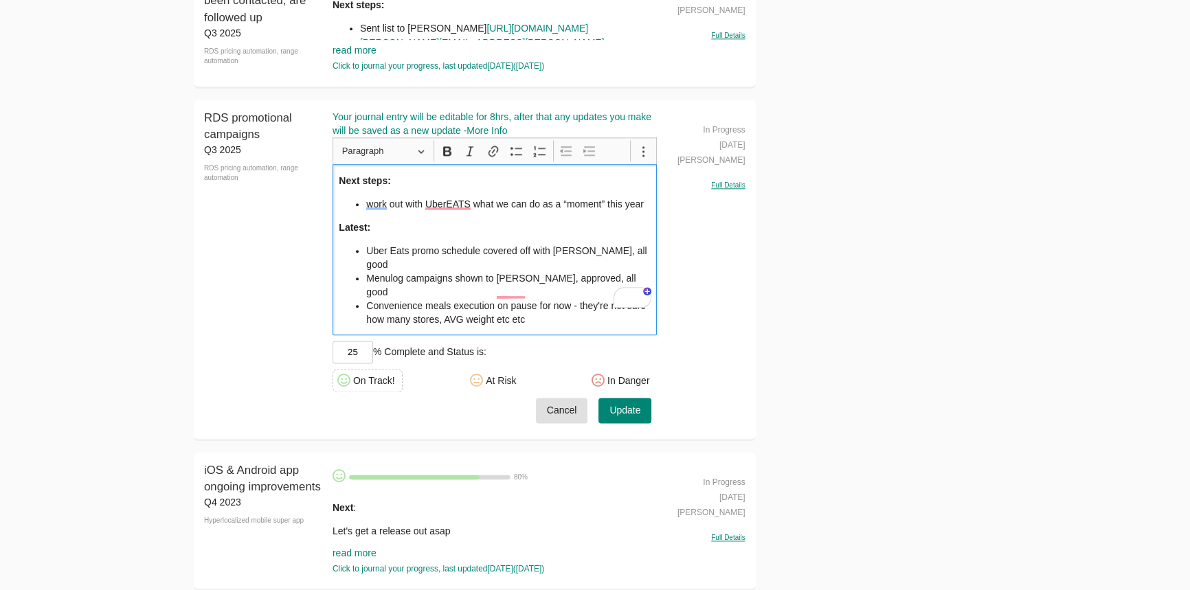
click at [649, 206] on div "Next steps: work out with UberEATS what we can do as a “moment” this year Lates…" at bounding box center [495, 249] width 325 height 171
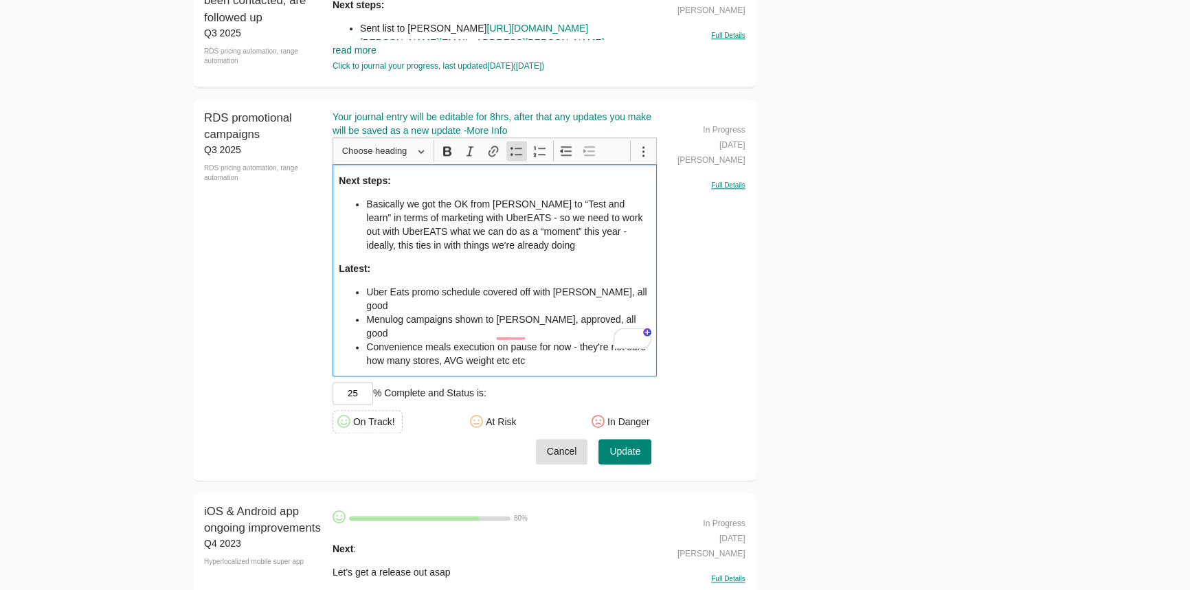
click at [506, 247] on li "Basically we got the OK from [PERSON_NAME] to “Test and learn” in terms of mark…" at bounding box center [508, 224] width 284 height 55
click at [534, 248] on li "Basically we got the OK from [PERSON_NAME] to “Test and learn” in terms of mark…" at bounding box center [508, 224] width 284 height 55
click at [548, 240] on li "Basically we got the OK from [PERSON_NAME] to “Test and learn” in terms of mark…" at bounding box center [508, 224] width 284 height 55
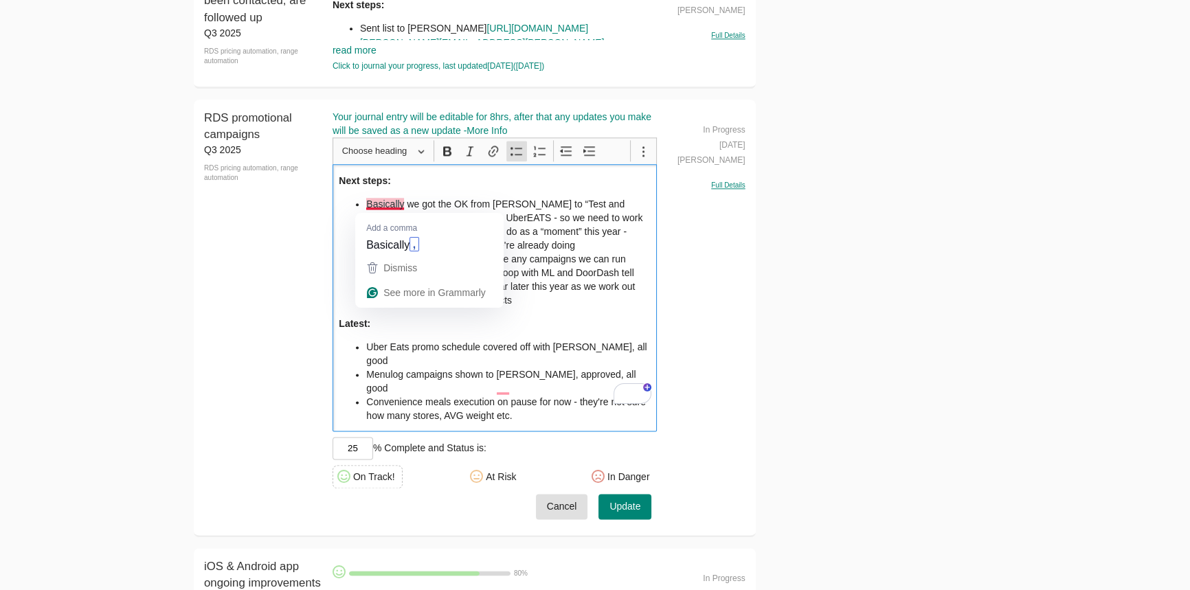
click at [367, 206] on li "Basically we got the OK from [PERSON_NAME] to “Test and learn” in terms of mark…" at bounding box center [508, 224] width 284 height 55
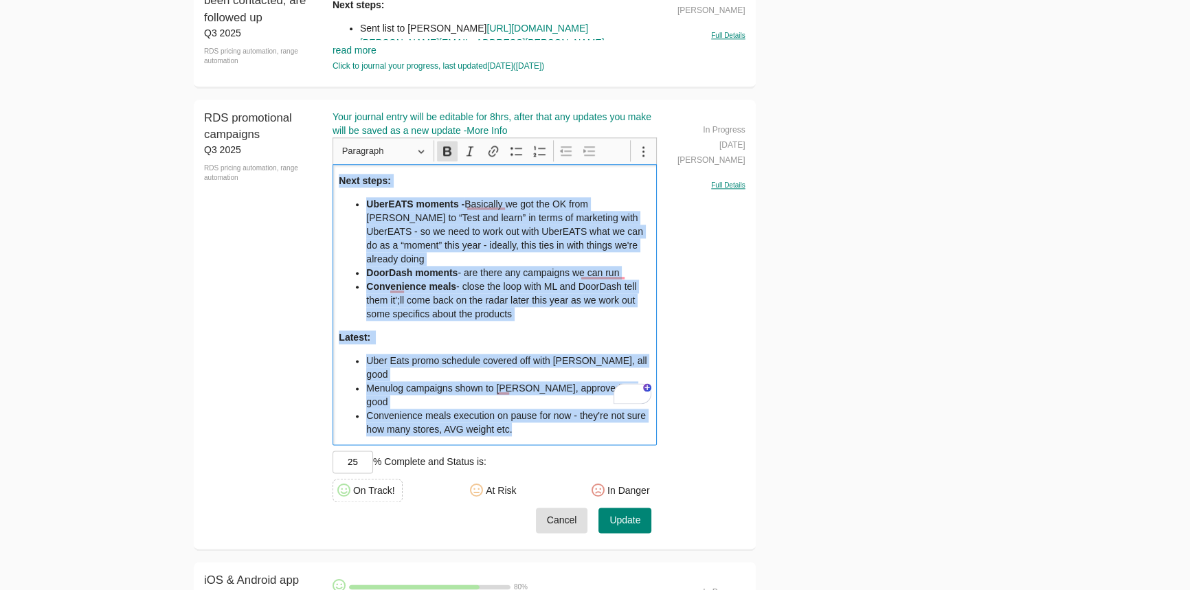
click at [617, 512] on span "Update" at bounding box center [624, 520] width 31 height 17
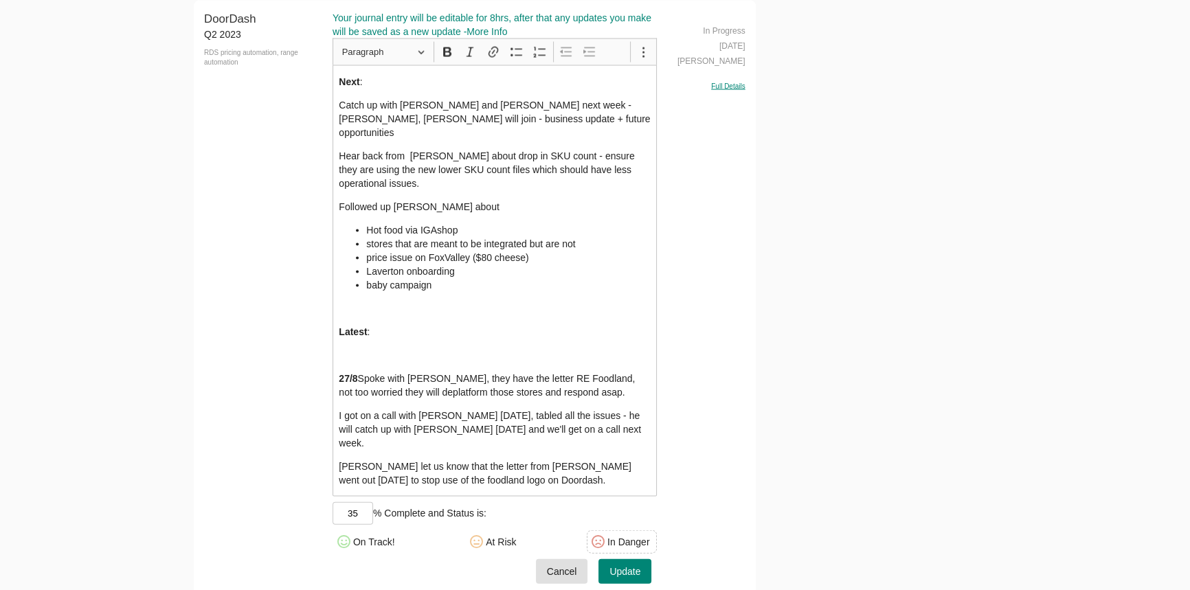
scroll to position [3612, 0]
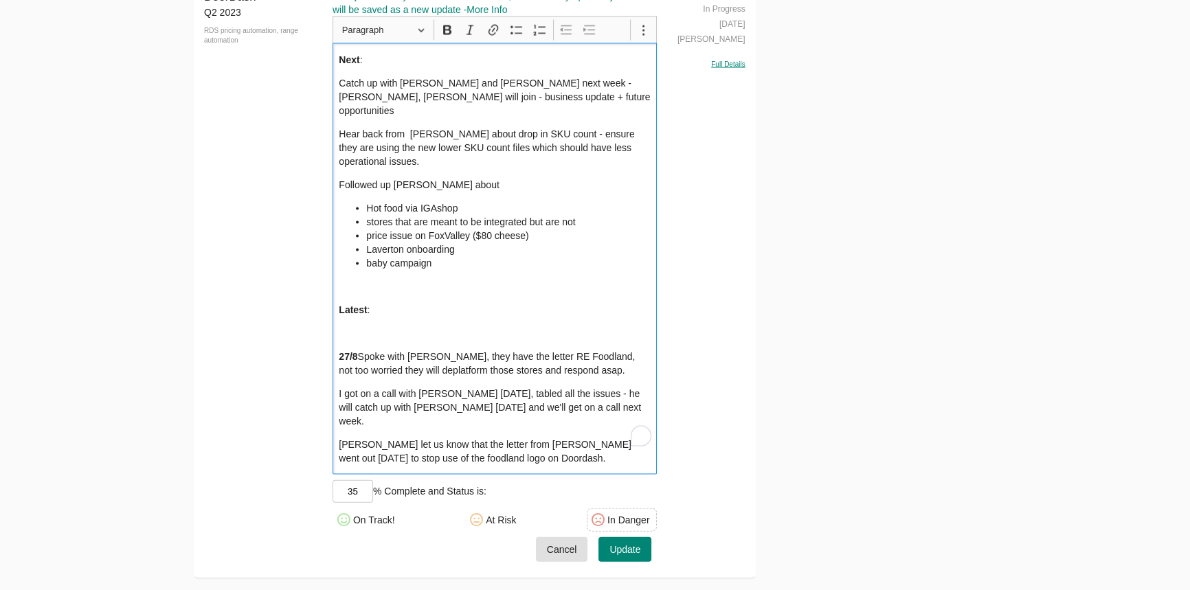
click at [395, 282] on p "Rich Text Editor, main" at bounding box center [495, 287] width 312 height 14
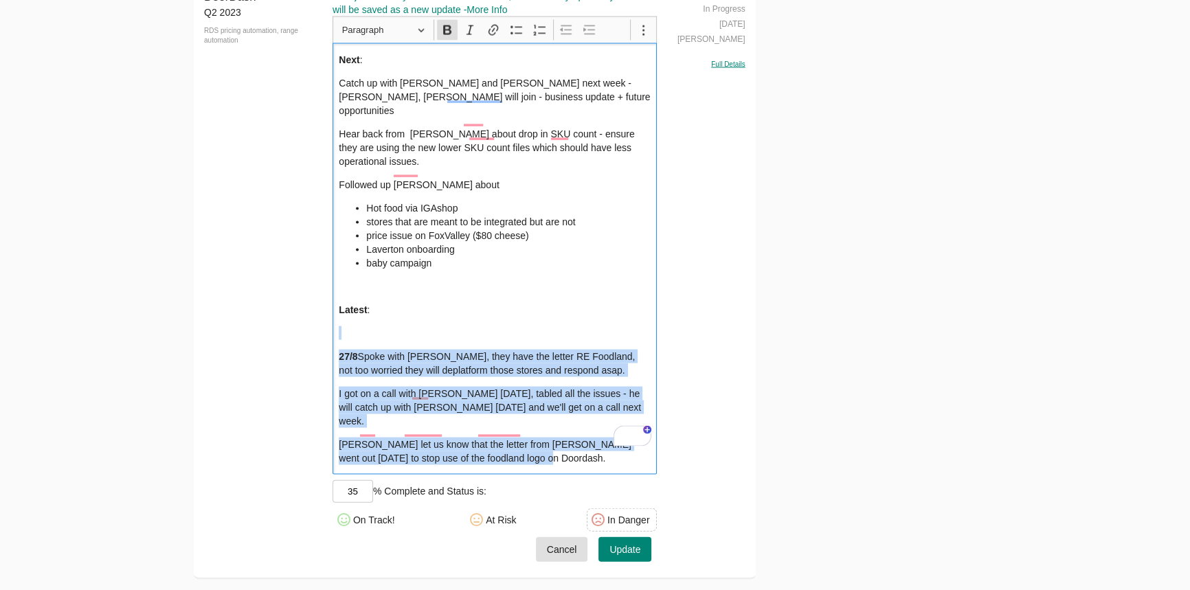
drag, startPoint x: 471, startPoint y: 412, endPoint x: 324, endPoint y: 328, distance: 168.9
click at [324, 328] on div "DoorDash Q2 2023 RDS pricing automation, range automation DoorDash Your journal…" at bounding box center [475, 280] width 562 height 602
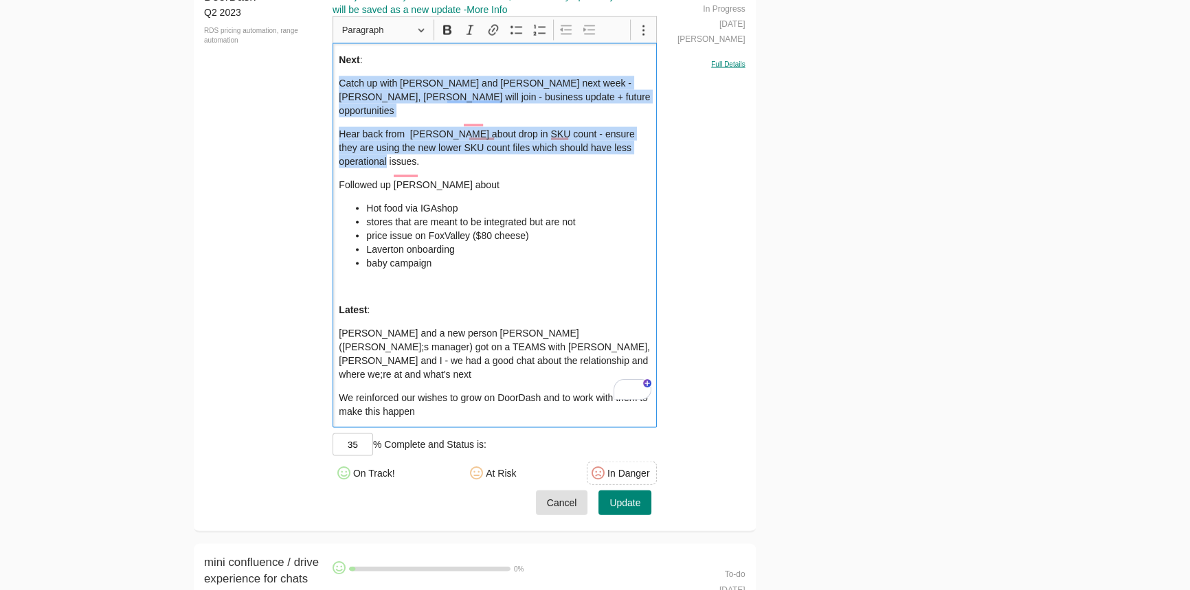
drag, startPoint x: 473, startPoint y: 148, endPoint x: 321, endPoint y: 89, distance: 163.8
click at [321, 89] on div "DoorDash Q2 2023 RDS pricing automation, range automation DoorDash Your journal…" at bounding box center [475, 256] width 562 height 554
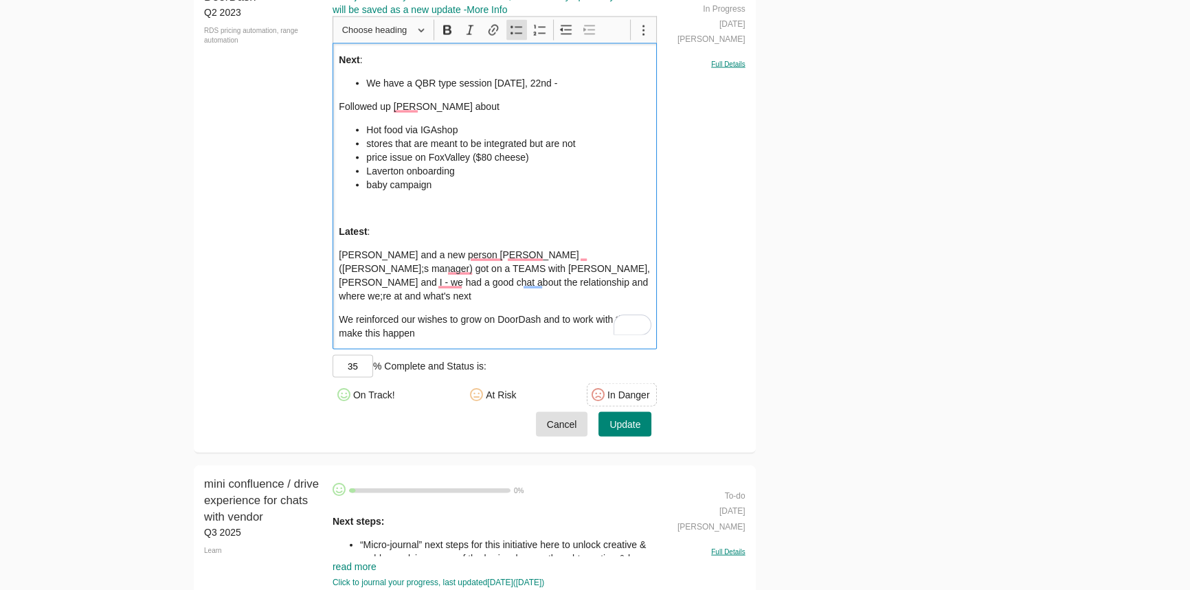
click at [570, 89] on li "We have a QBR type session Monday, 22nd -" at bounding box center [508, 83] width 284 height 14
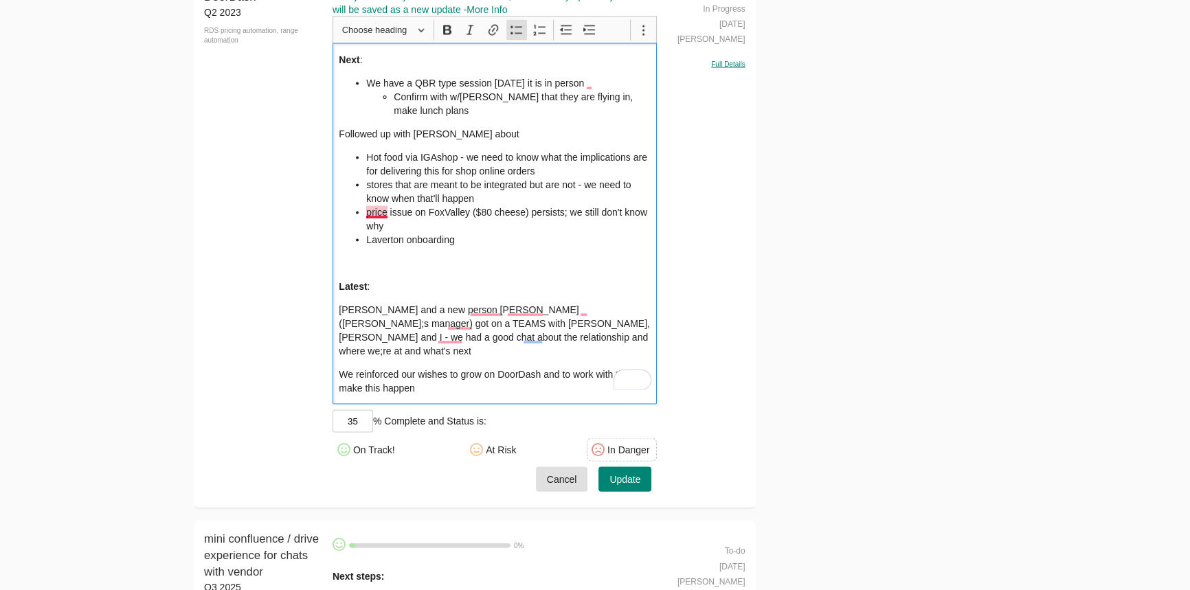
click at [379, 220] on li "price issue on FoxValley ($80 cheese) persists; we still don't know why" at bounding box center [508, 218] width 284 height 27
click at [497, 241] on li "Laverton onboarding" at bounding box center [508, 240] width 284 height 14
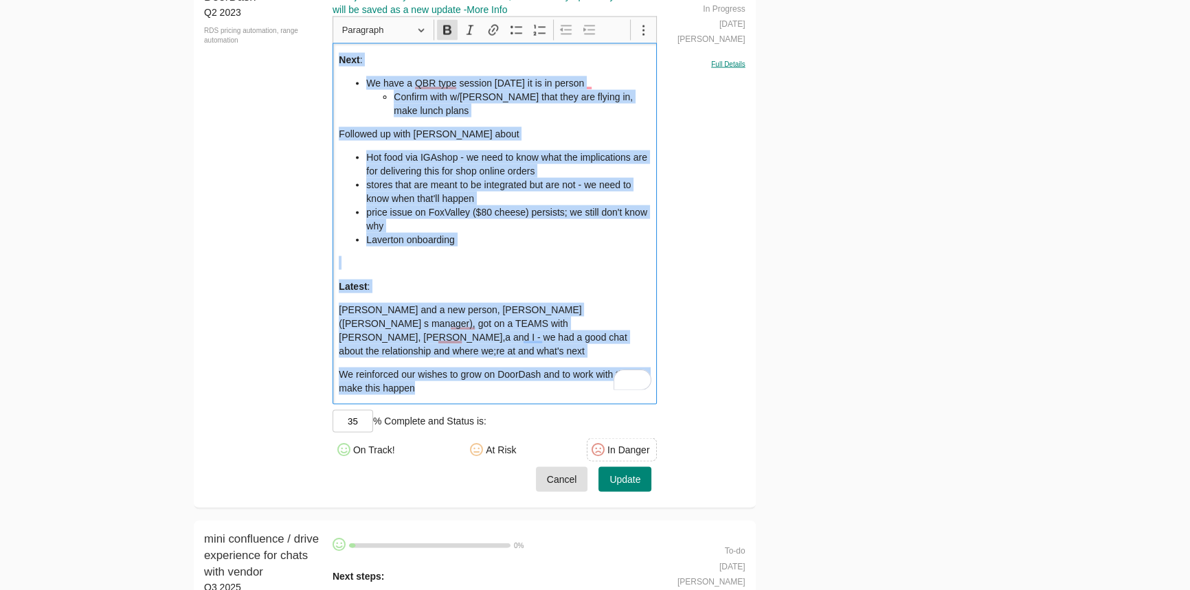
copy div "Next : We have a QBR type session on Monday, the 22nd it is in person Confirm w…"
click at [638, 481] on button "Update" at bounding box center [624, 479] width 53 height 25
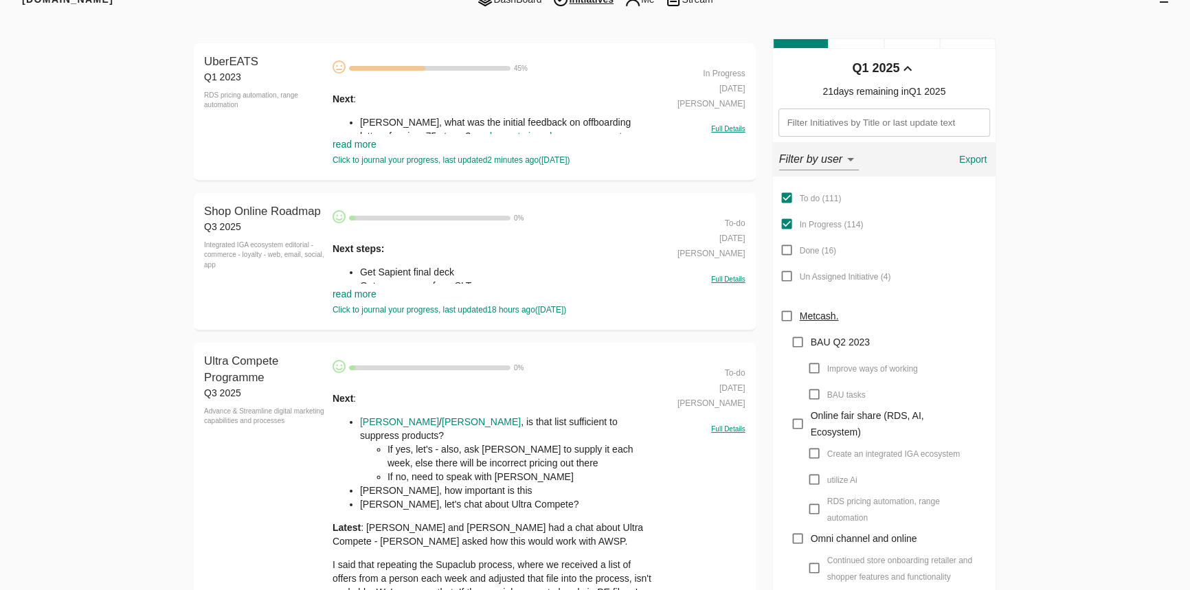
scroll to position [0, 0]
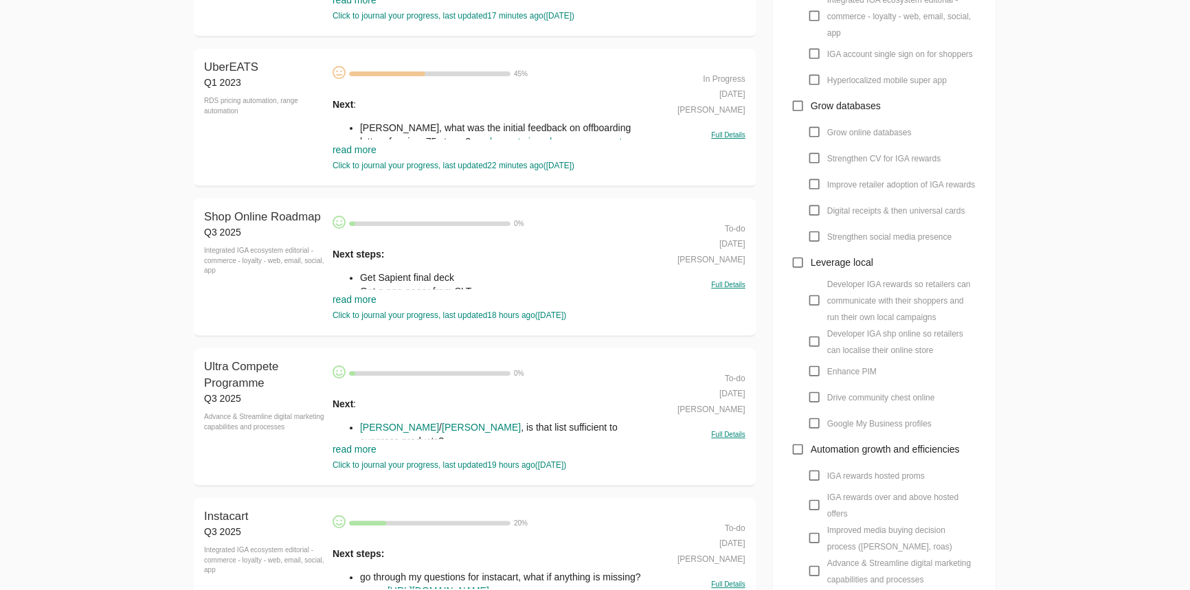
scroll to position [625, 0]
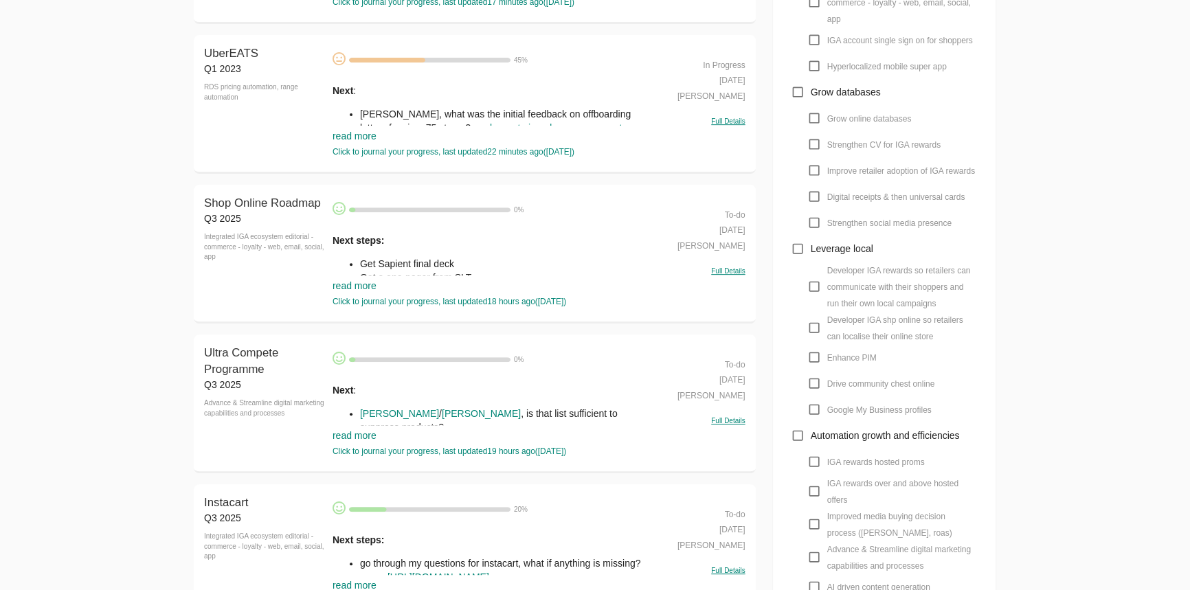
click at [368, 287] on link "read more" at bounding box center [355, 285] width 44 height 11
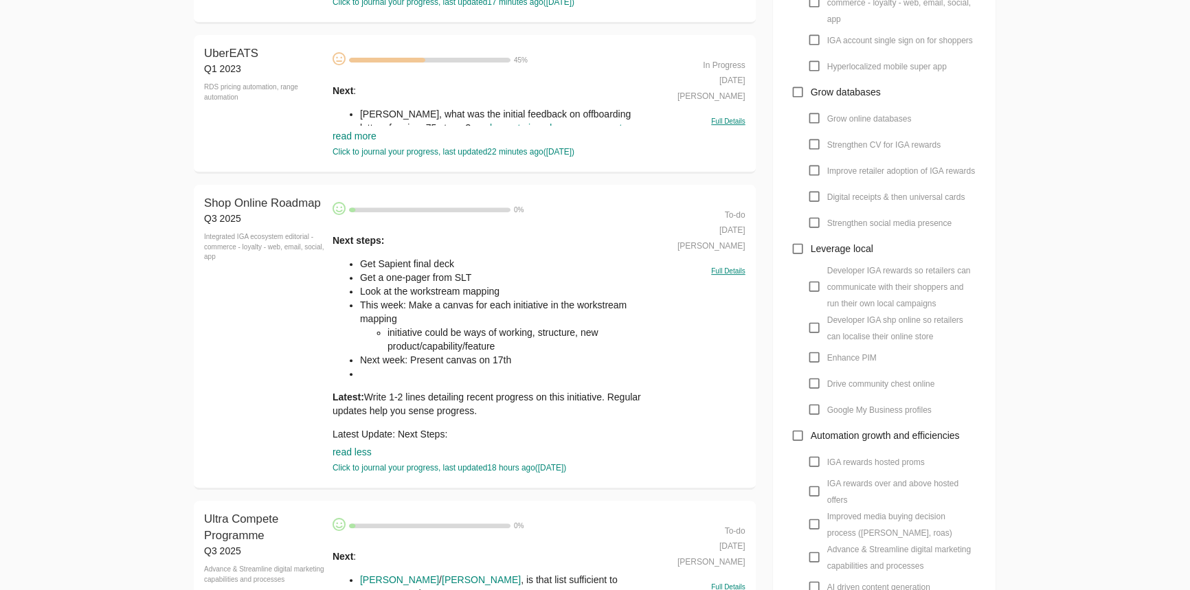
click at [431, 367] on li "Next week: Present canvas on 17th" at bounding box center [509, 360] width 298 height 14
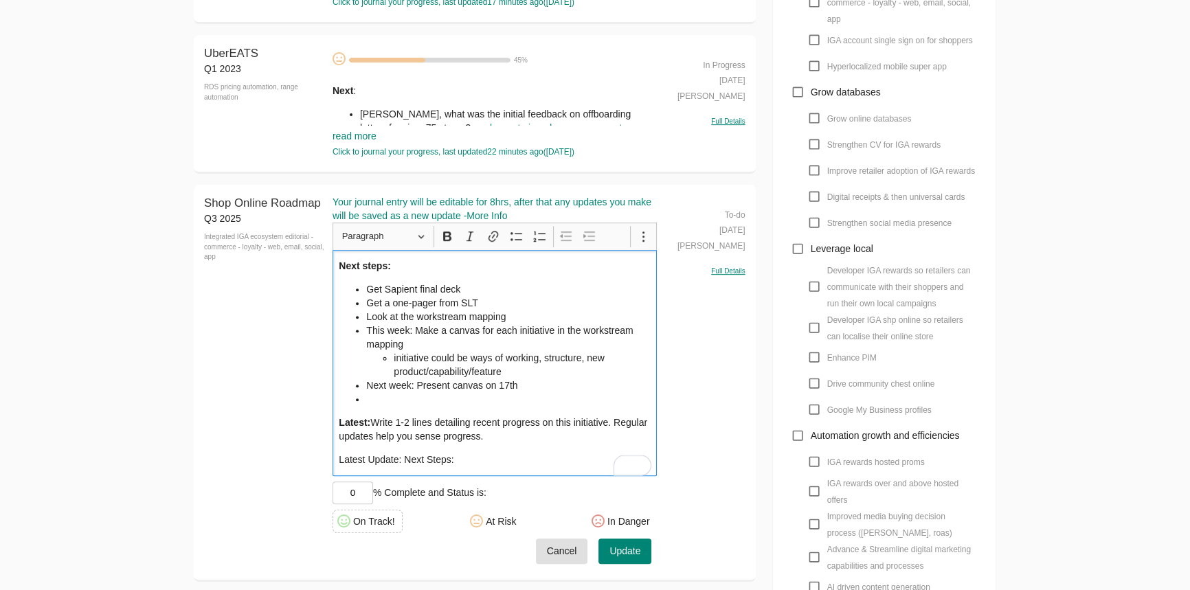
click at [451, 414] on div "Next steps: Get Sapient final deck Get a one-pager from SLT Look at the workstr…" at bounding box center [495, 363] width 325 height 226
click at [455, 404] on li "To enrich screen reader interactions, please activate Accessibility in Grammarl…" at bounding box center [508, 399] width 284 height 14
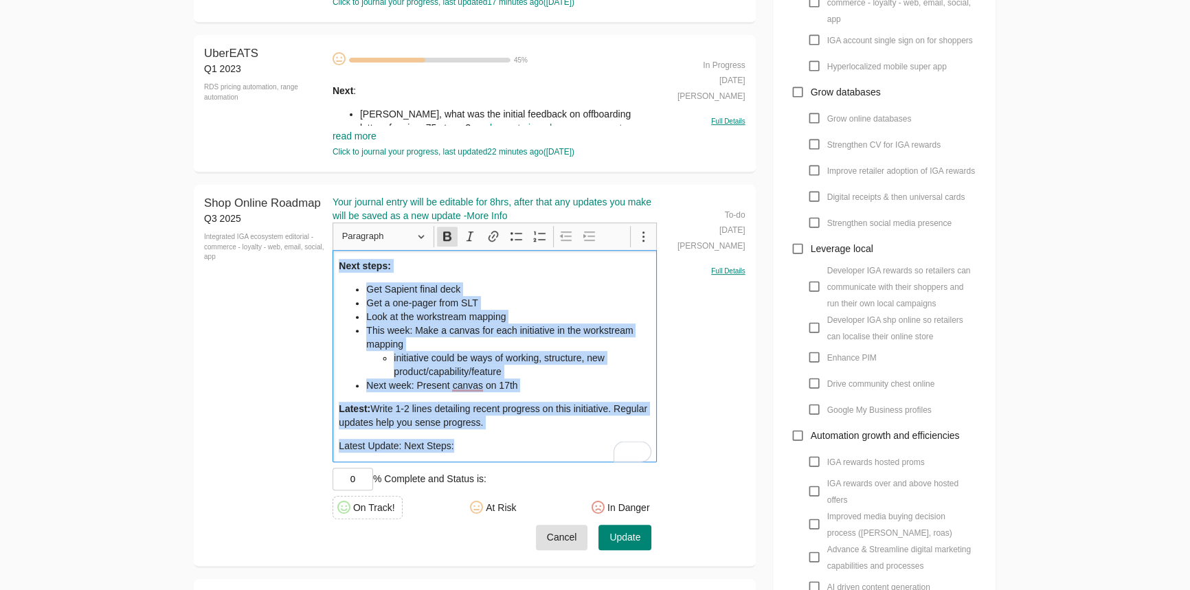
copy div "Next steps: Get Sapient final deck Get a one-pager from SLT Look at the workstr…"
click at [571, 537] on span "Cancel" at bounding box center [562, 537] width 30 height 17
